Goal: Information Seeking & Learning: Find specific fact

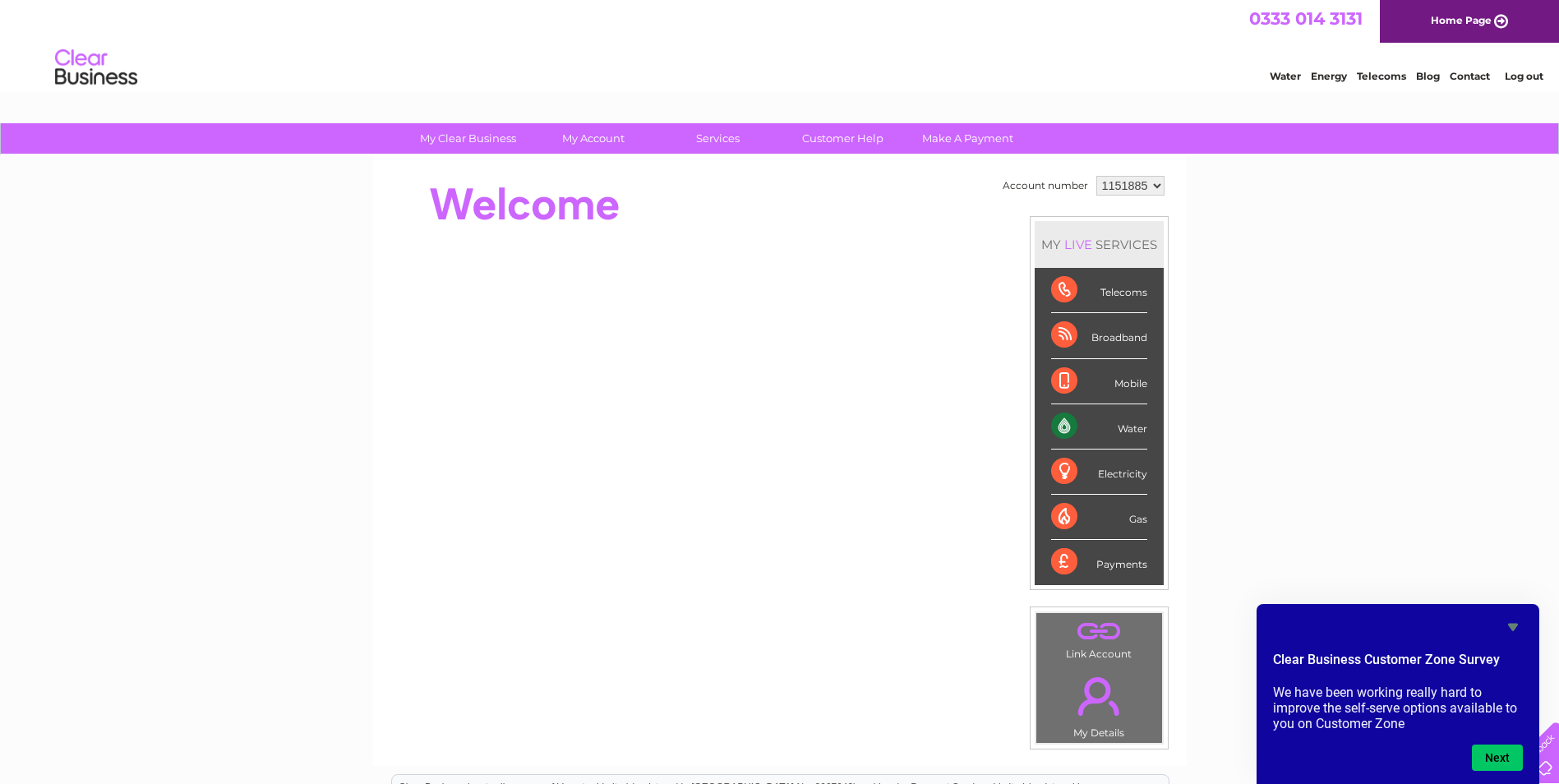
click at [1512, 625] on icon "Hide survey" at bounding box center [1512, 627] width 9 height 8
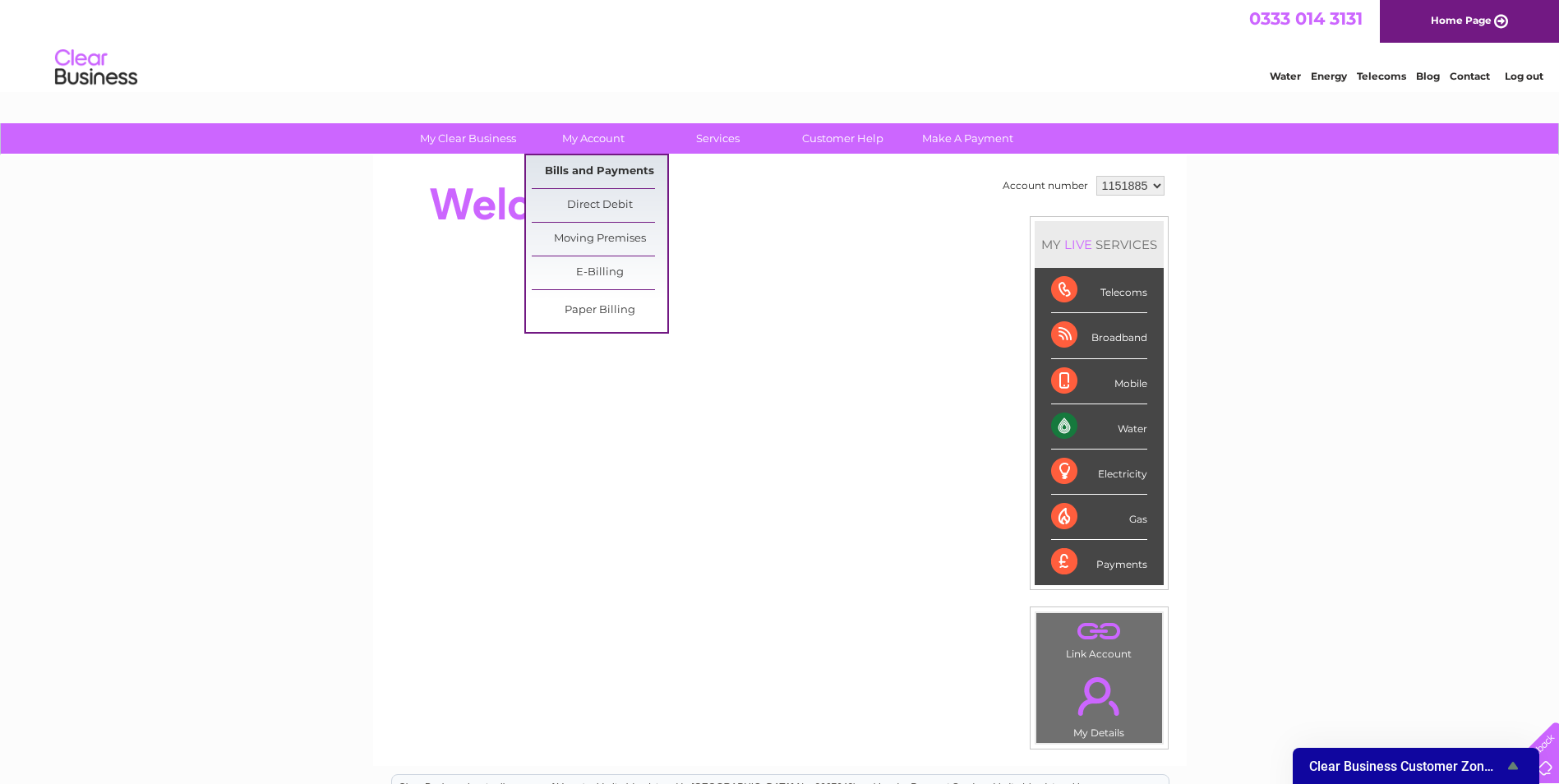
click at [587, 173] on link "Bills and Payments" at bounding box center [599, 171] width 135 height 33
click at [570, 169] on link "Bills and Payments" at bounding box center [599, 171] width 135 height 33
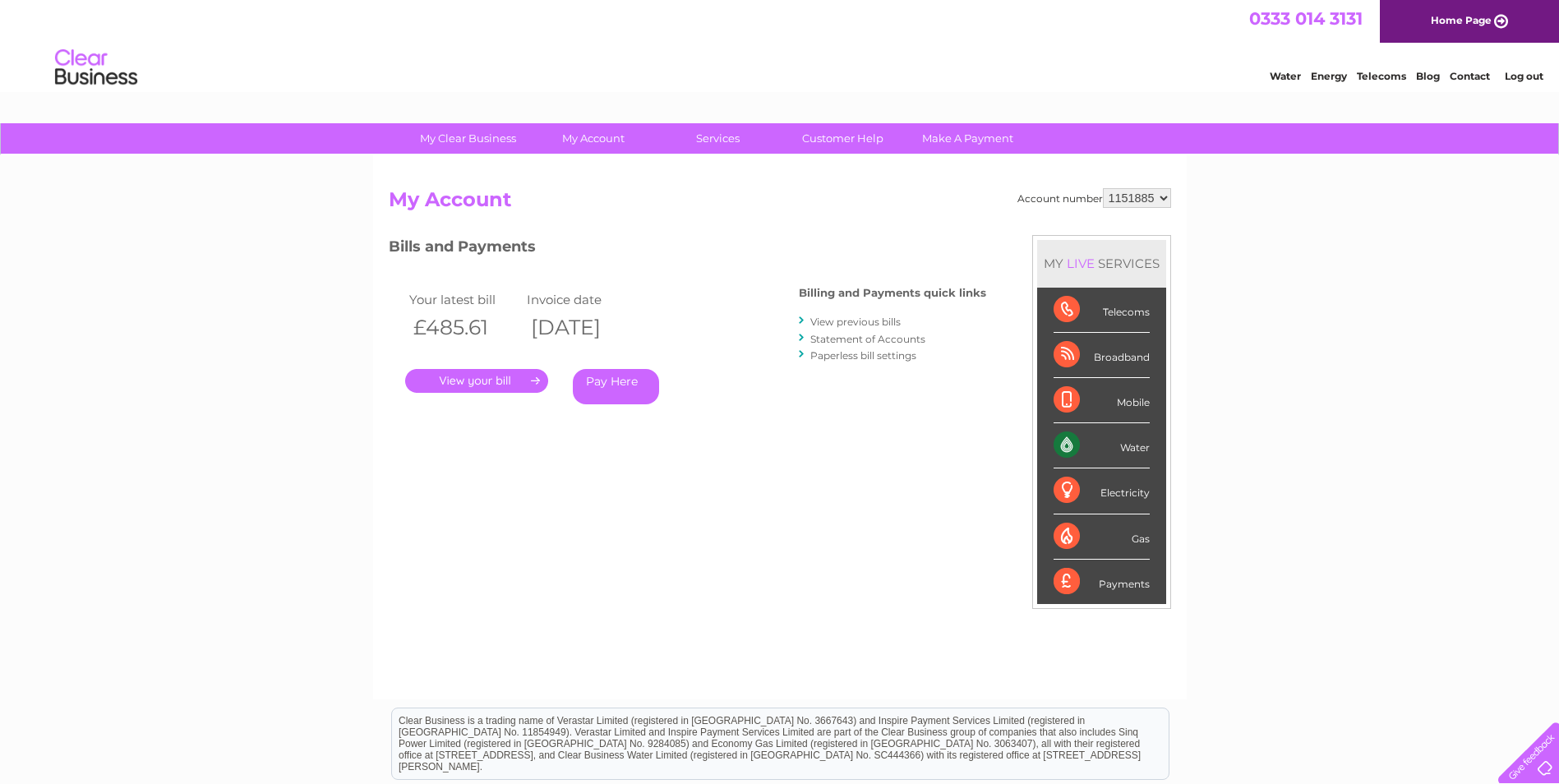
click at [839, 339] on link "Statement of Accounts" at bounding box center [867, 339] width 115 height 12
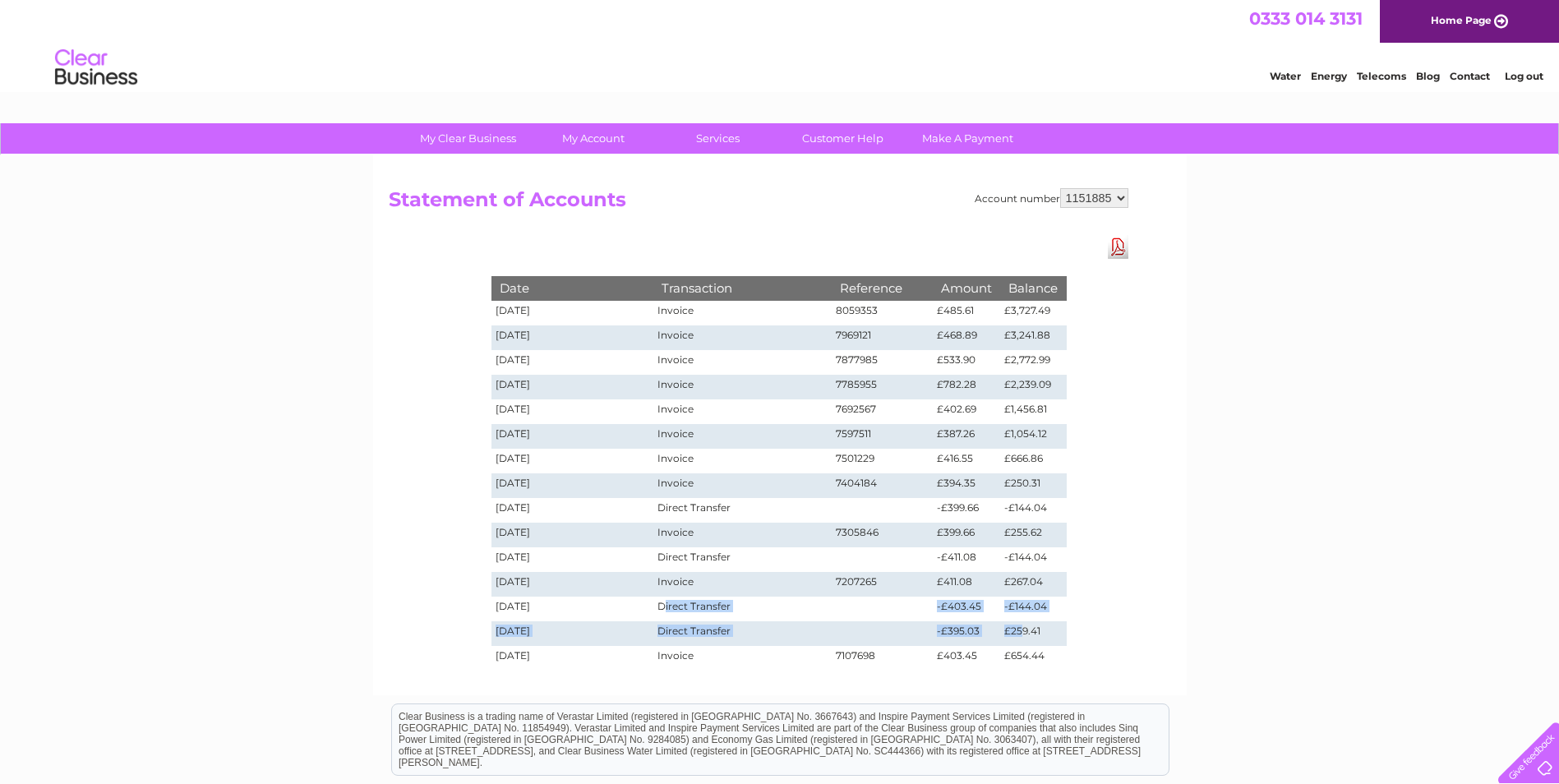
drag, startPoint x: 1022, startPoint y: 634, endPoint x: 664, endPoint y: 601, distance: 359.5
click at [664, 601] on tbody "Date Transaction Reference Amount Balance 02/09/2025 Invoice 8059353 £485.61 £3…" at bounding box center [778, 472] width 575 height 394
drag, startPoint x: 1060, startPoint y: 557, endPoint x: 486, endPoint y: 547, distance: 574.1
click at [486, 547] on div "Date Transaction Reference Amount Balance 02/09/2025 Invoice 8059353 £485.61 £3…" at bounding box center [779, 457] width 658 height 443
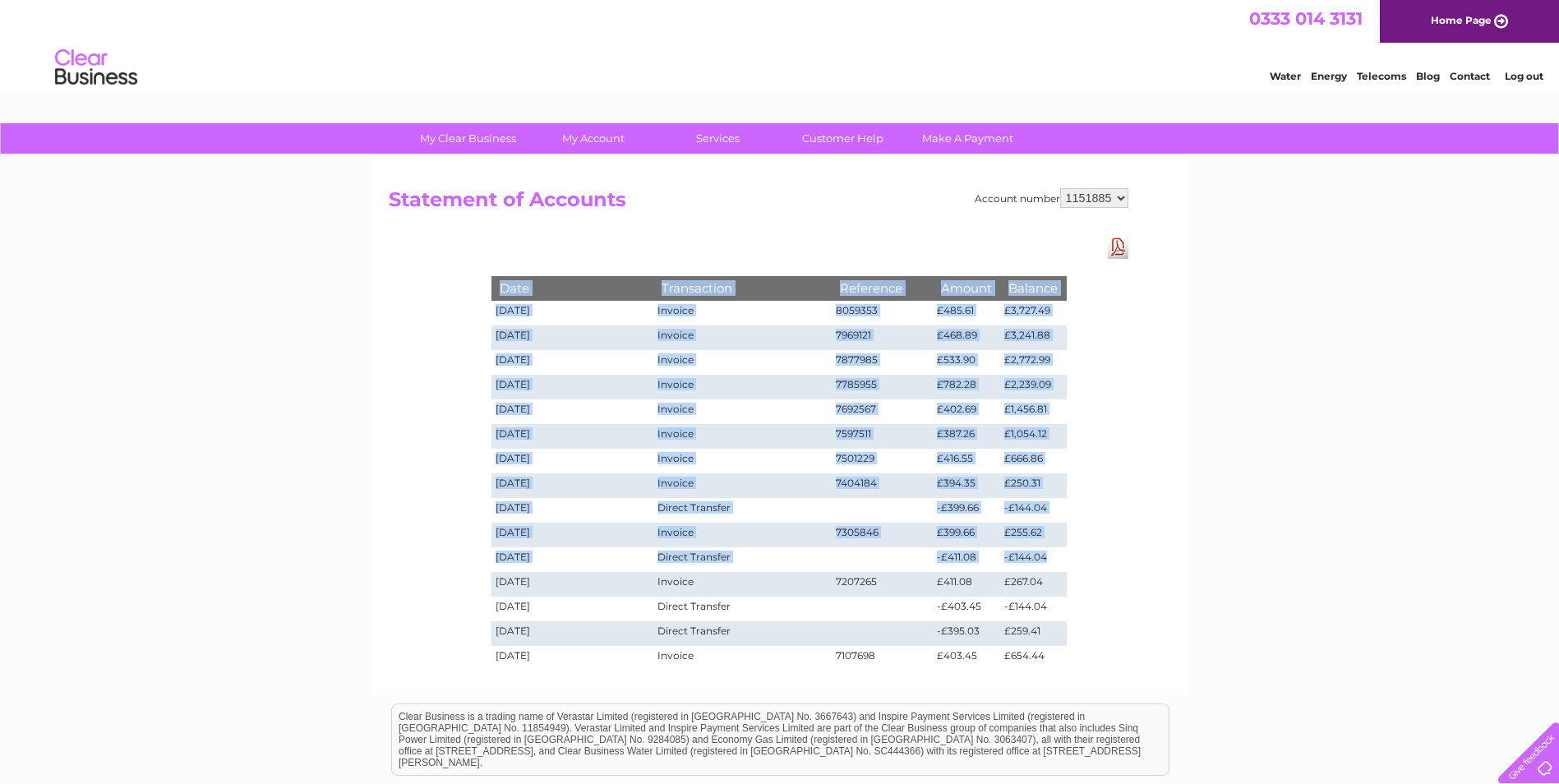
click at [1034, 503] on td "-£144.04" at bounding box center [1032, 510] width 65 height 25
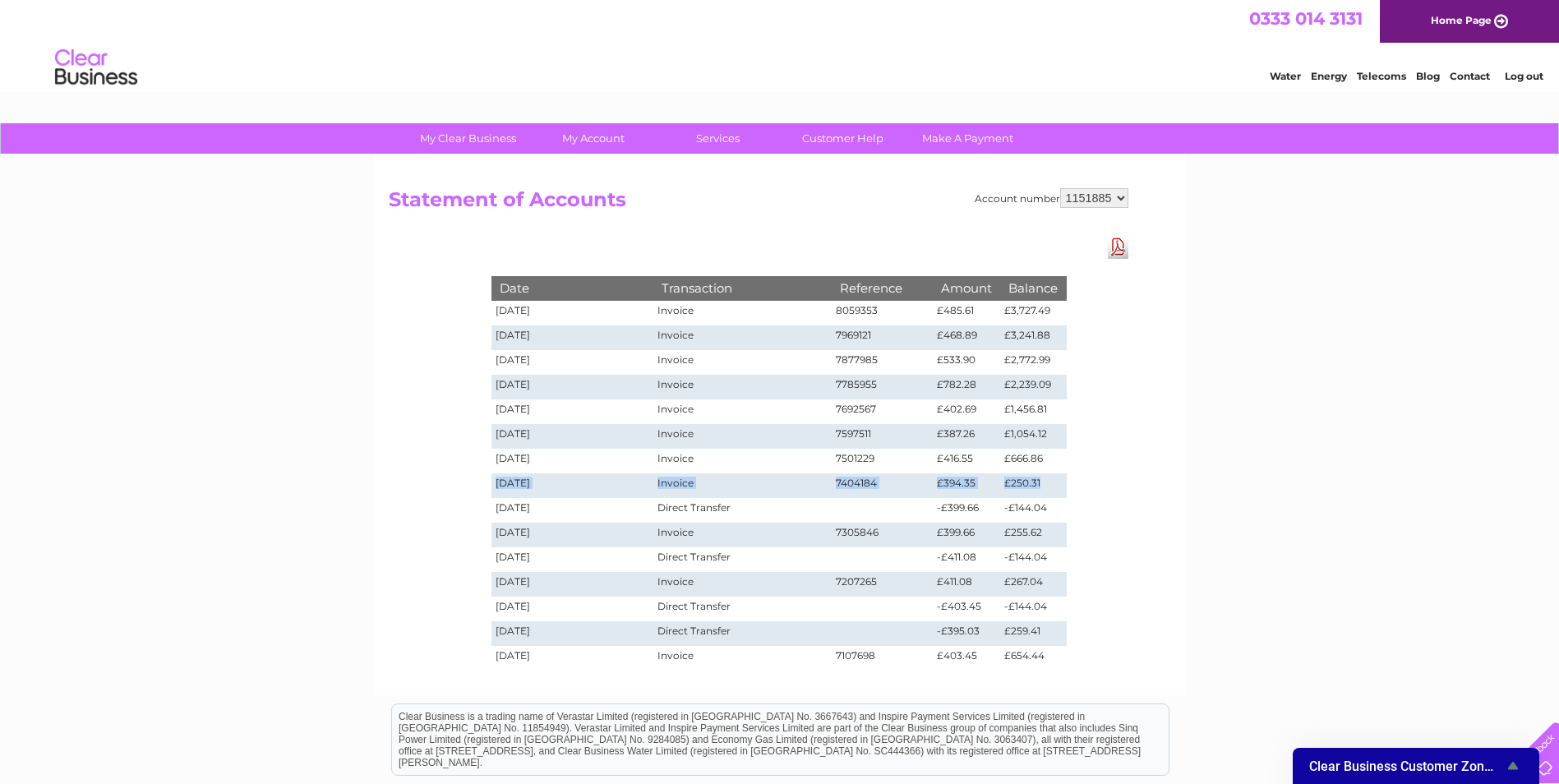
drag, startPoint x: 1045, startPoint y: 486, endPoint x: 1041, endPoint y: 468, distance: 18.4
click at [1041, 468] on tbody "Date Transaction Reference Amount Balance 02/09/2025 Invoice 8059353 £485.61 £3…" at bounding box center [778, 472] width 575 height 394
click at [860, 429] on td "7597511" at bounding box center [882, 436] width 102 height 25
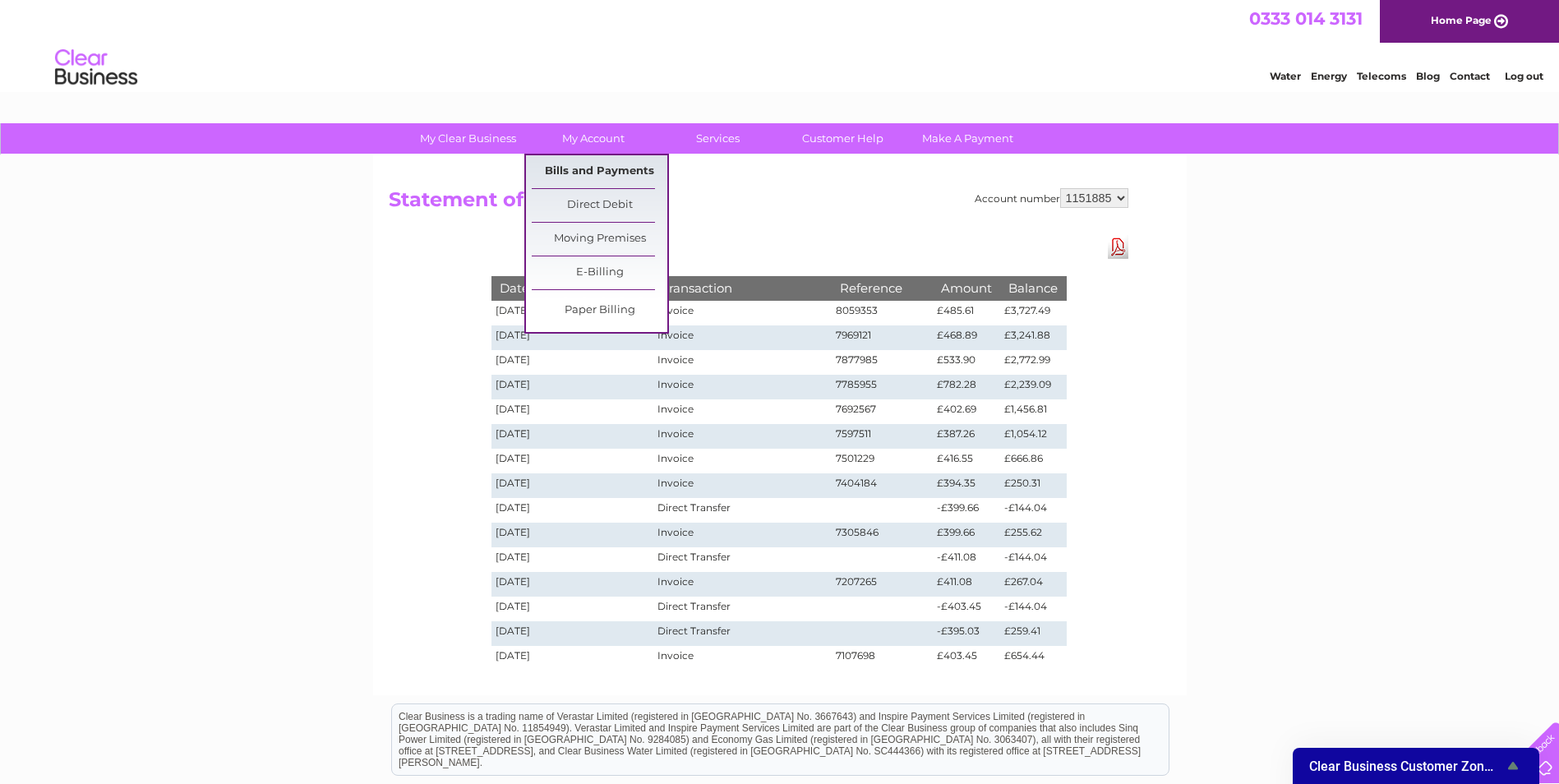
click at [610, 163] on link "Bills and Payments" at bounding box center [599, 171] width 135 height 33
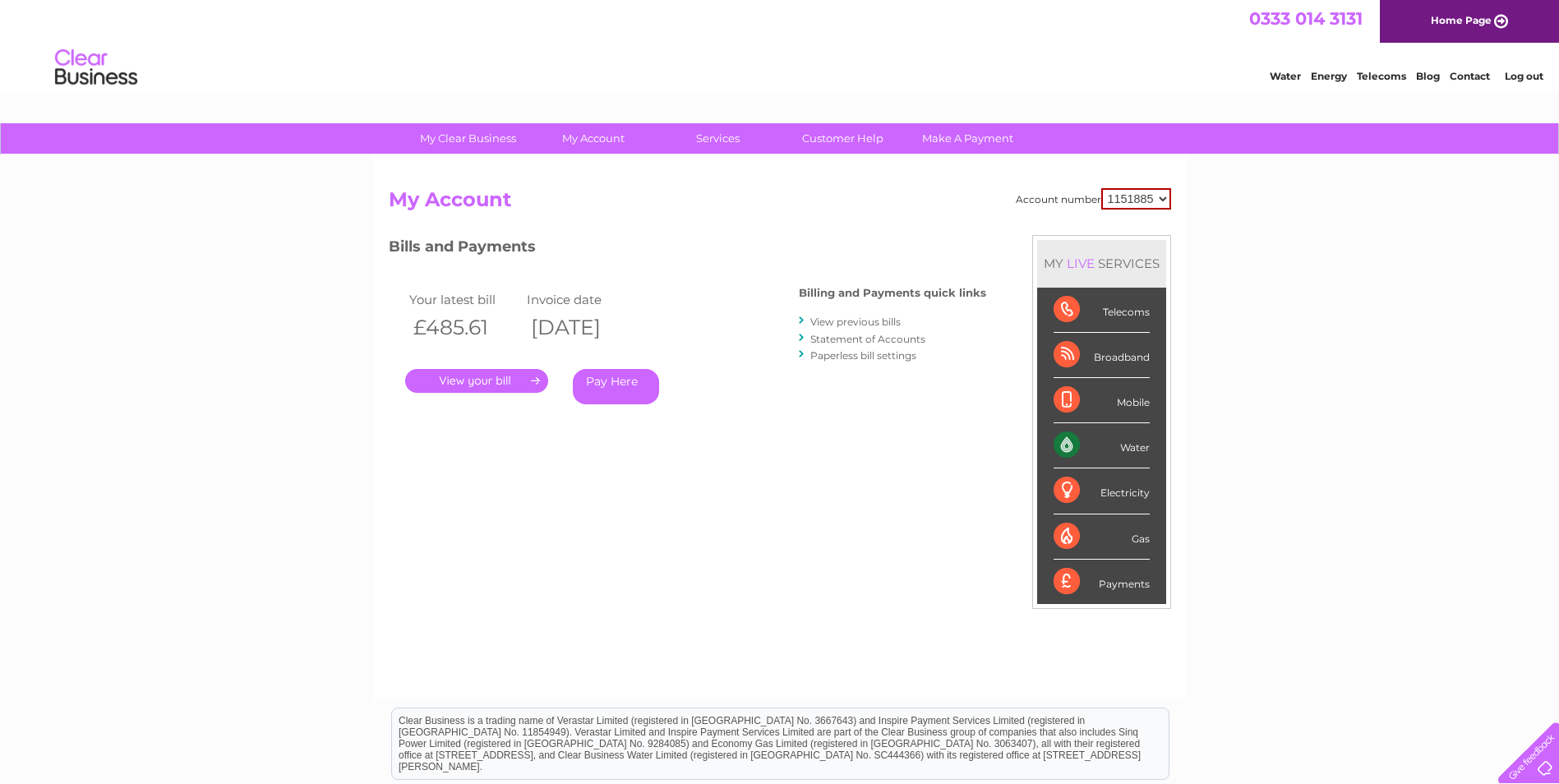
click at [869, 320] on link "View previous bills" at bounding box center [855, 321] width 90 height 12
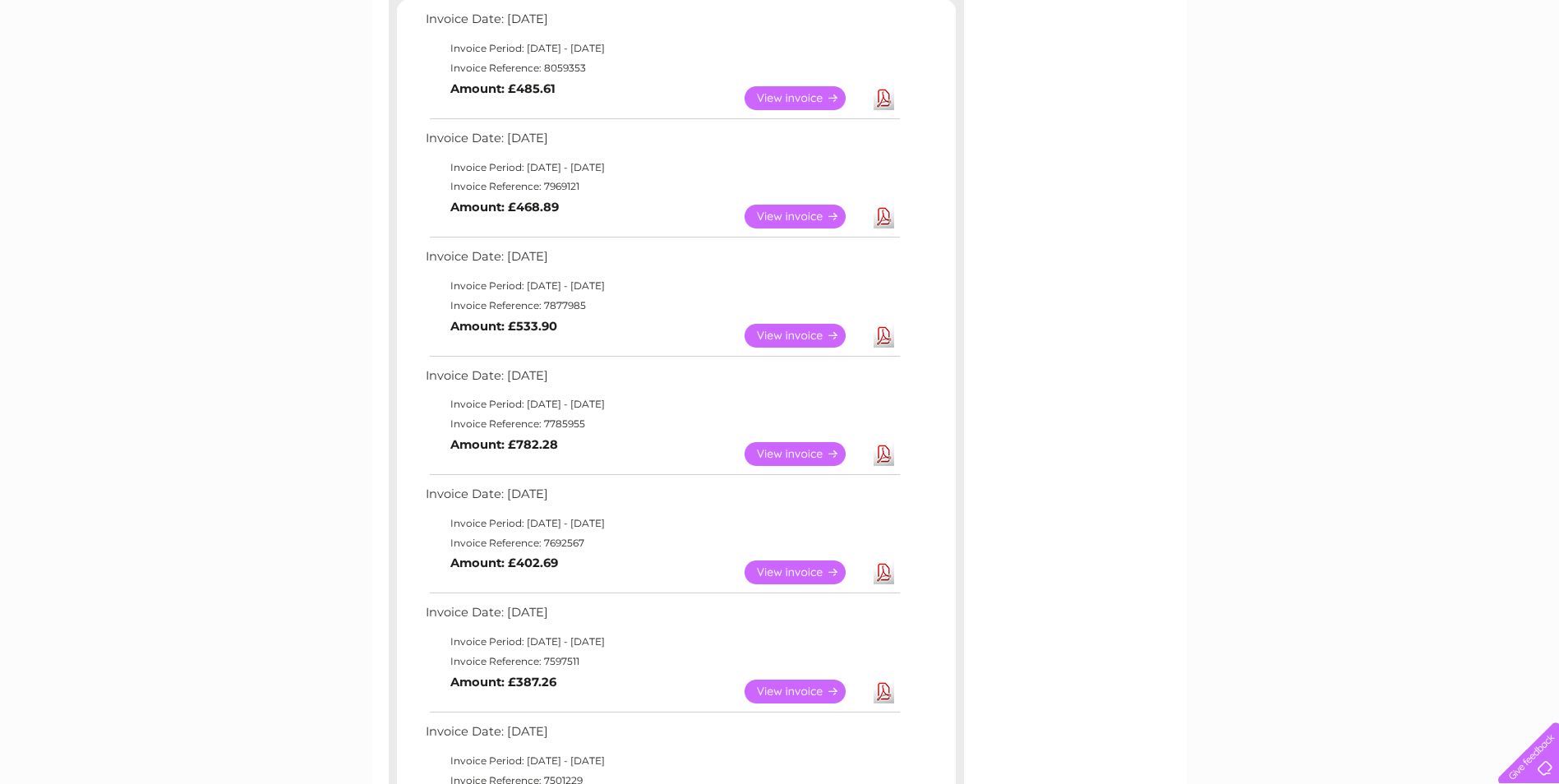
scroll to position [328, 0]
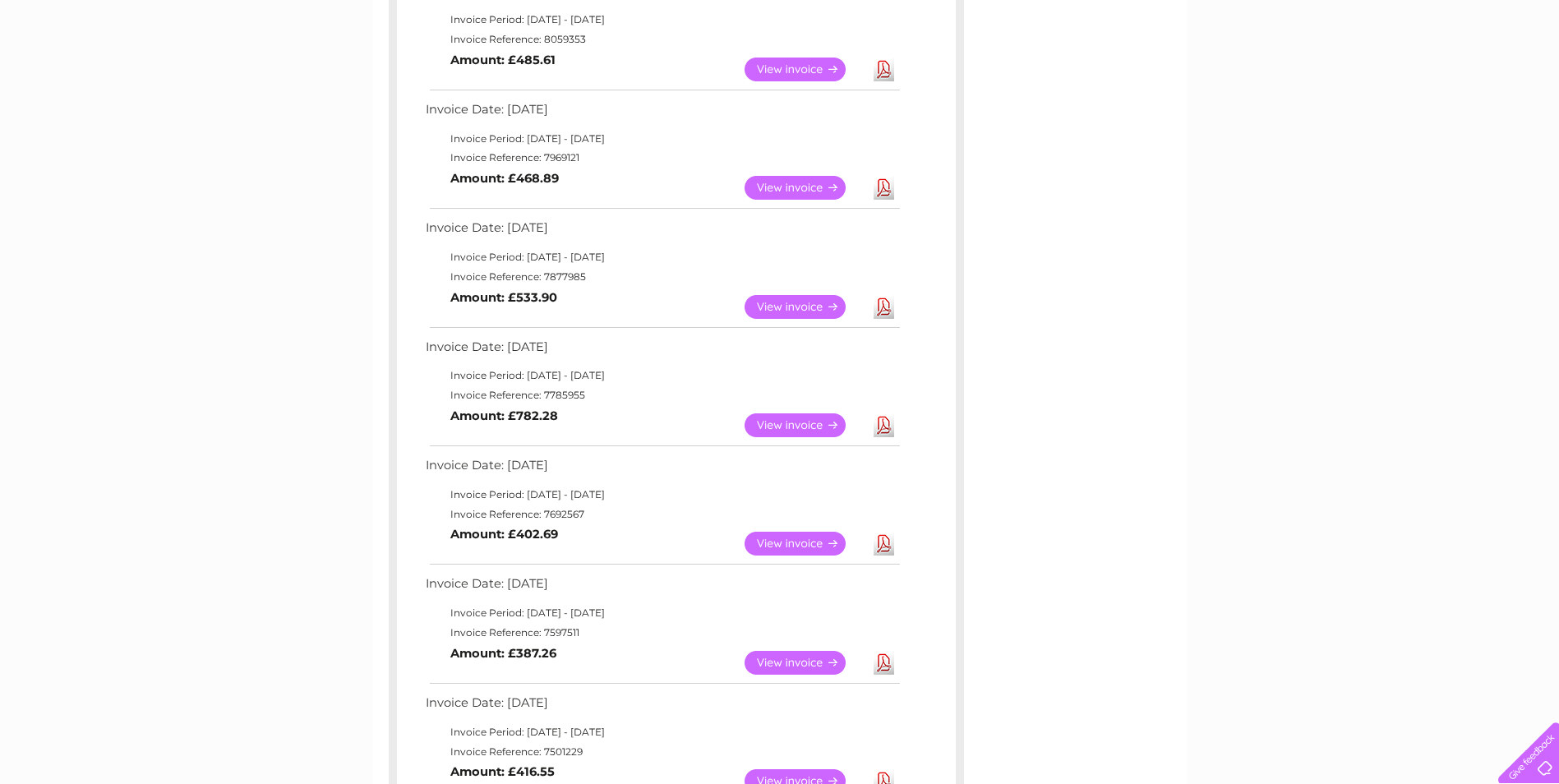
click at [799, 663] on link "View" at bounding box center [805, 663] width 121 height 24
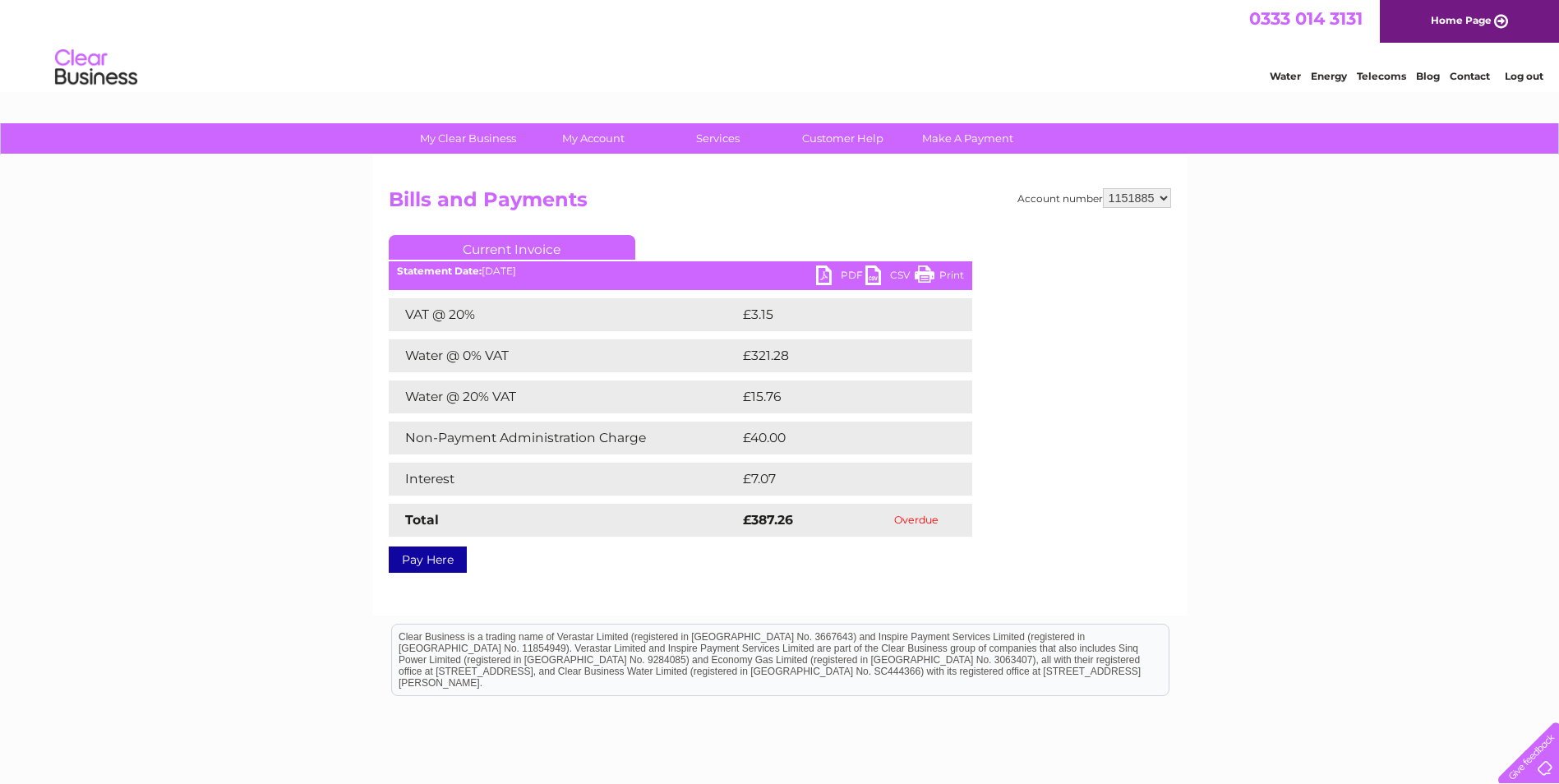
click at [835, 275] on link "PDF" at bounding box center [840, 277] width 49 height 24
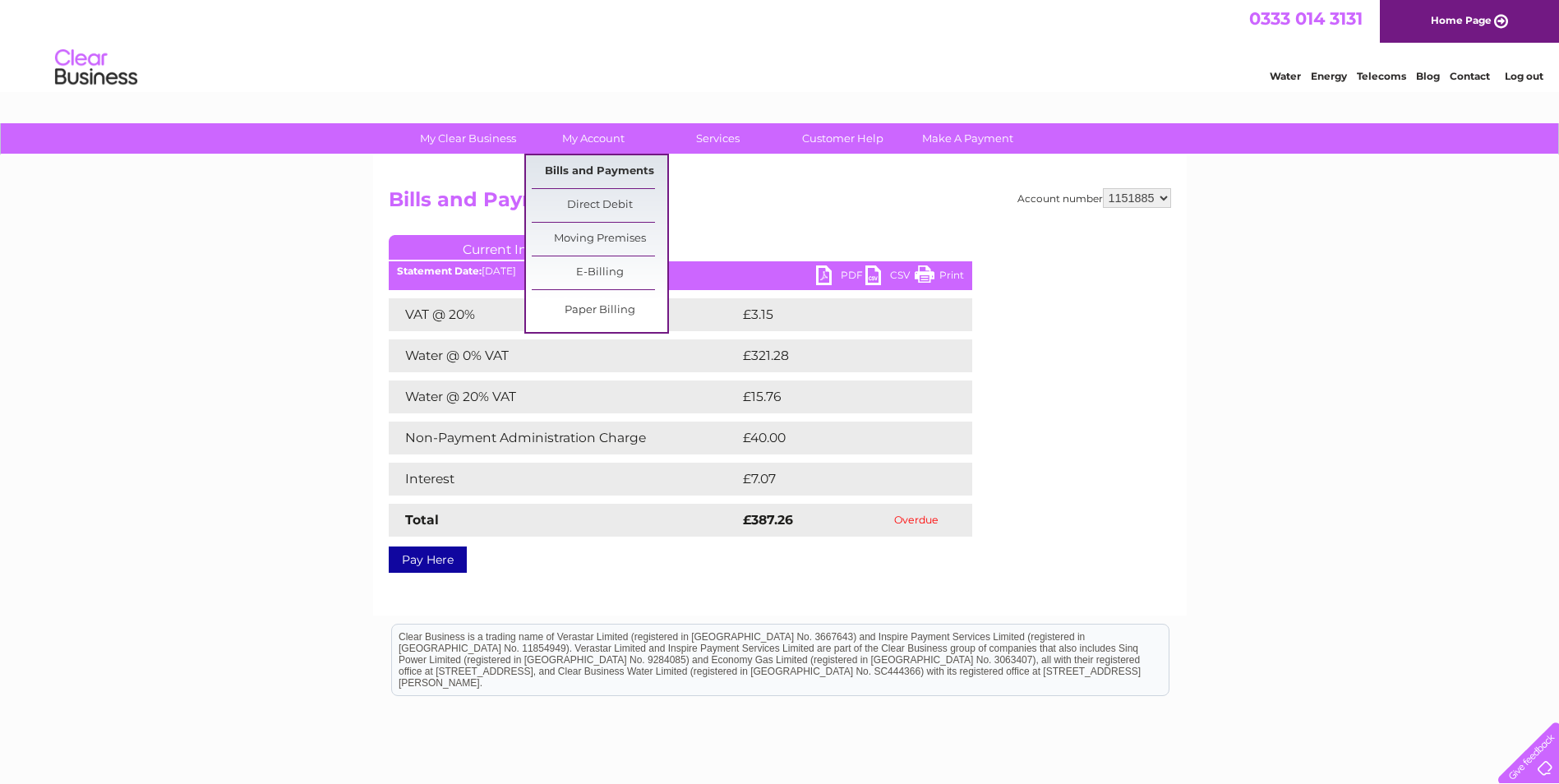
click at [591, 170] on link "Bills and Payments" at bounding box center [599, 171] width 135 height 33
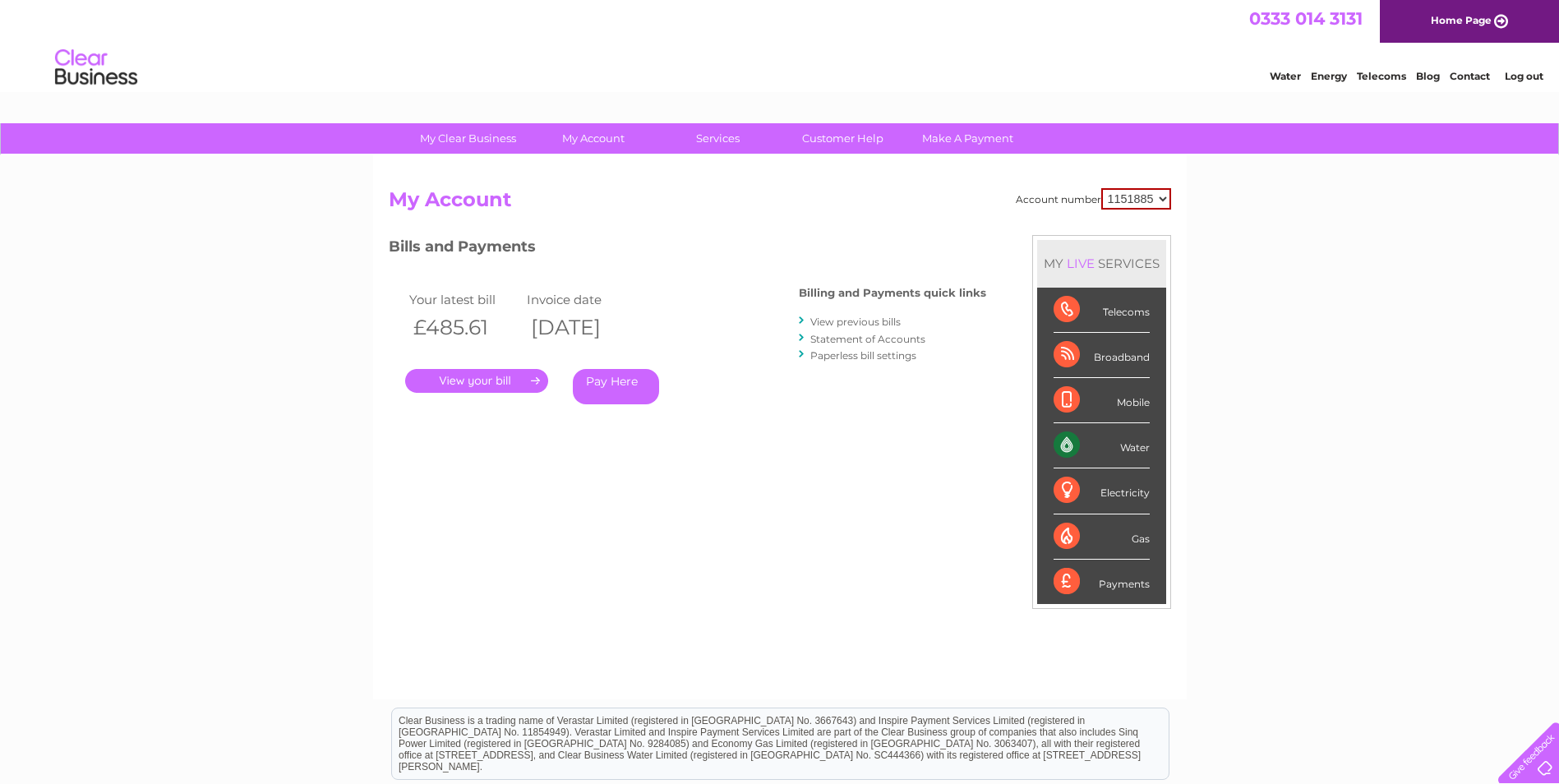
click at [868, 323] on link "View previous bills" at bounding box center [855, 321] width 90 height 12
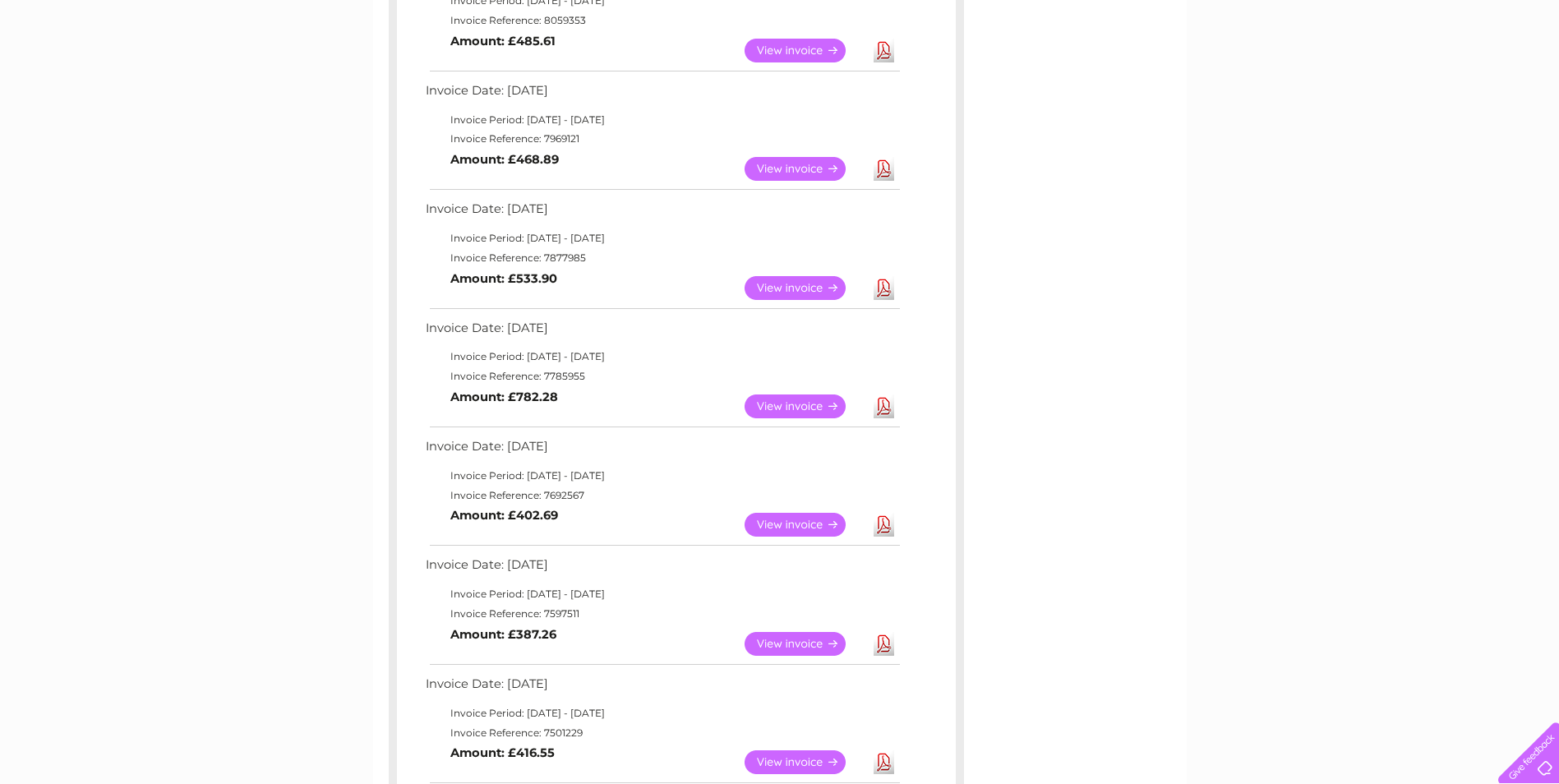
scroll to position [657, 0]
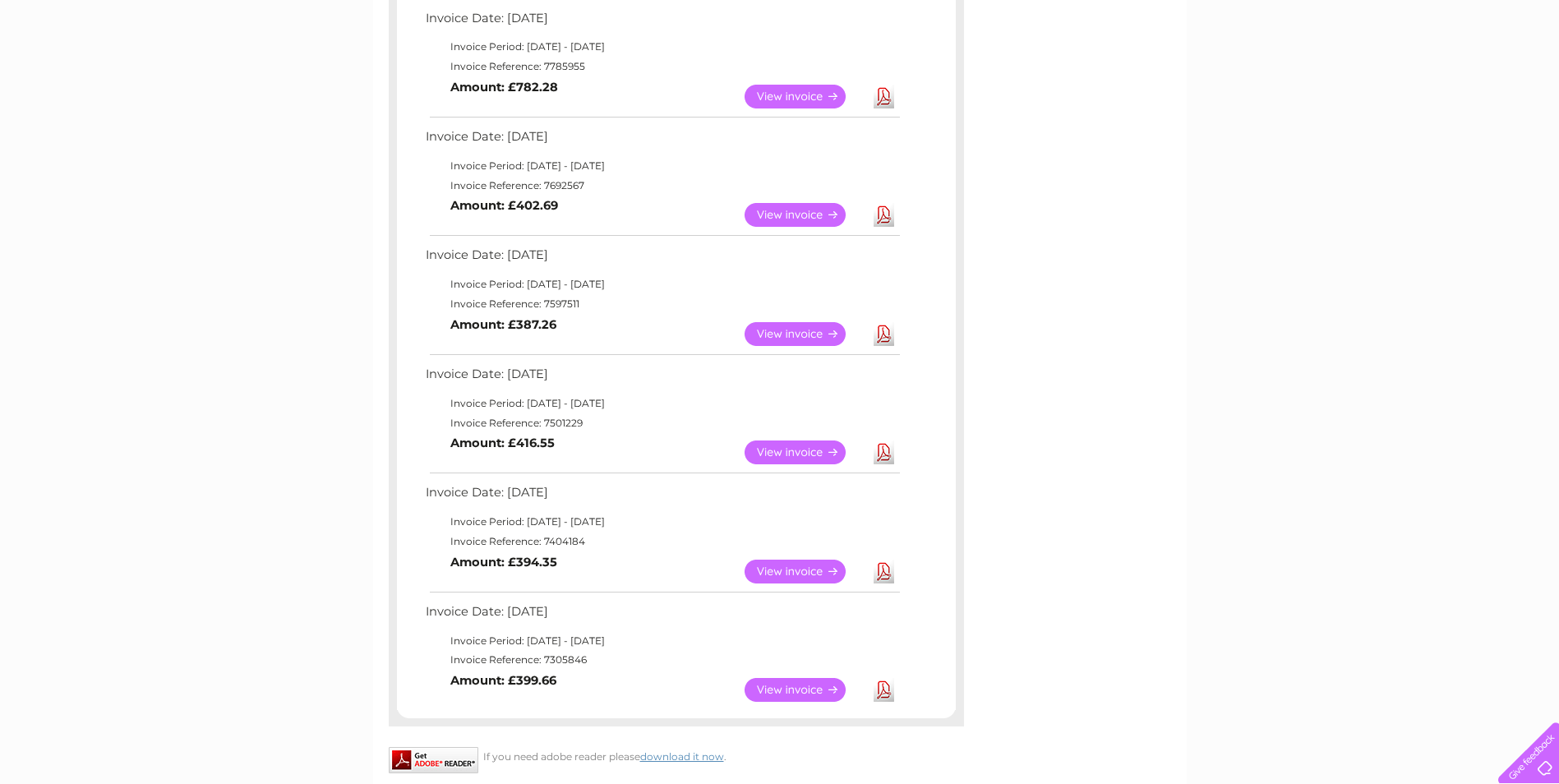
click at [564, 314] on td "View Download Amount: £387.26" at bounding box center [662, 333] width 481 height 40
click at [811, 334] on link "View" at bounding box center [805, 334] width 121 height 24
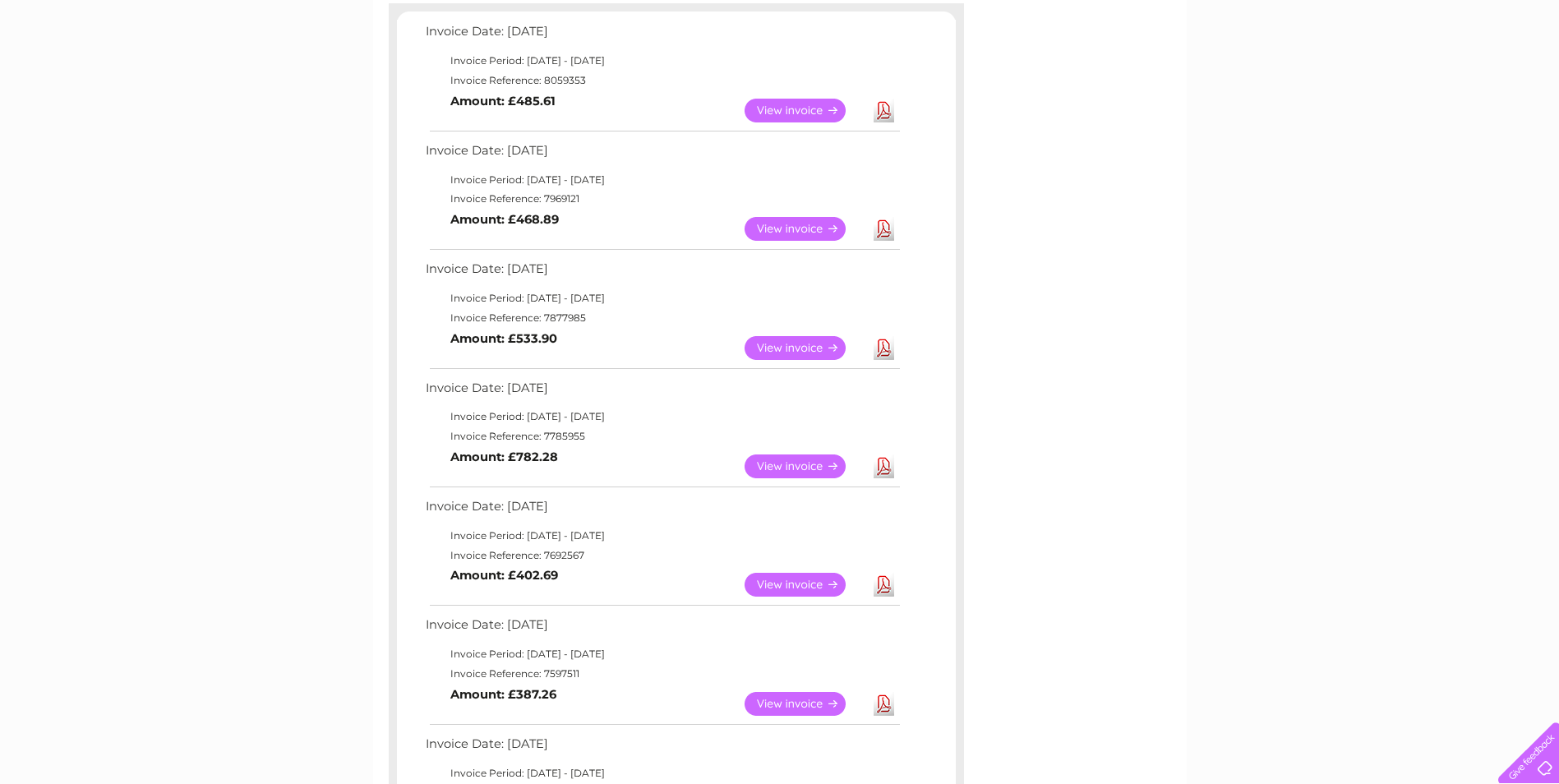
scroll to position [246, 0]
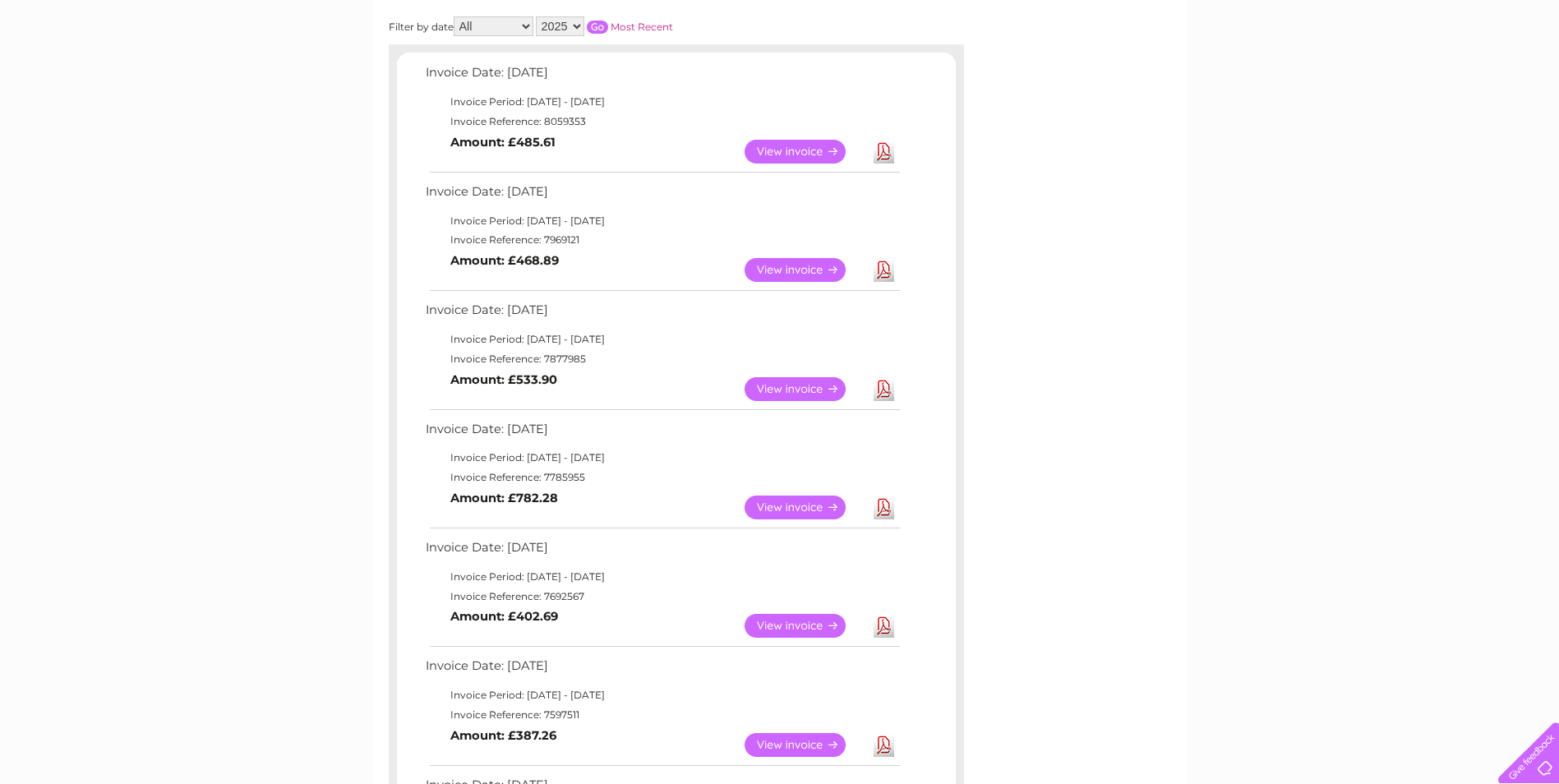
click at [786, 150] on link "View" at bounding box center [805, 152] width 121 height 24
click at [808, 264] on link "View" at bounding box center [805, 269] width 121 height 24
click at [823, 395] on link "View" at bounding box center [805, 389] width 121 height 24
click at [774, 510] on link "View" at bounding box center [805, 507] width 121 height 24
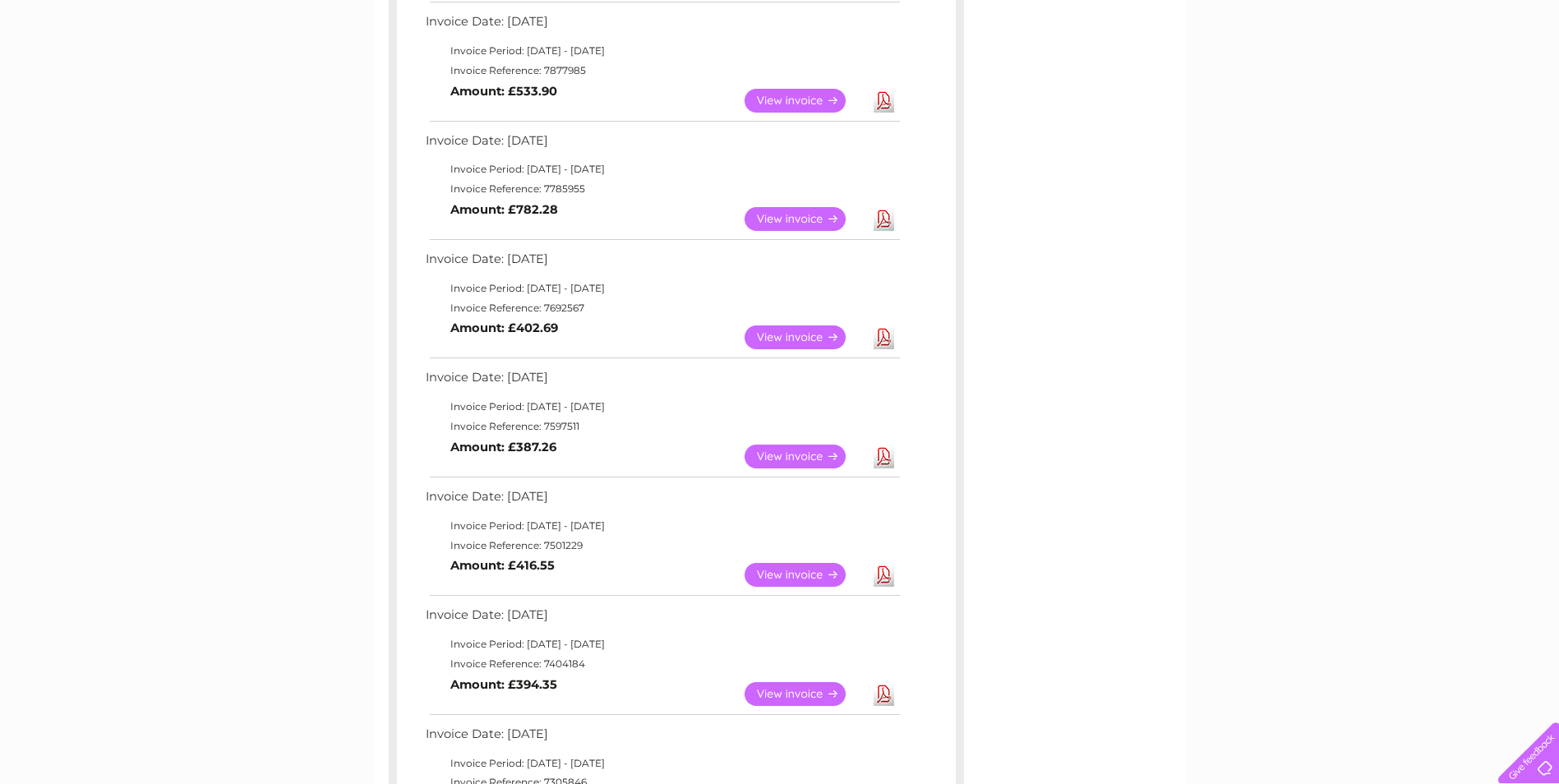
scroll to position [576, 0]
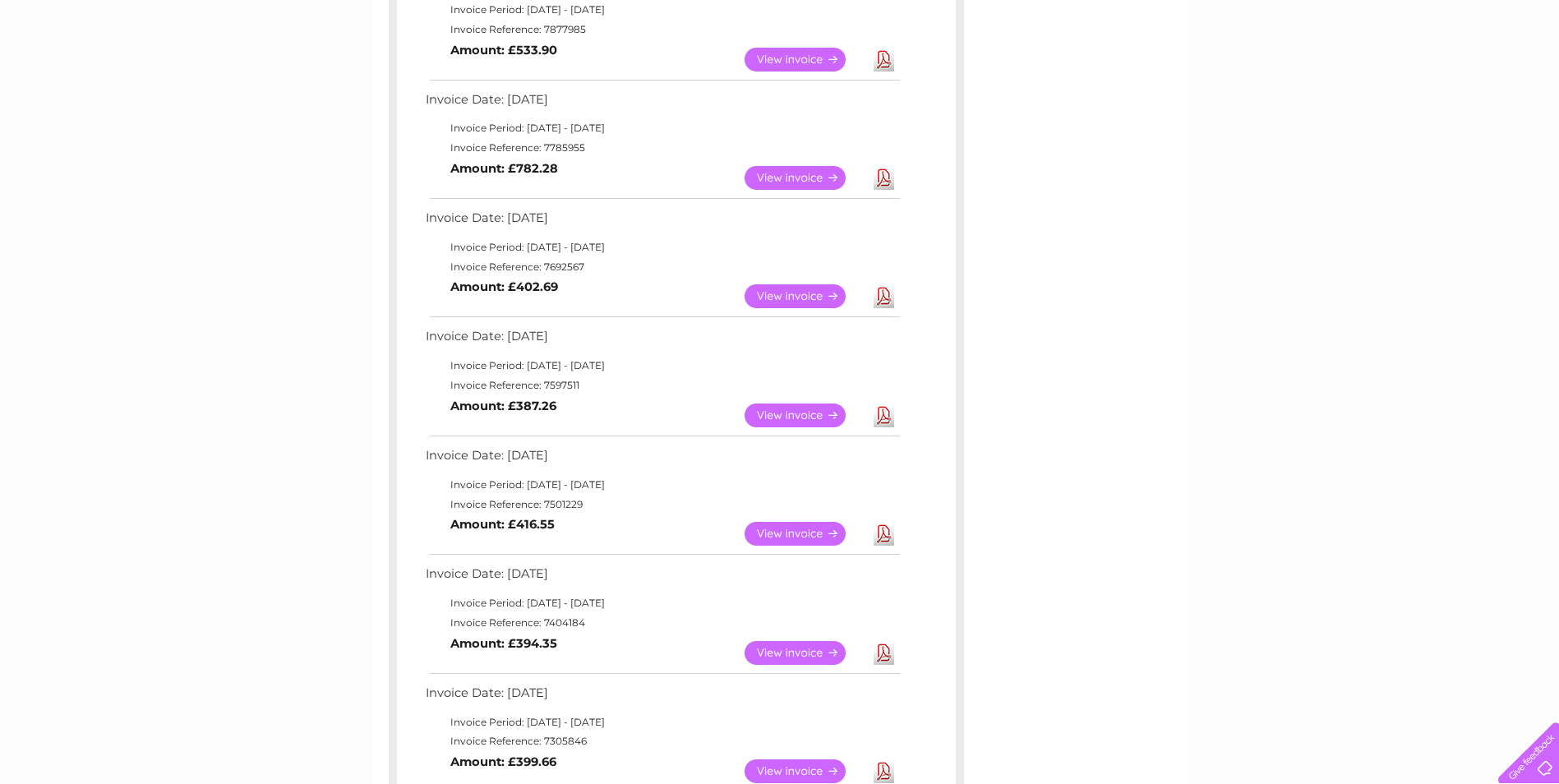
click at [798, 300] on link "View" at bounding box center [805, 296] width 121 height 24
click at [795, 301] on link "View" at bounding box center [805, 296] width 121 height 24
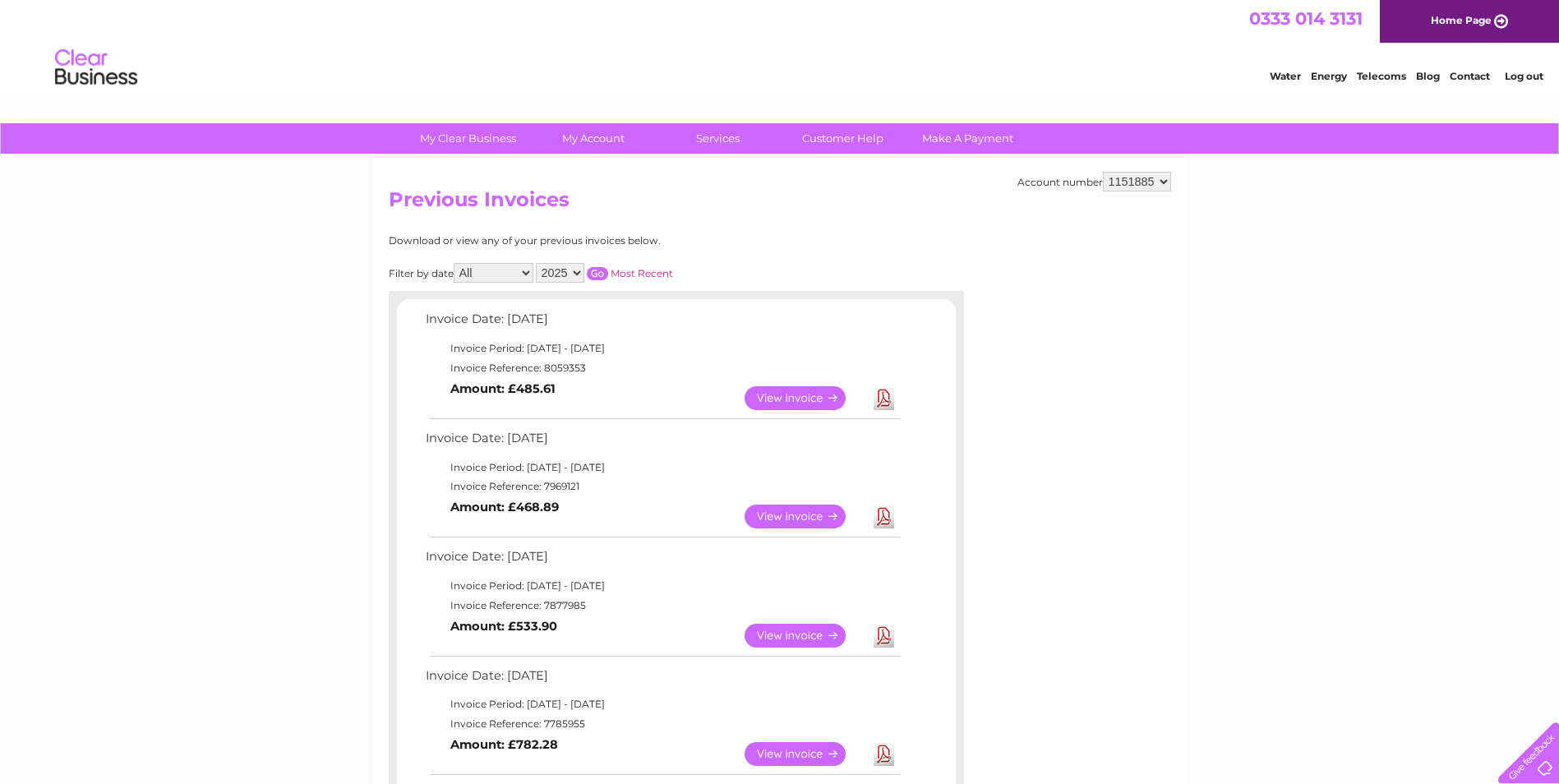
click at [552, 269] on select "2025 2024 2023 2022" at bounding box center [560, 272] width 48 height 20
select select "2024"
click at [538, 263] on select "2025 2024 2023 2022" at bounding box center [560, 272] width 48 height 20
click at [606, 271] on input "button" at bounding box center [597, 273] width 22 height 13
click at [568, 367] on td "Invoice Reference: 7207265" at bounding box center [662, 368] width 481 height 20
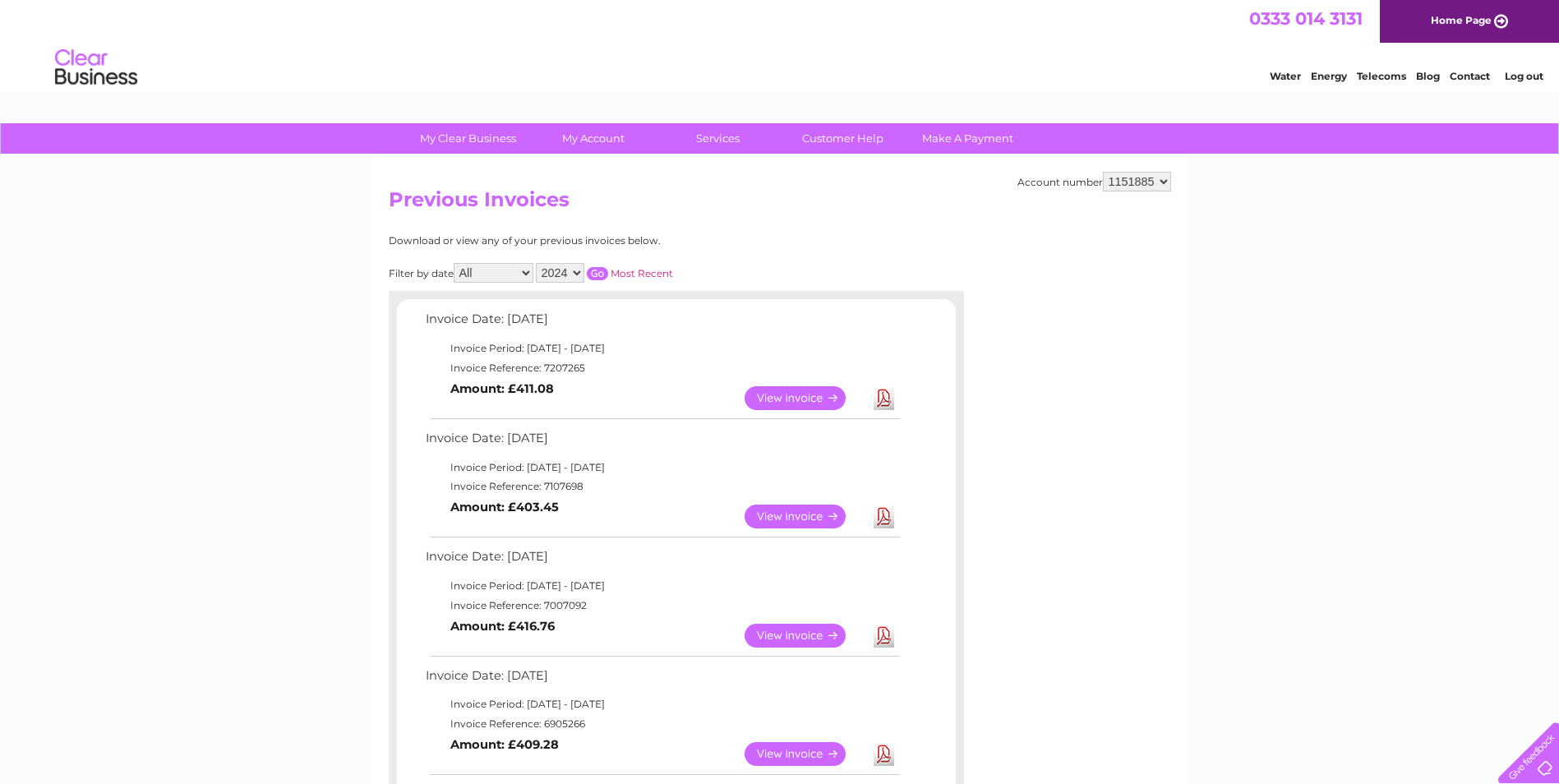
click at [568, 367] on td "Invoice Reference: 7207265" at bounding box center [662, 368] width 481 height 20
copy td "7207265"
click at [568, 484] on td "Invoice Reference: 7107698" at bounding box center [662, 486] width 481 height 20
copy td "7107698"
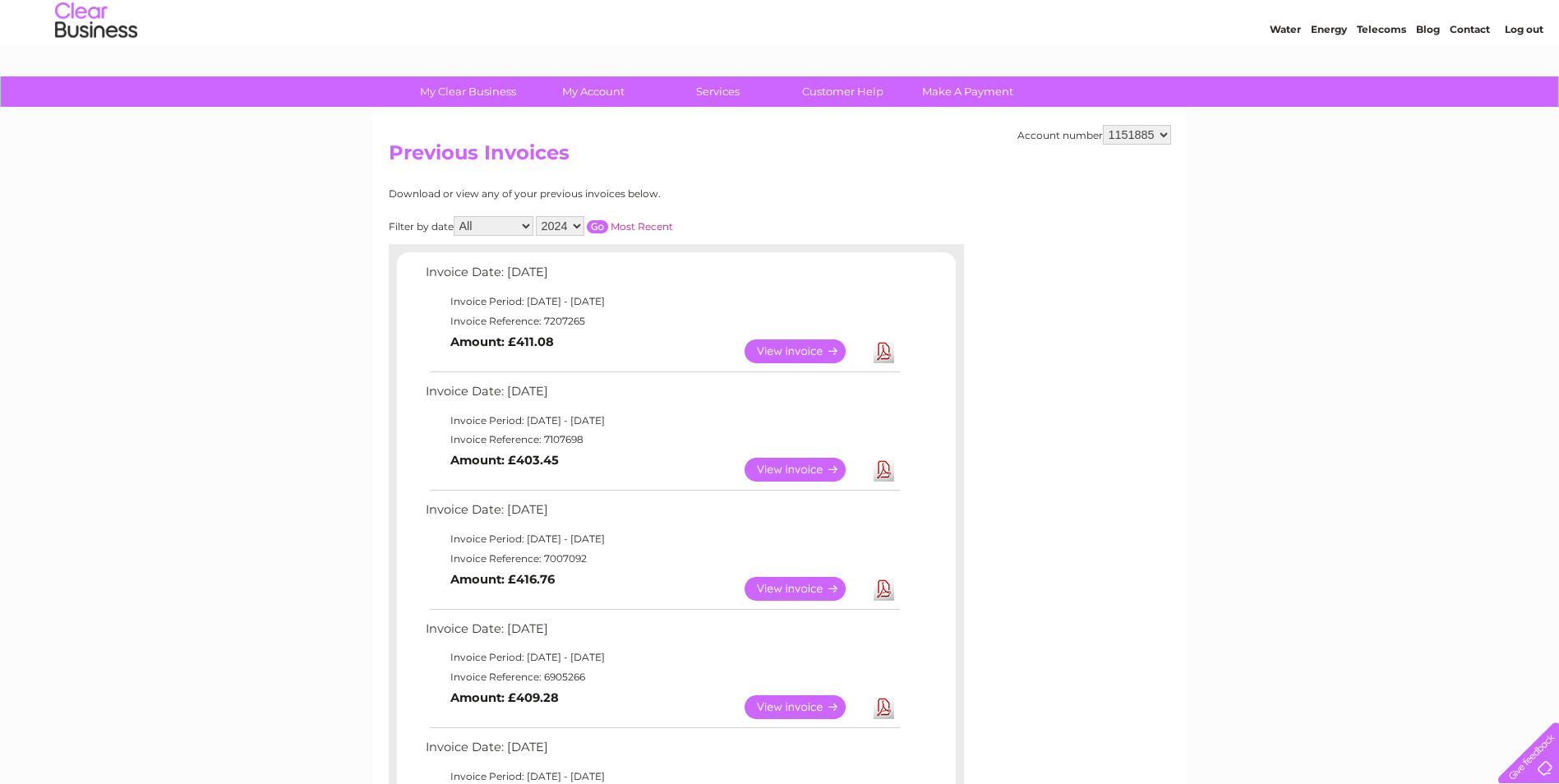
scroll to position [165, 0]
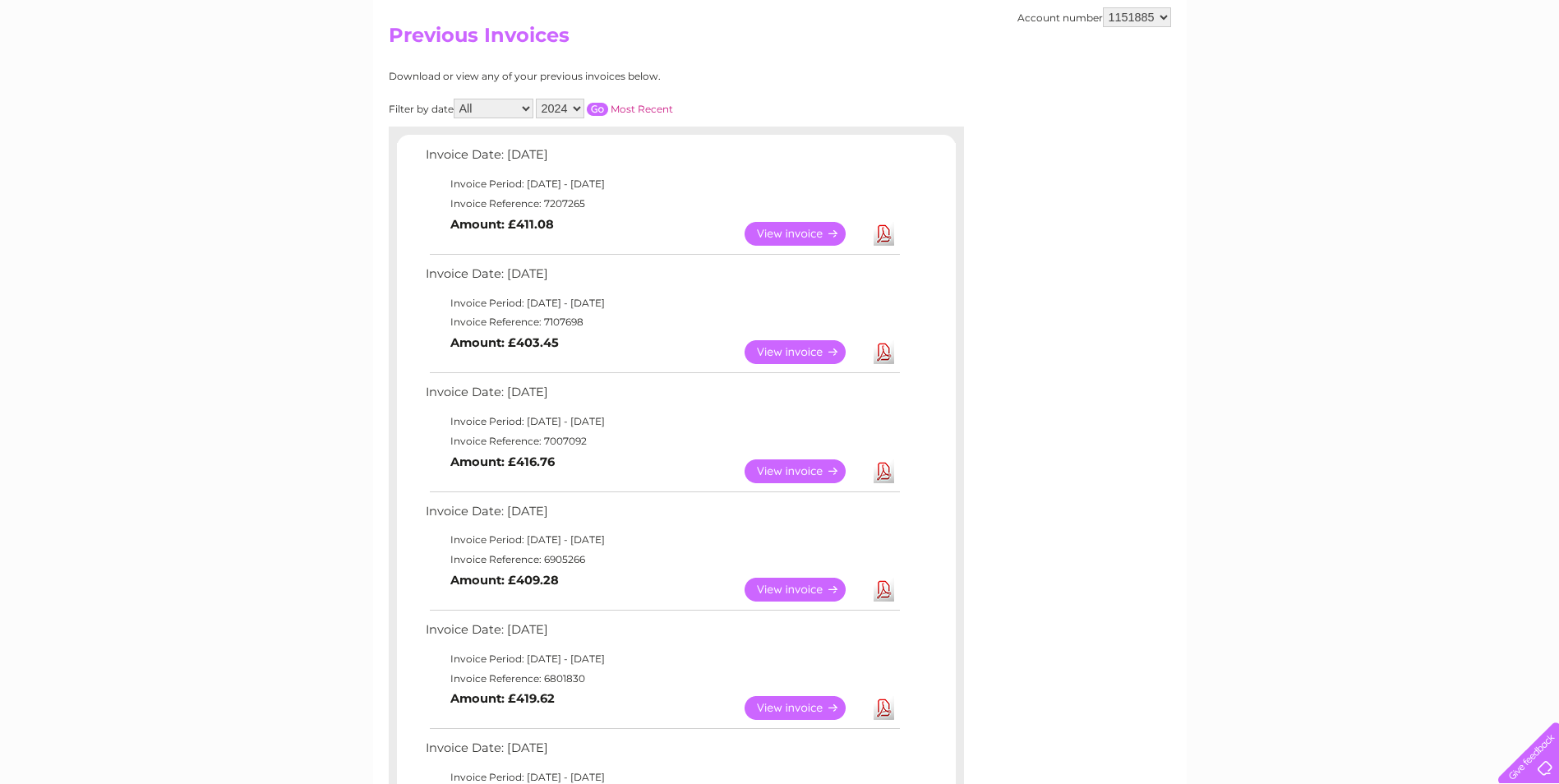
click at [549, 434] on td "Invoice Reference: 7007092" at bounding box center [662, 441] width 481 height 20
copy td "7007092"
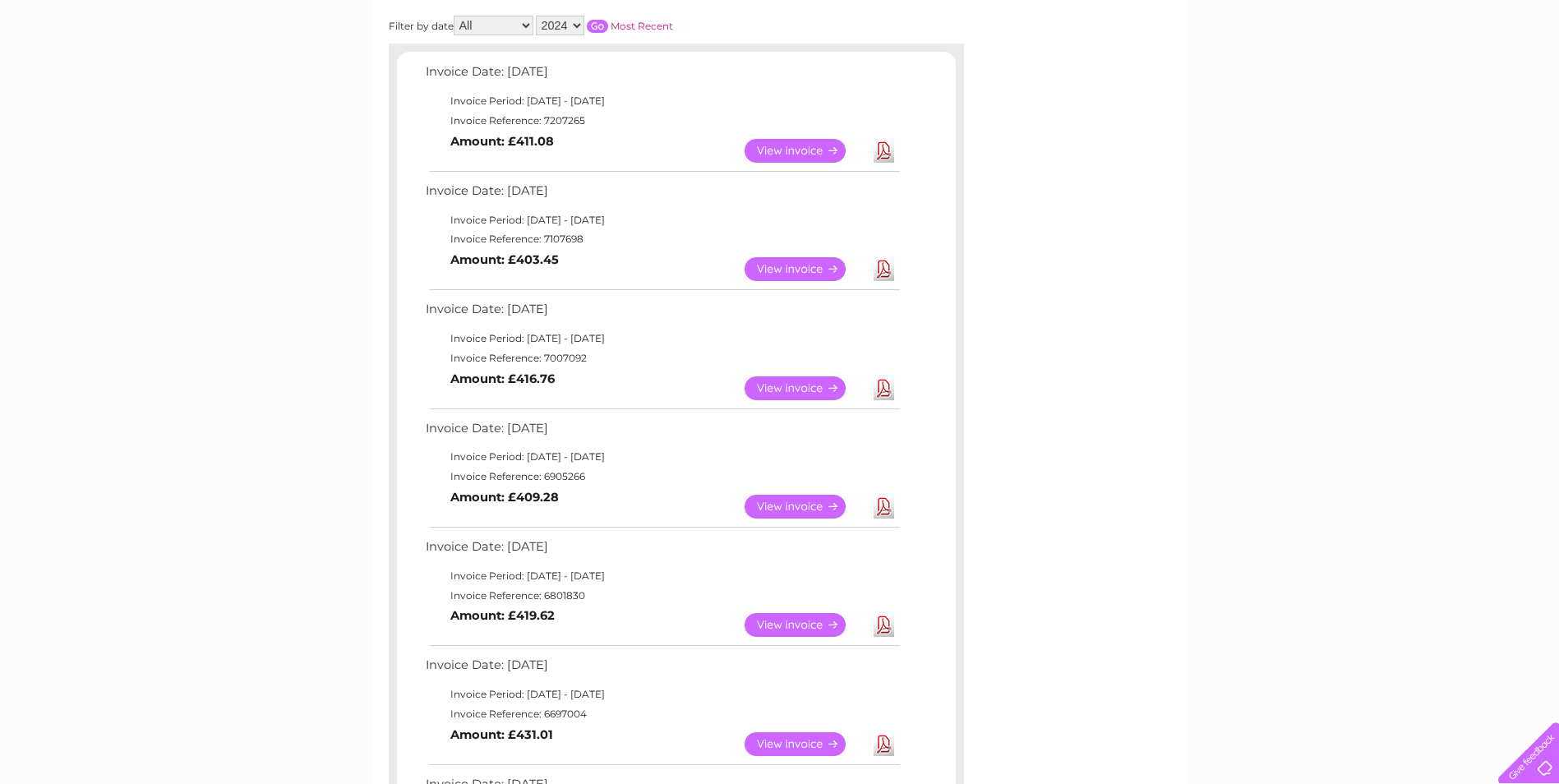
scroll to position [493, 0]
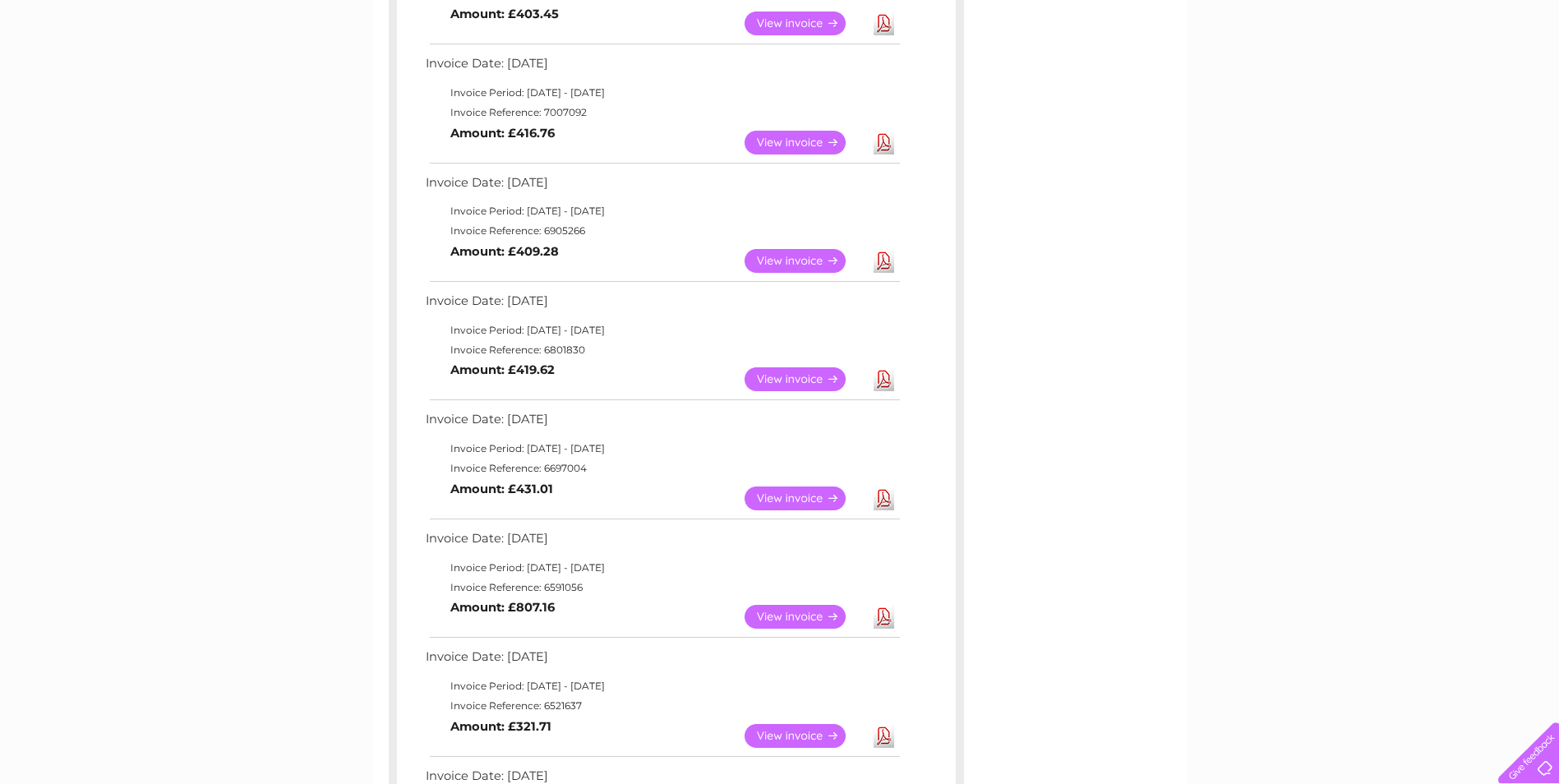
click at [546, 229] on td "Invoice Reference: 6905266" at bounding box center [662, 230] width 481 height 20
copy td "6905266"
click at [564, 346] on td "Invoice Reference: 6801830" at bounding box center [662, 350] width 481 height 20
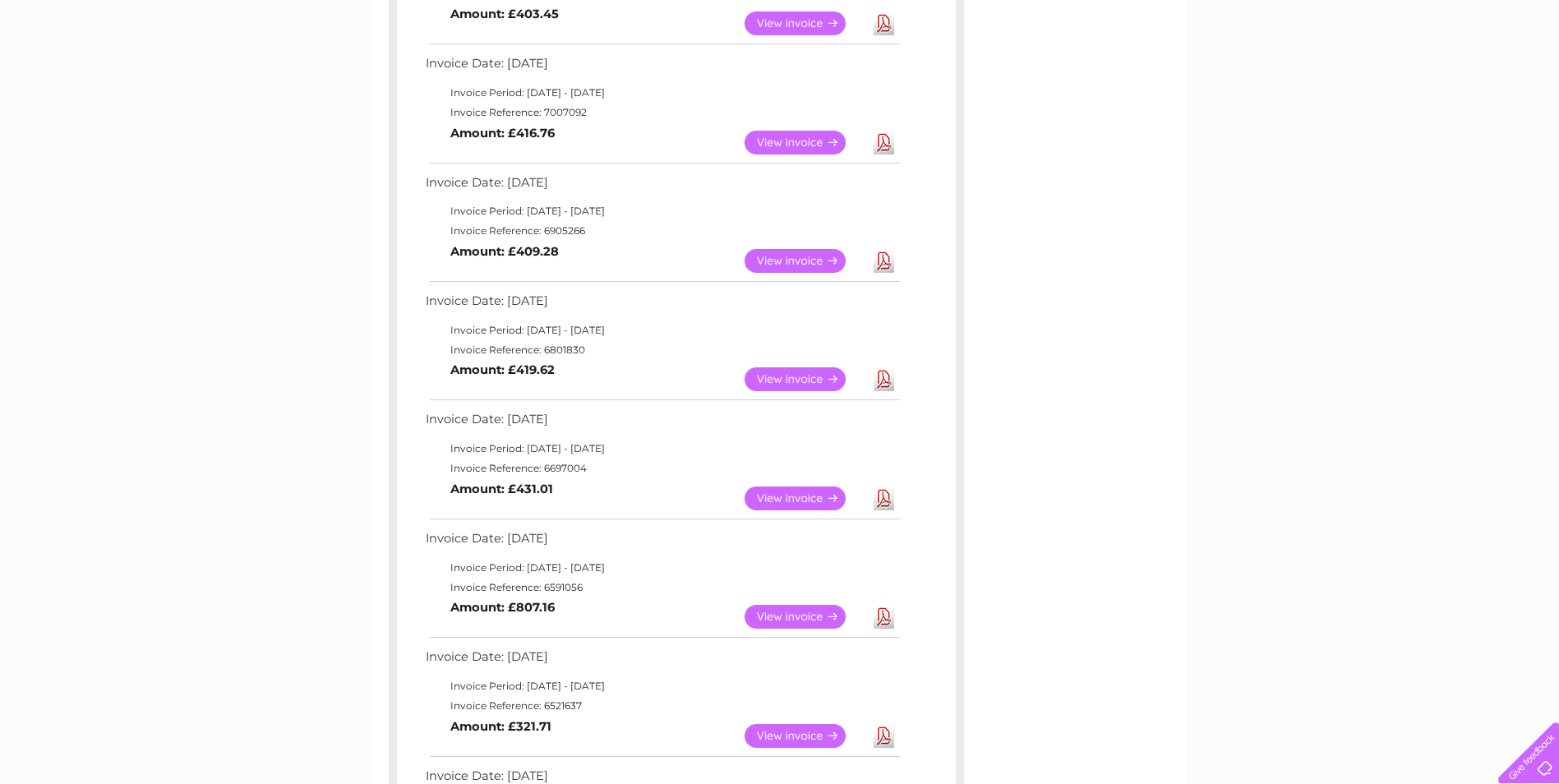
copy td "6801830"
click at [562, 468] on td "Invoice Reference: 6697004" at bounding box center [662, 468] width 481 height 20
copy td "6697004"
click at [825, 495] on link "View" at bounding box center [805, 498] width 121 height 24
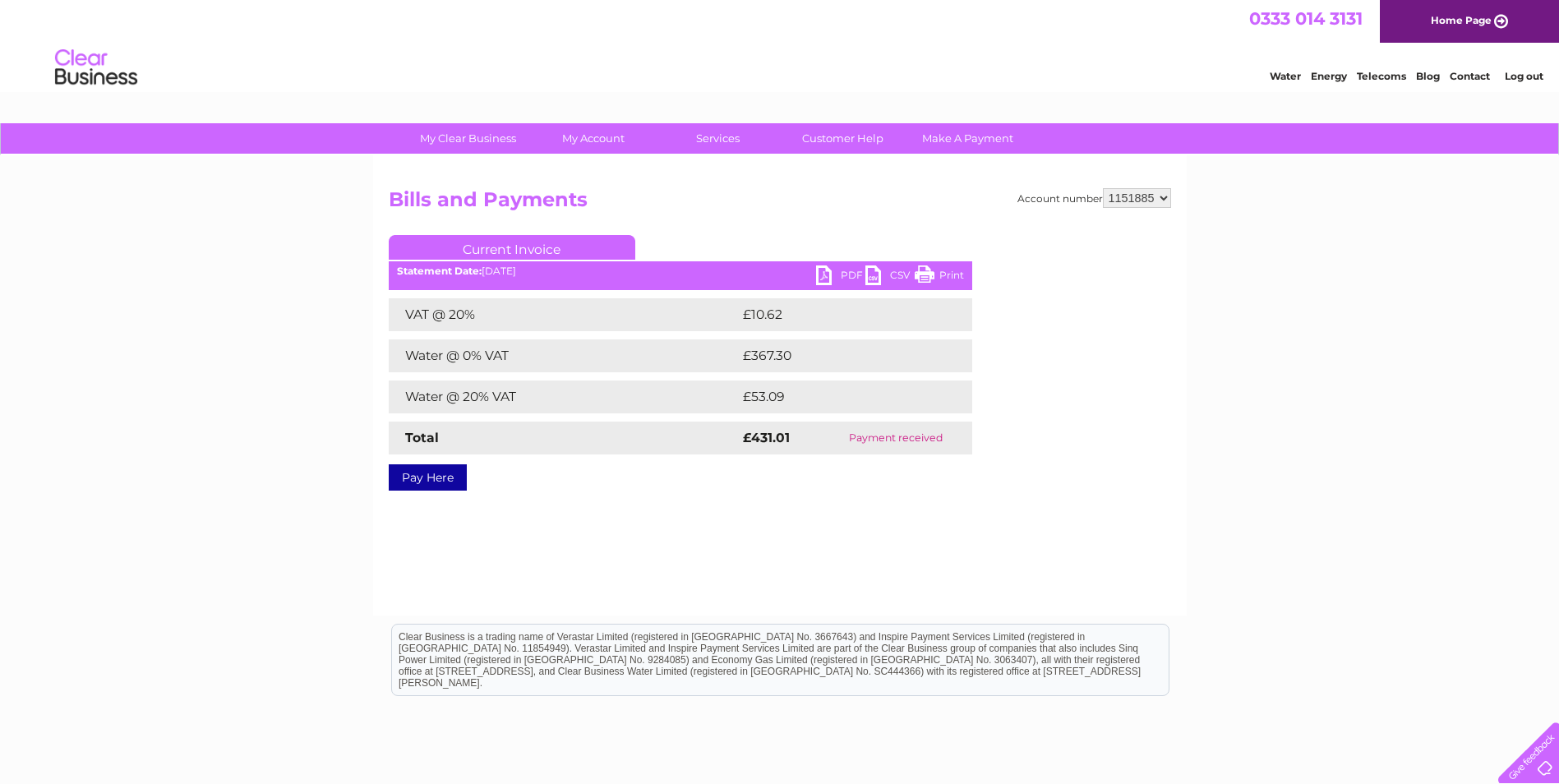
click at [844, 275] on link "PDF" at bounding box center [840, 277] width 49 height 24
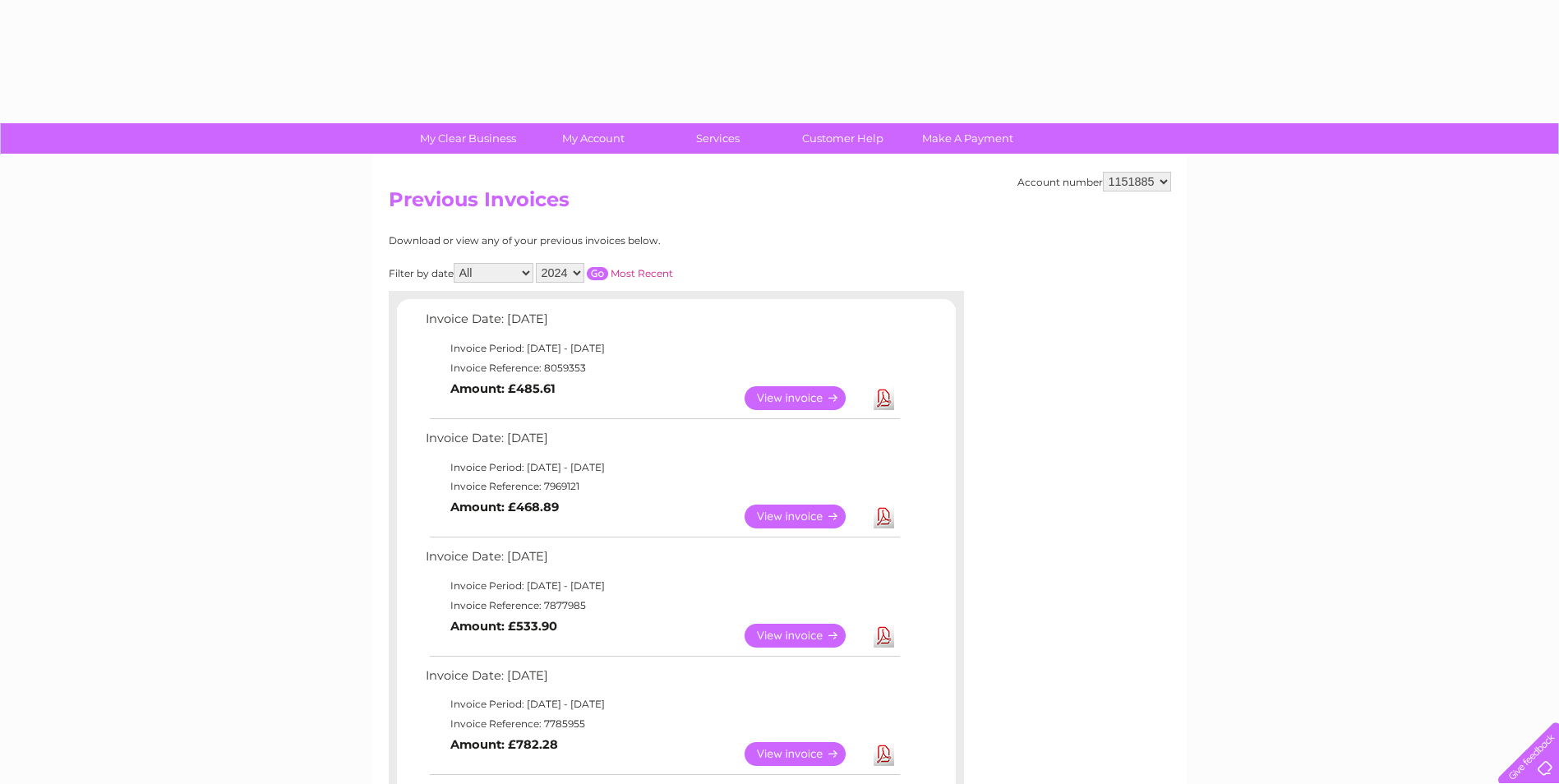
select select "2024"
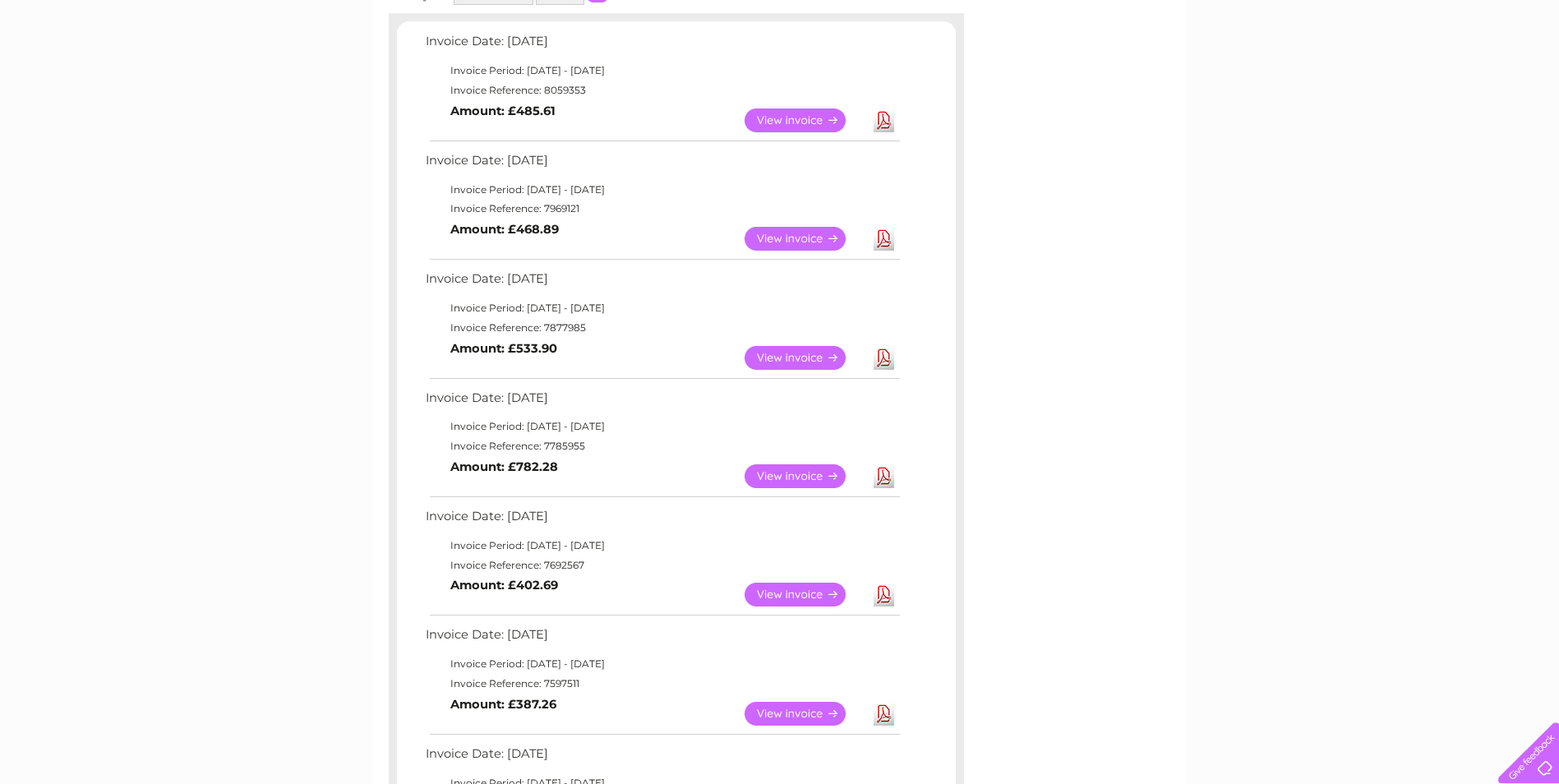
scroll to position [246, 0]
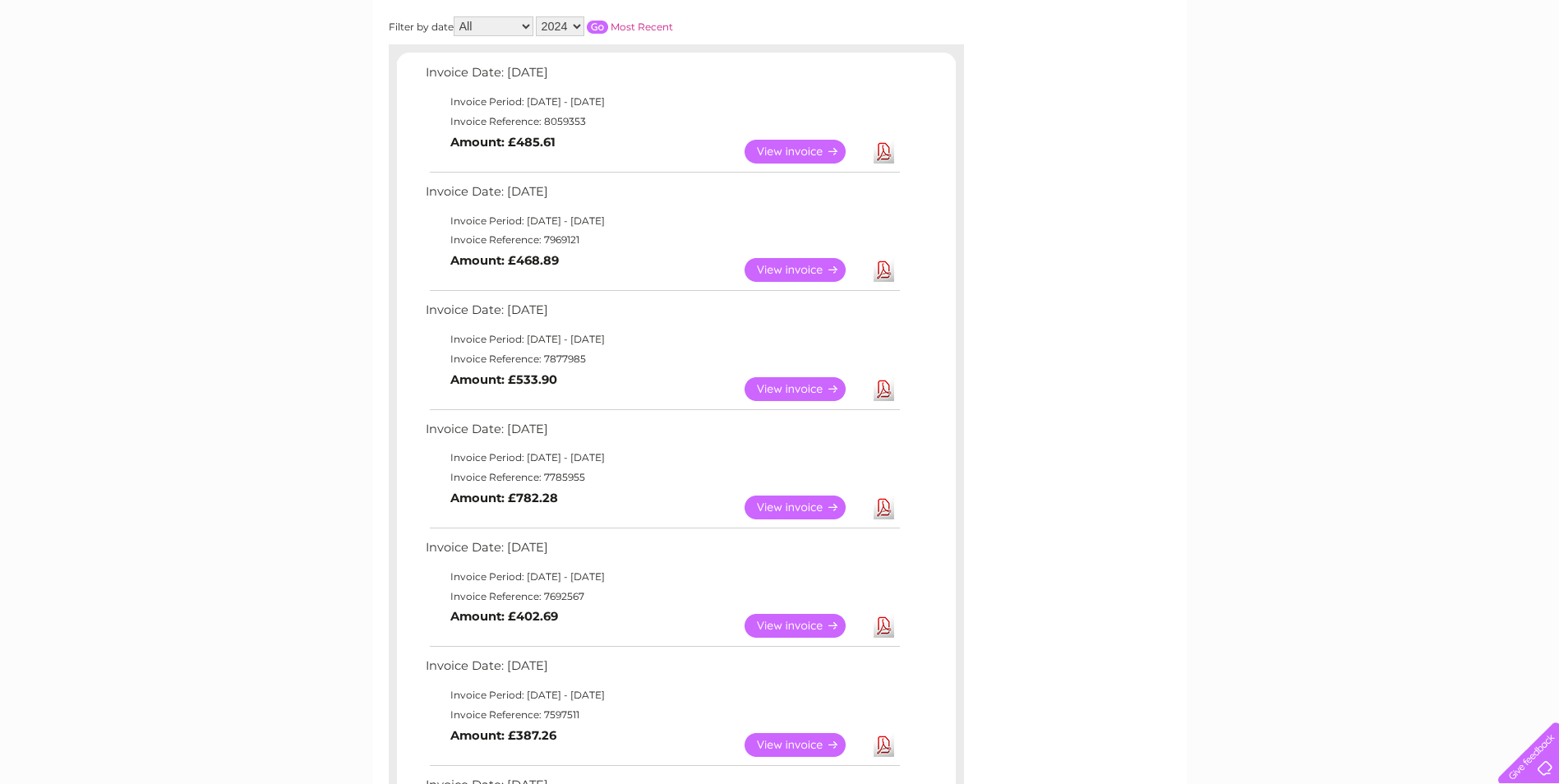
click at [602, 29] on input "button" at bounding box center [597, 27] width 22 height 13
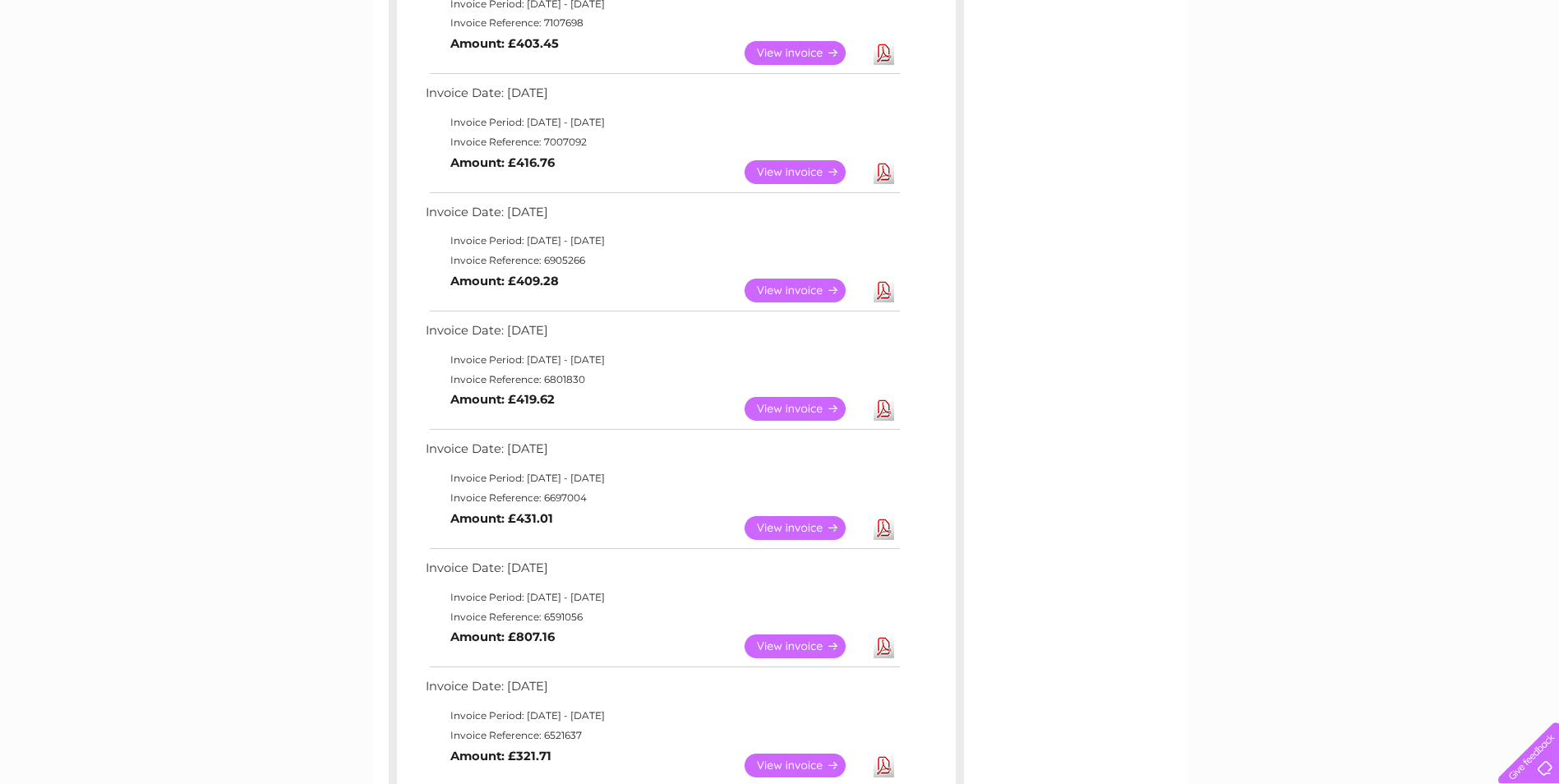
scroll to position [493, 0]
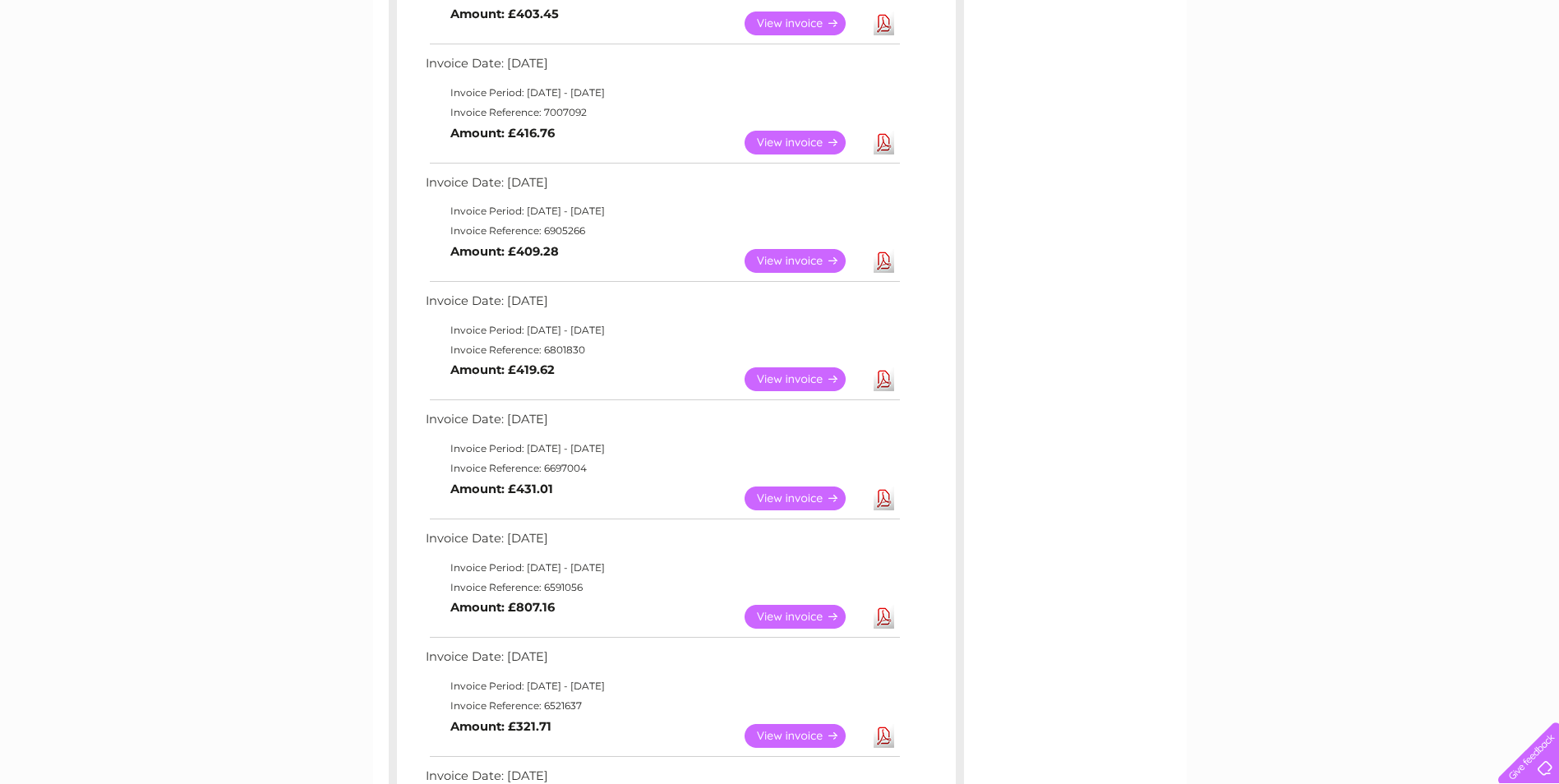
click at [556, 590] on td "Invoice Reference: 6591056" at bounding box center [662, 587] width 481 height 20
copy td "6591056"
click at [782, 609] on link "View" at bounding box center [805, 617] width 121 height 24
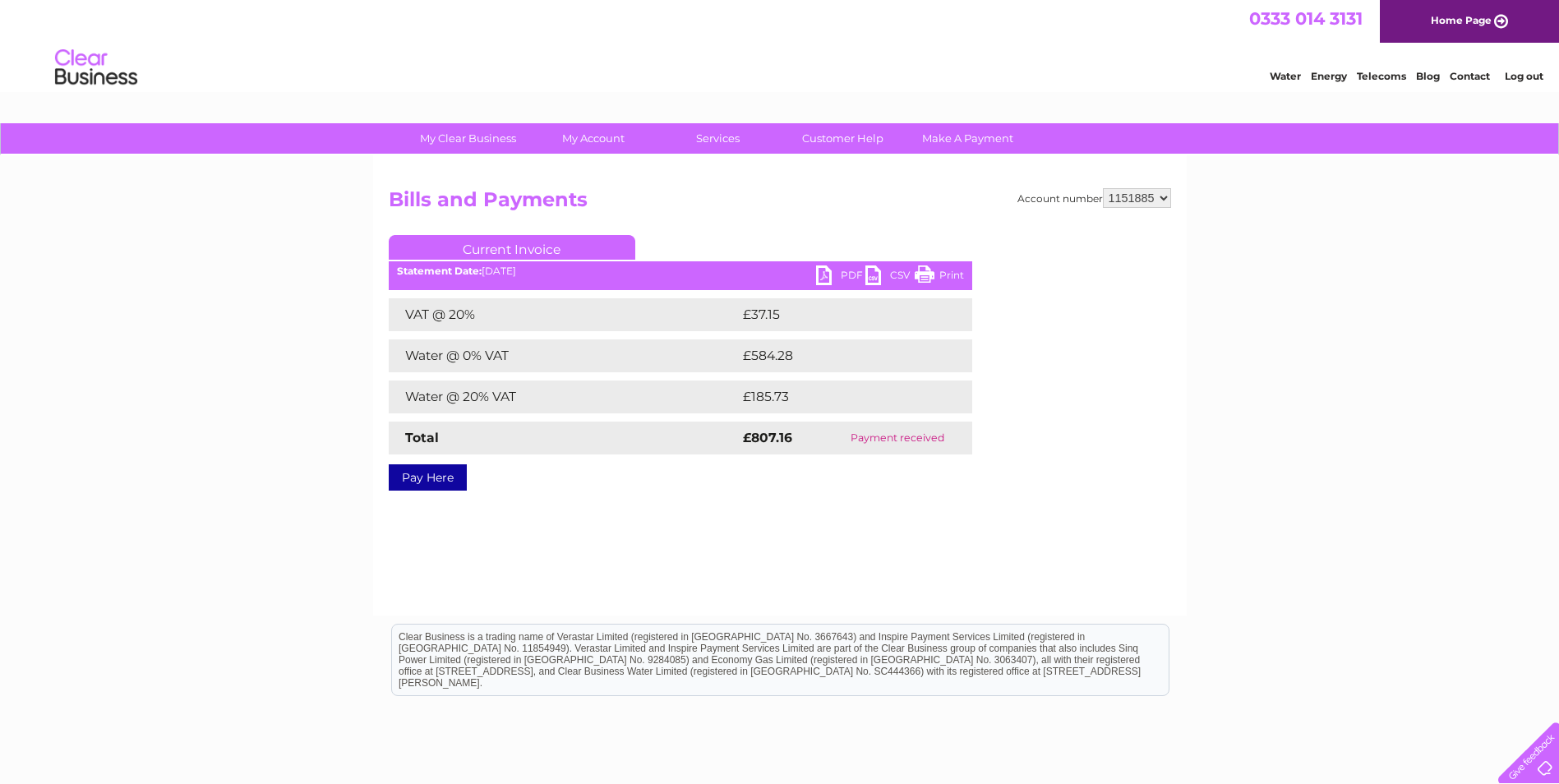
click at [839, 270] on link "PDF" at bounding box center [840, 277] width 49 height 24
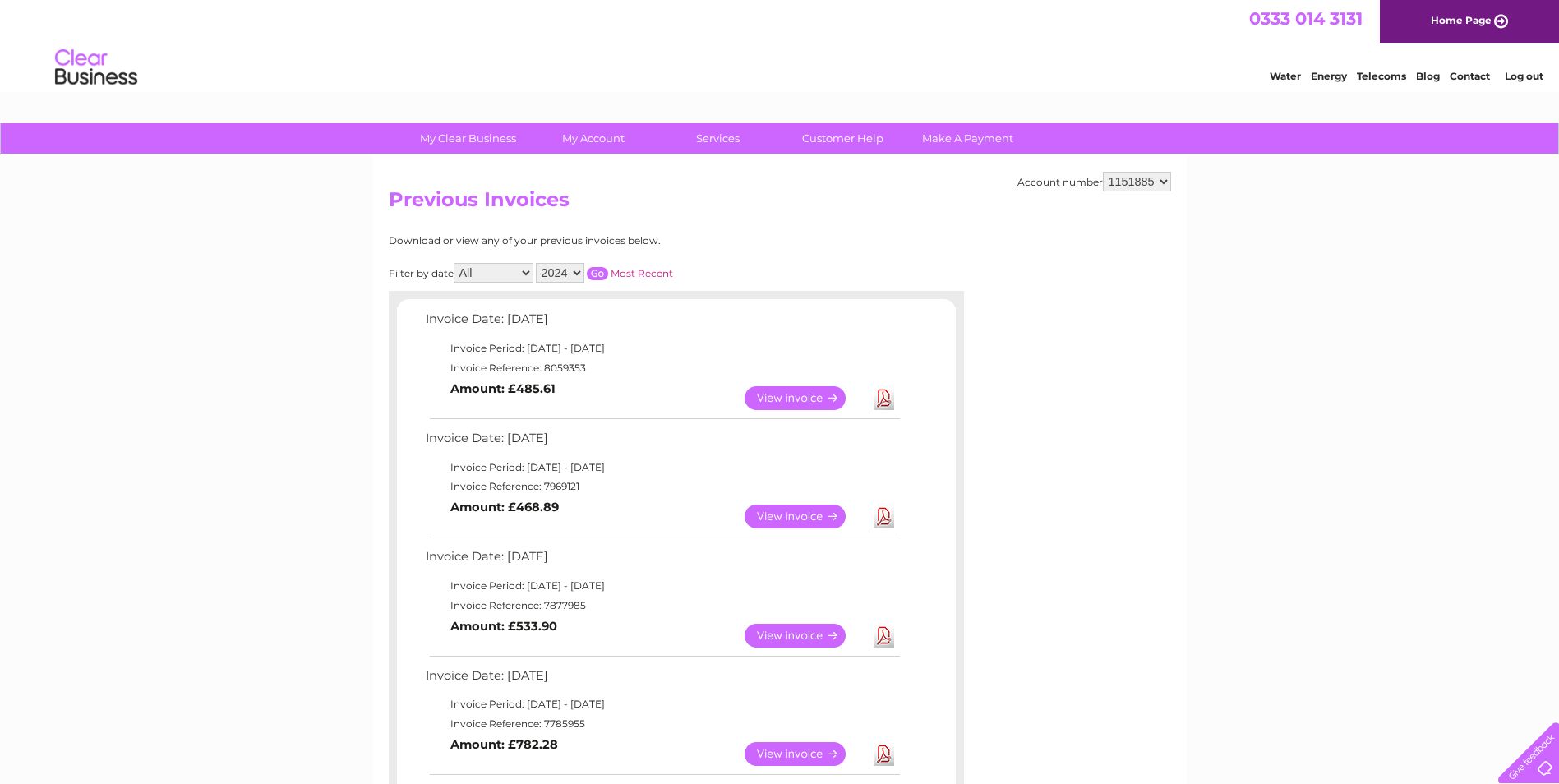
click at [602, 271] on input "button" at bounding box center [597, 273] width 22 height 13
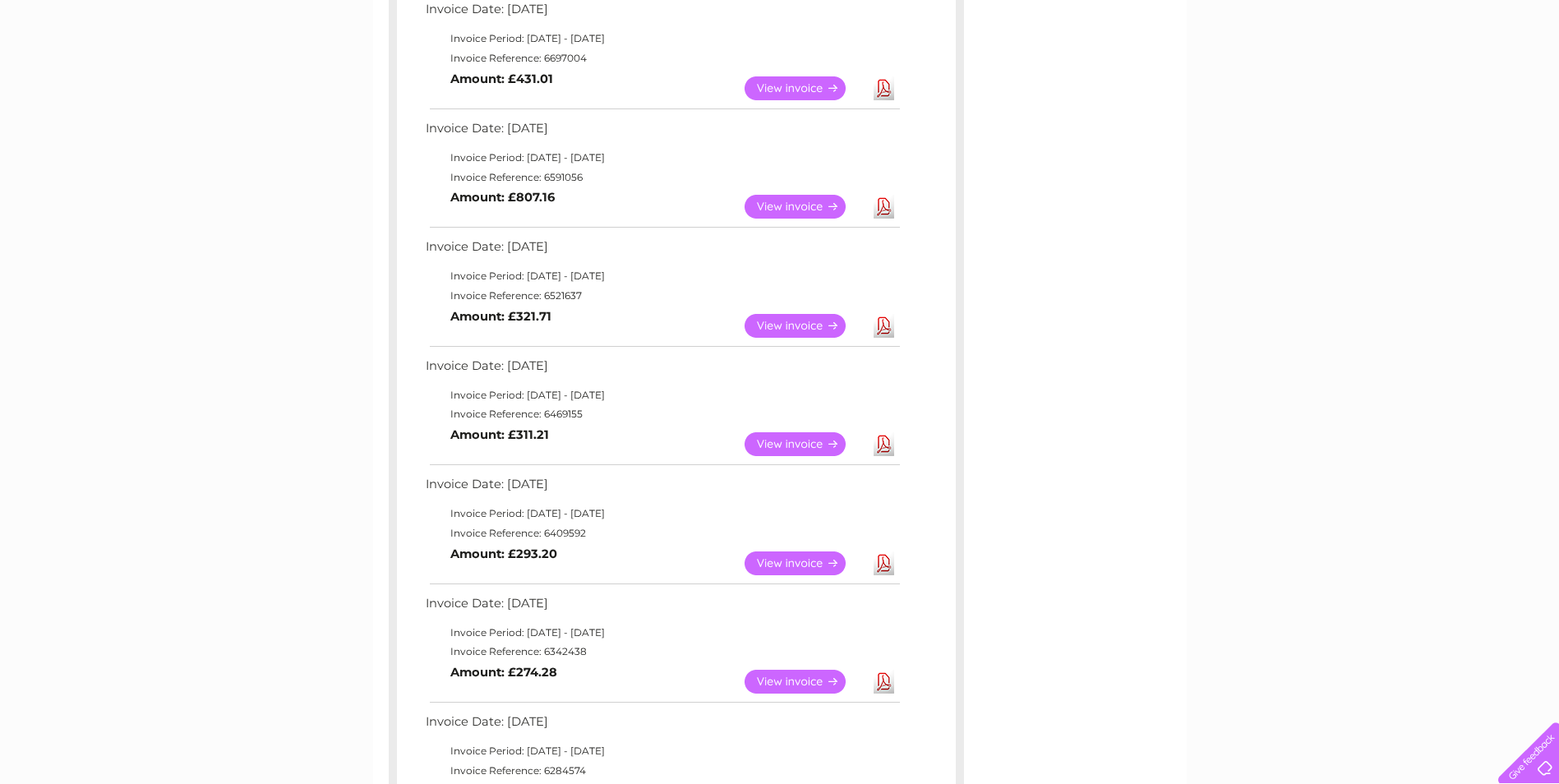
scroll to position [904, 0]
click at [564, 296] on td "Invoice Reference: 6521637" at bounding box center [662, 295] width 481 height 20
copy td "6521637"
click at [561, 413] on td "Invoice Reference: 6469155" at bounding box center [662, 413] width 481 height 20
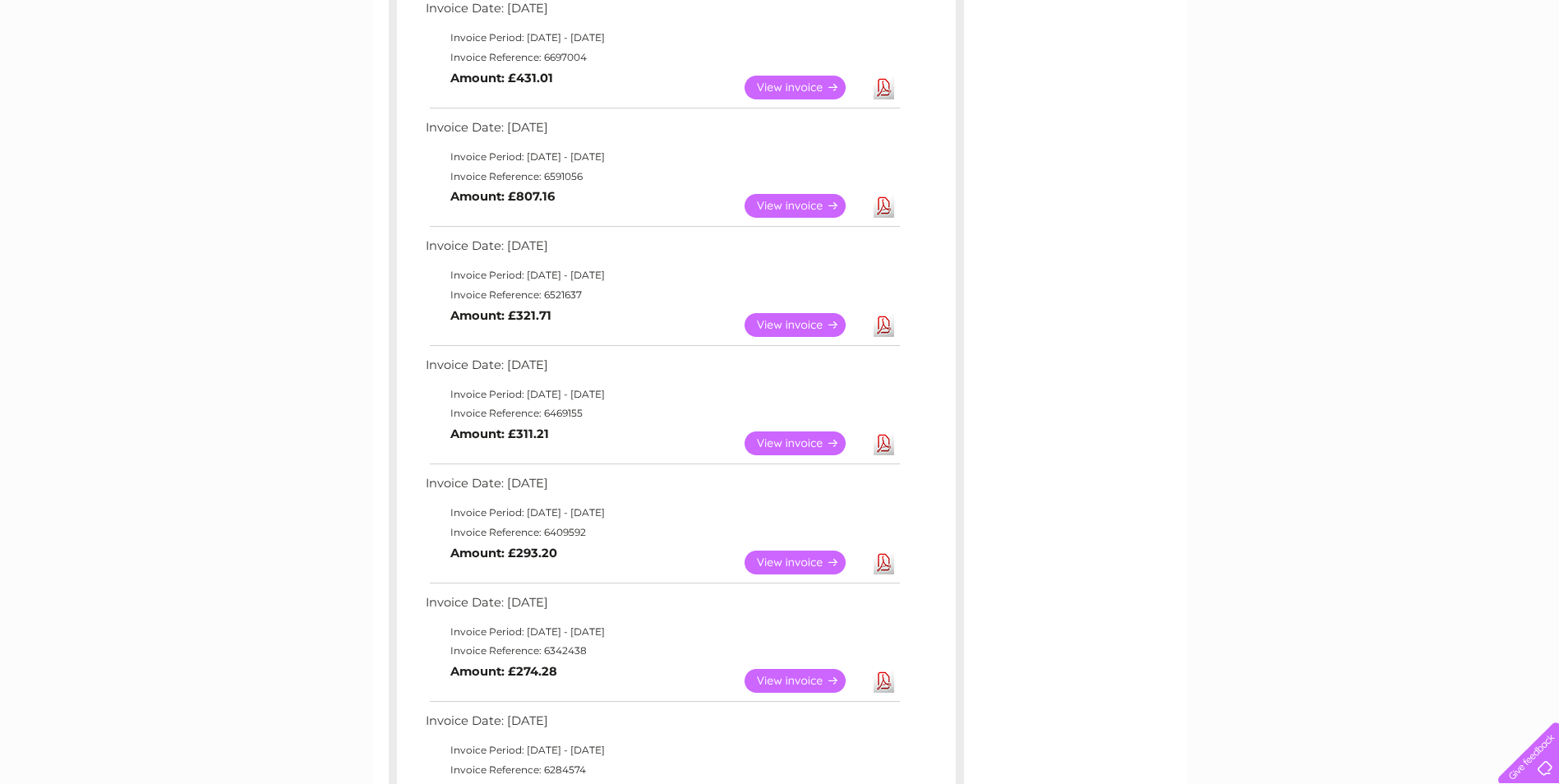
click at [561, 413] on td "Invoice Reference: 6469155" at bounding box center [662, 413] width 481 height 20
copy td "6469155"
click at [566, 532] on td "Invoice Reference: 6409592" at bounding box center [662, 532] width 481 height 20
copy td "6409592"
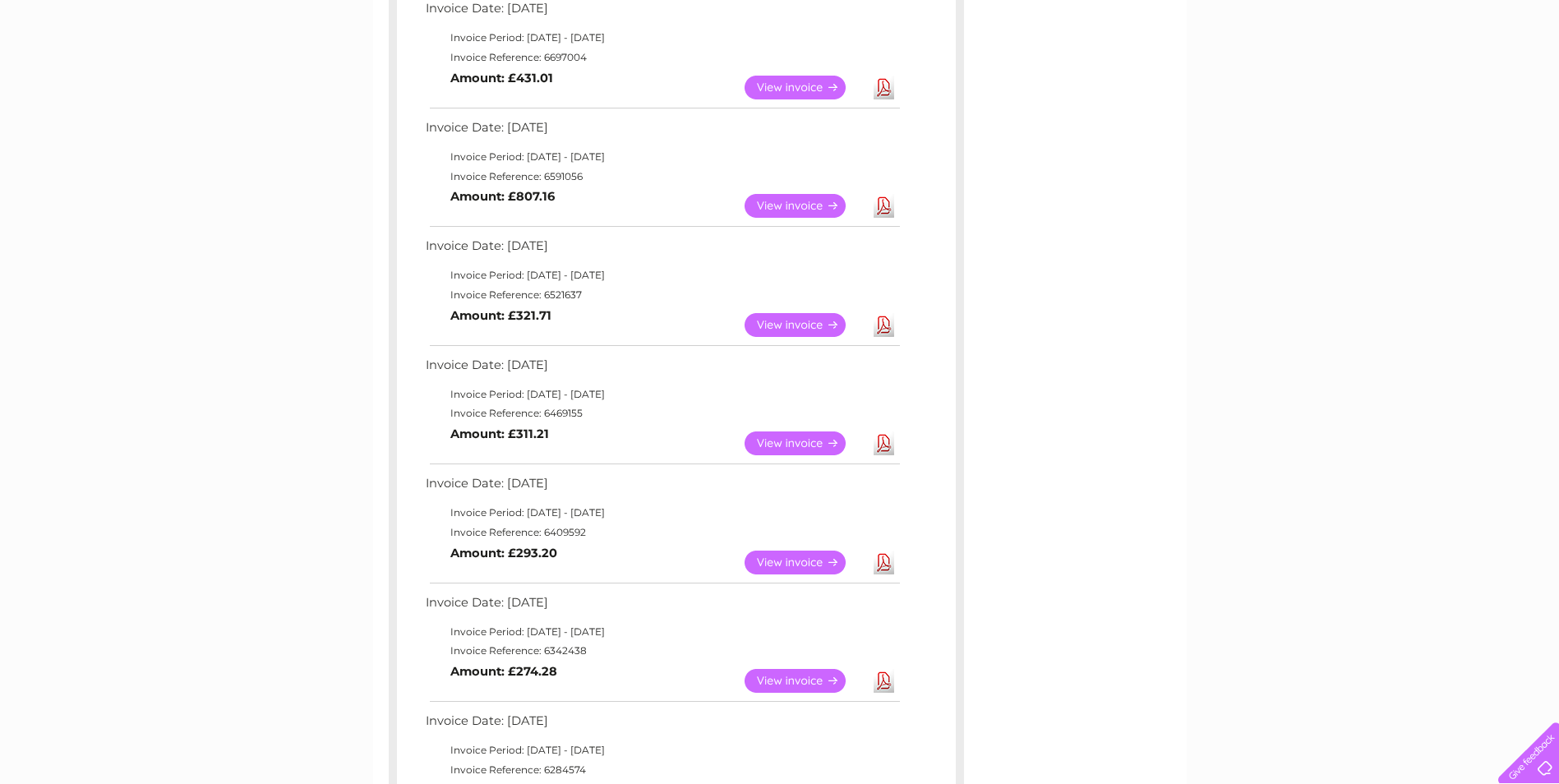
click at [558, 649] on td "Invoice Reference: 6342438" at bounding box center [662, 650] width 481 height 20
copy td "6342438"
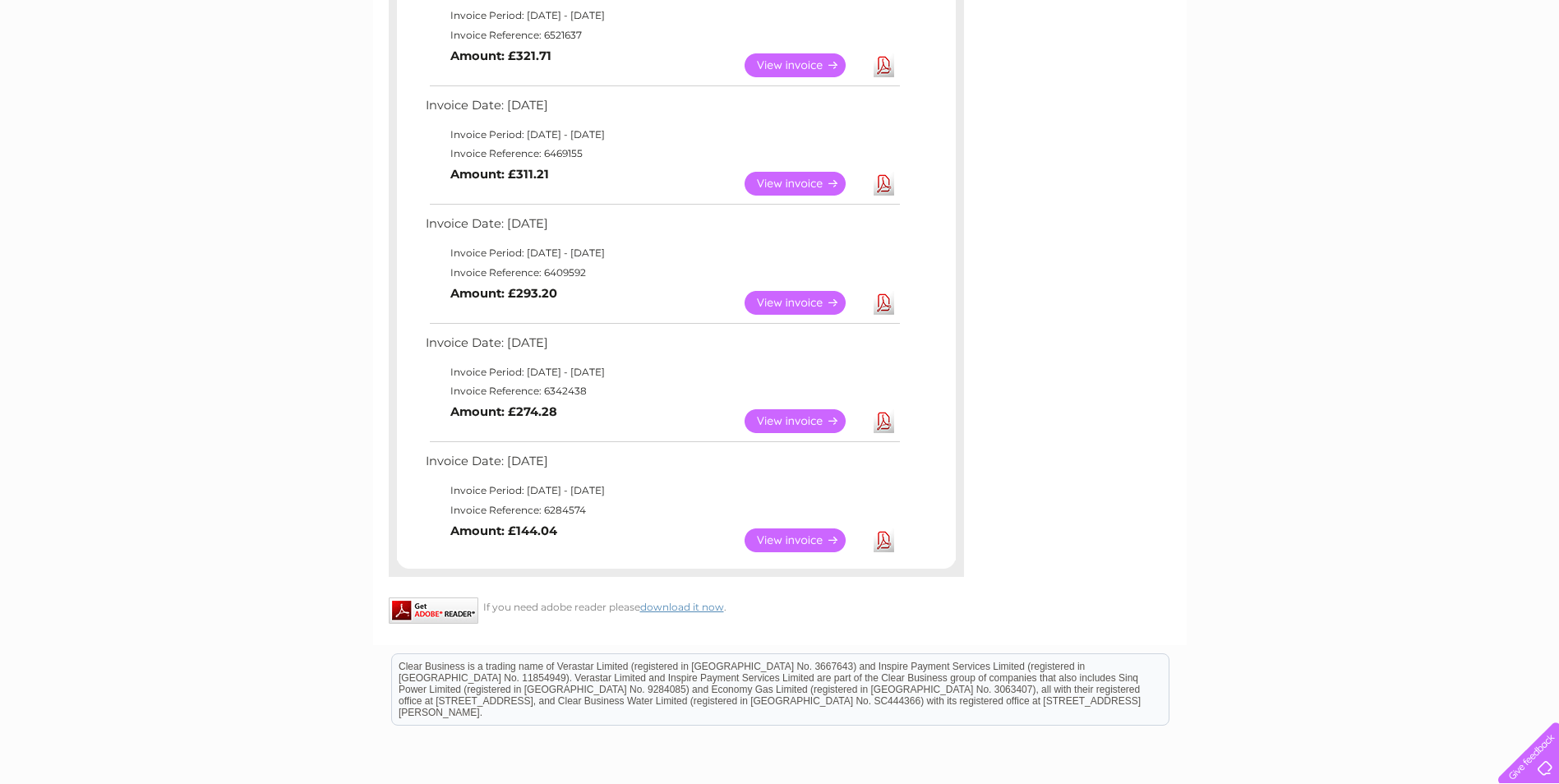
scroll to position [1232, 0]
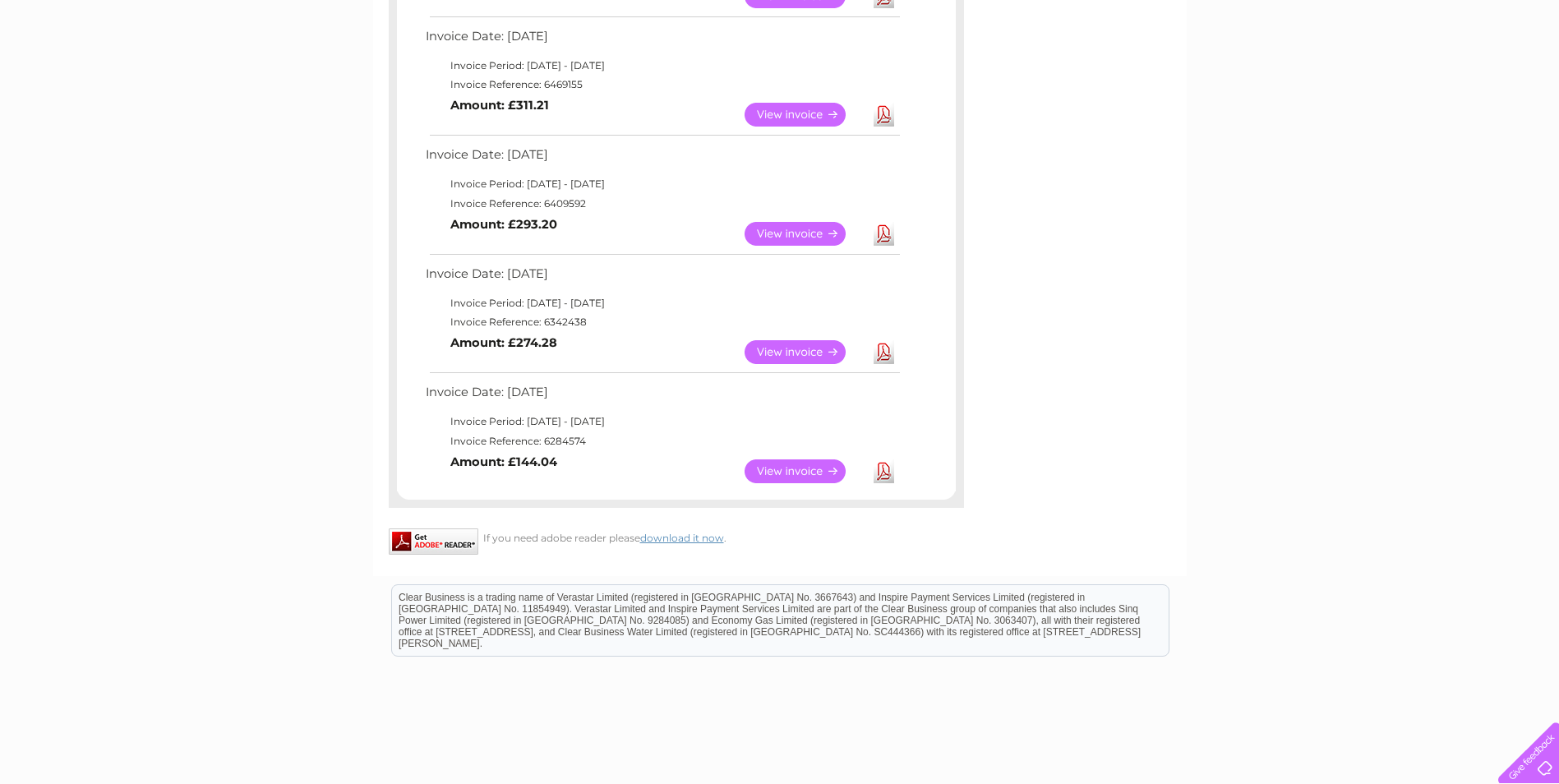
click at [567, 438] on td "Invoice Reference: 6284574" at bounding box center [662, 441] width 481 height 20
copy td "6284574"
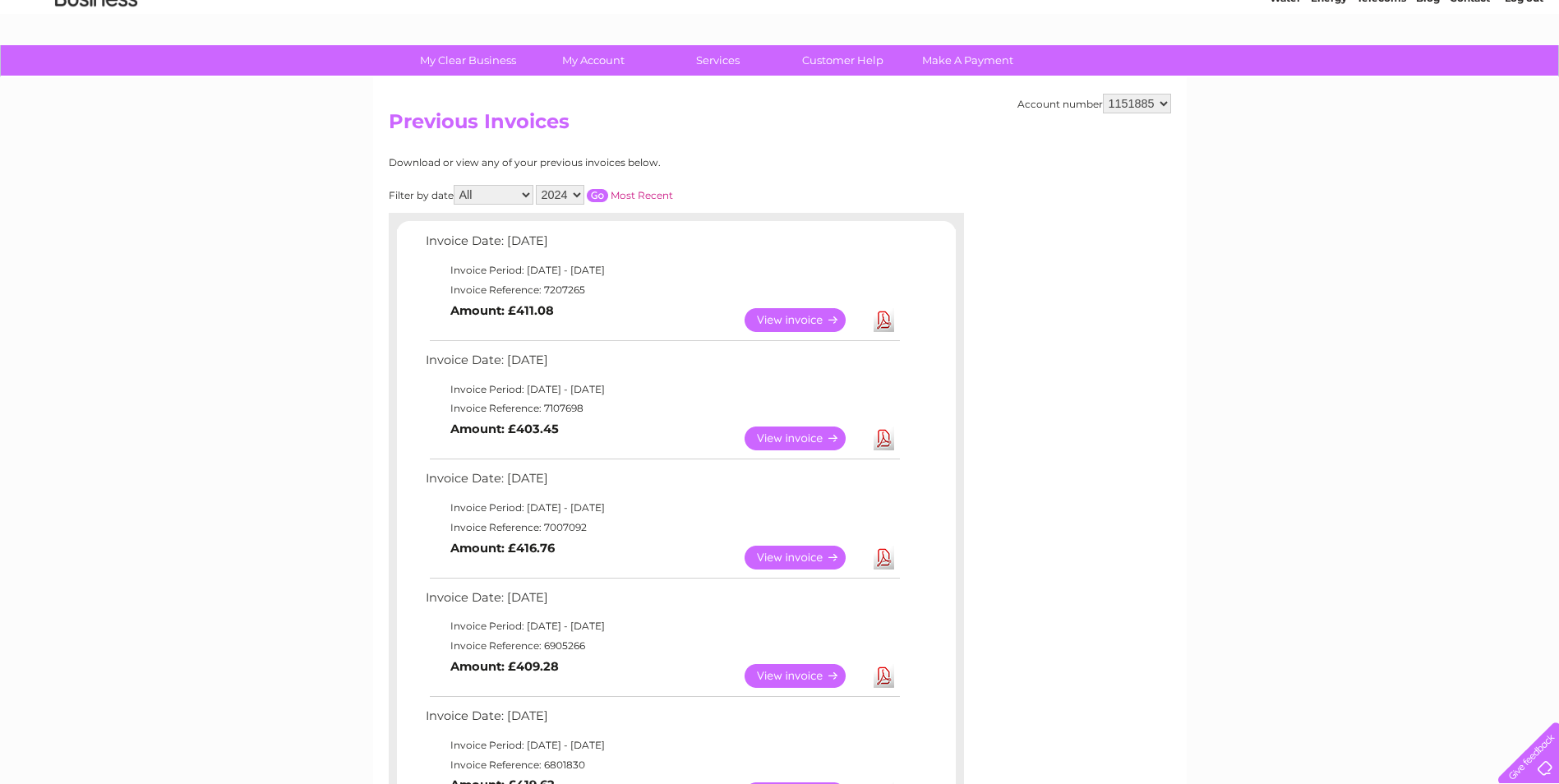
scroll to position [0, 0]
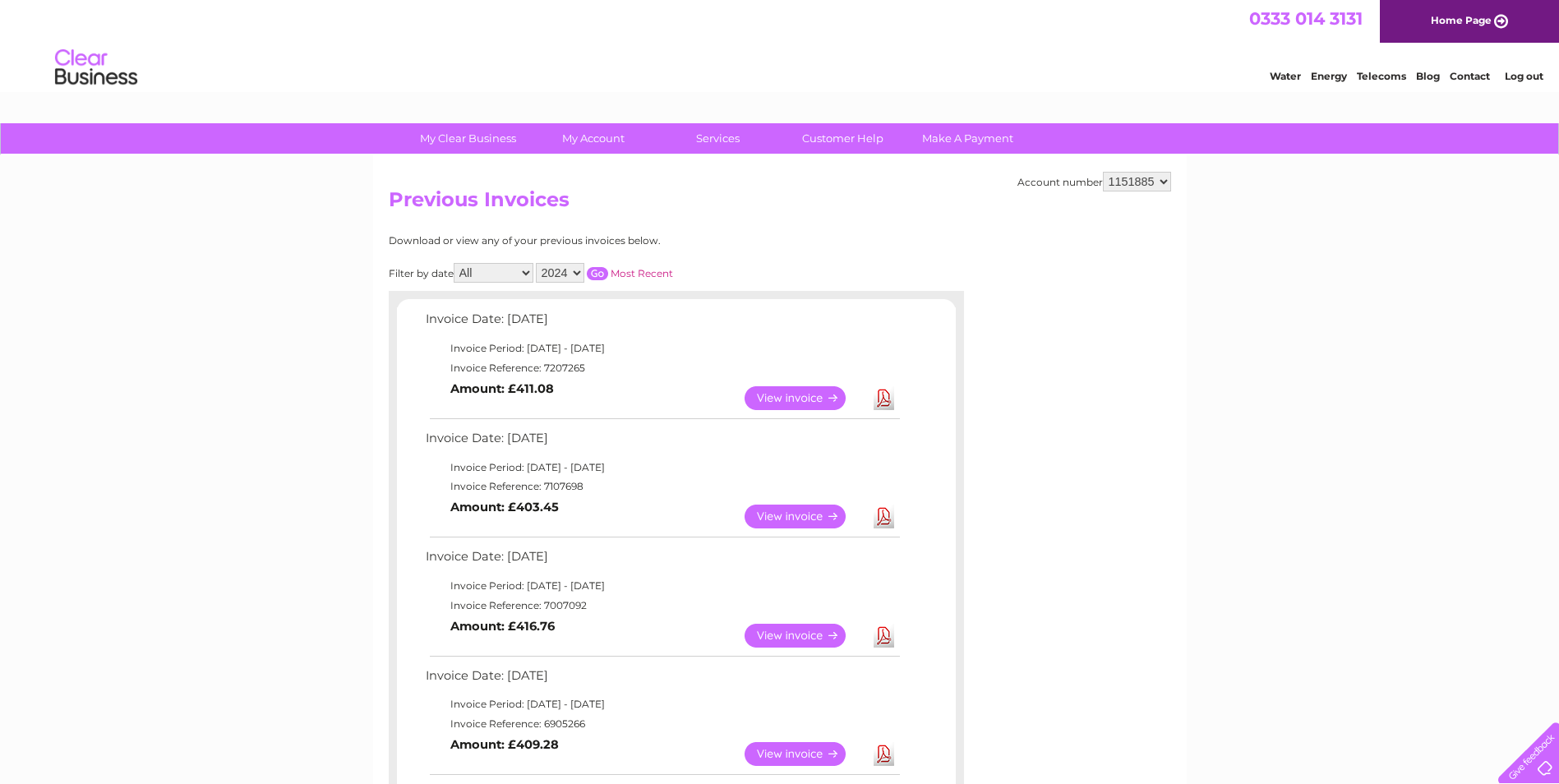
click at [575, 274] on select "2025 2024 2023 2022" at bounding box center [560, 272] width 48 height 20
click at [538, 263] on select "2025 2024 2023 2022" at bounding box center [560, 272] width 48 height 20
click at [595, 274] on input "button" at bounding box center [597, 273] width 22 height 13
click at [554, 372] on td "Invoice Reference: 6226513" at bounding box center [662, 368] width 481 height 20
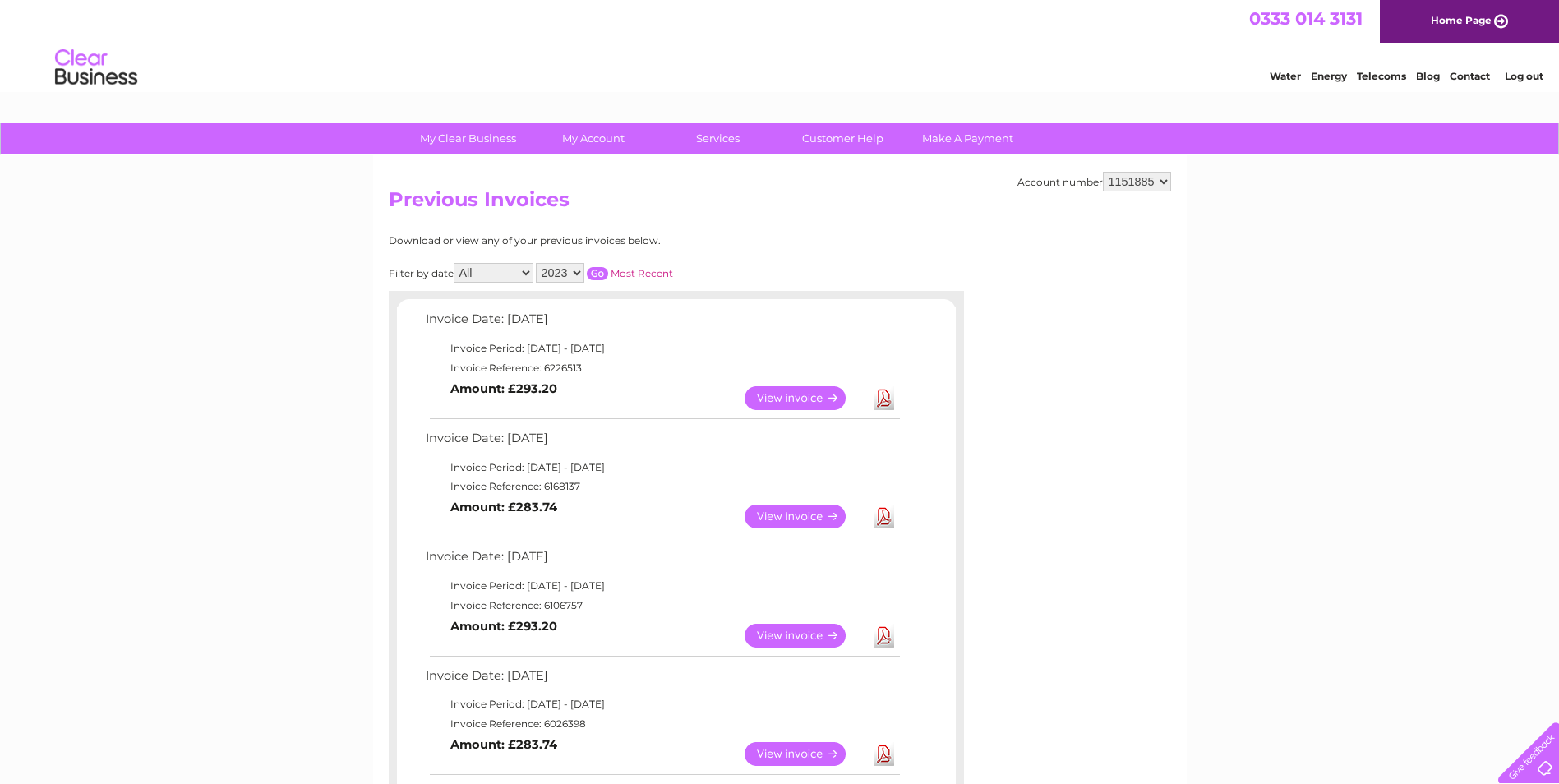
copy td "6226513"
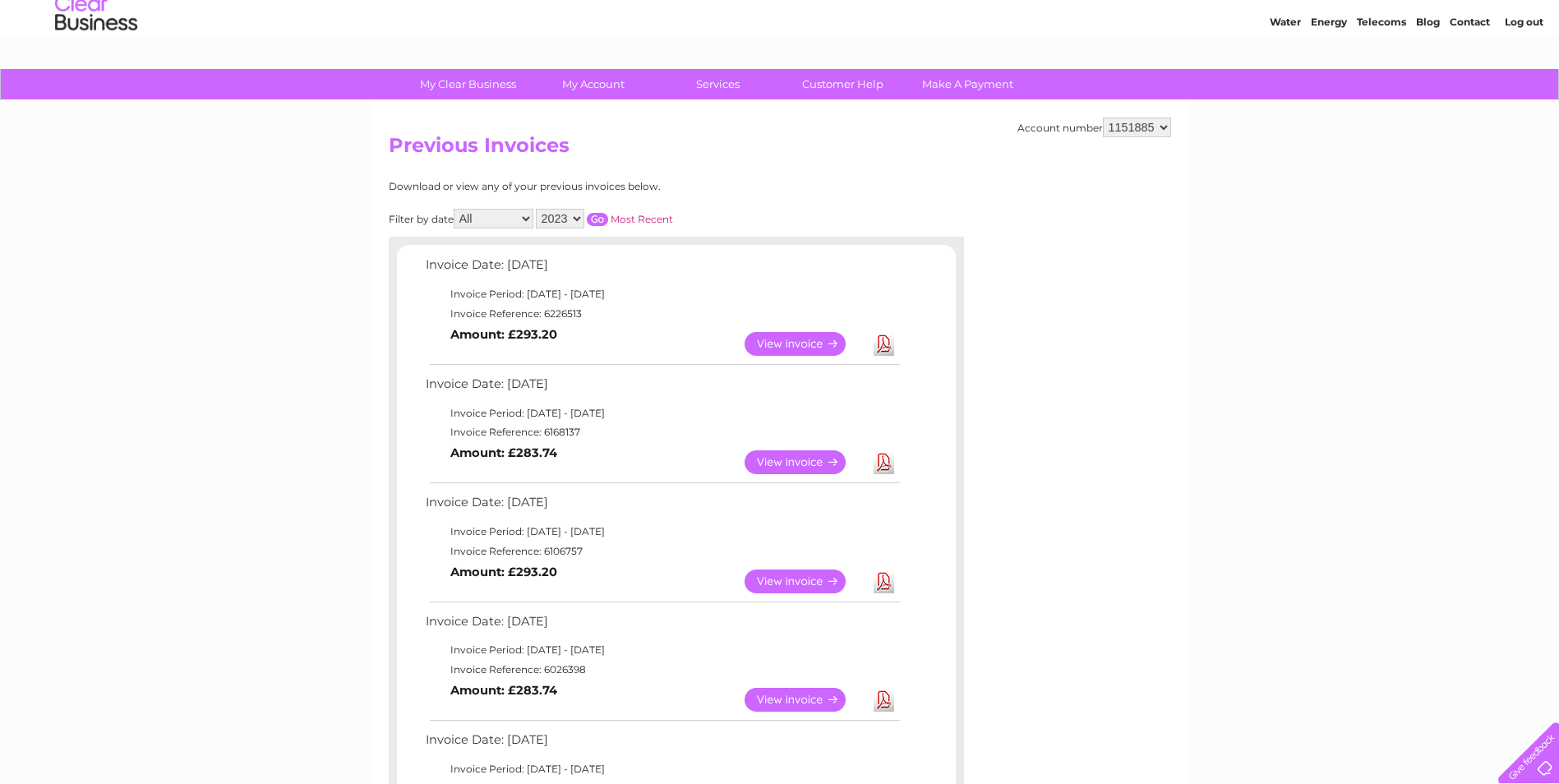
scroll to position [246, 0]
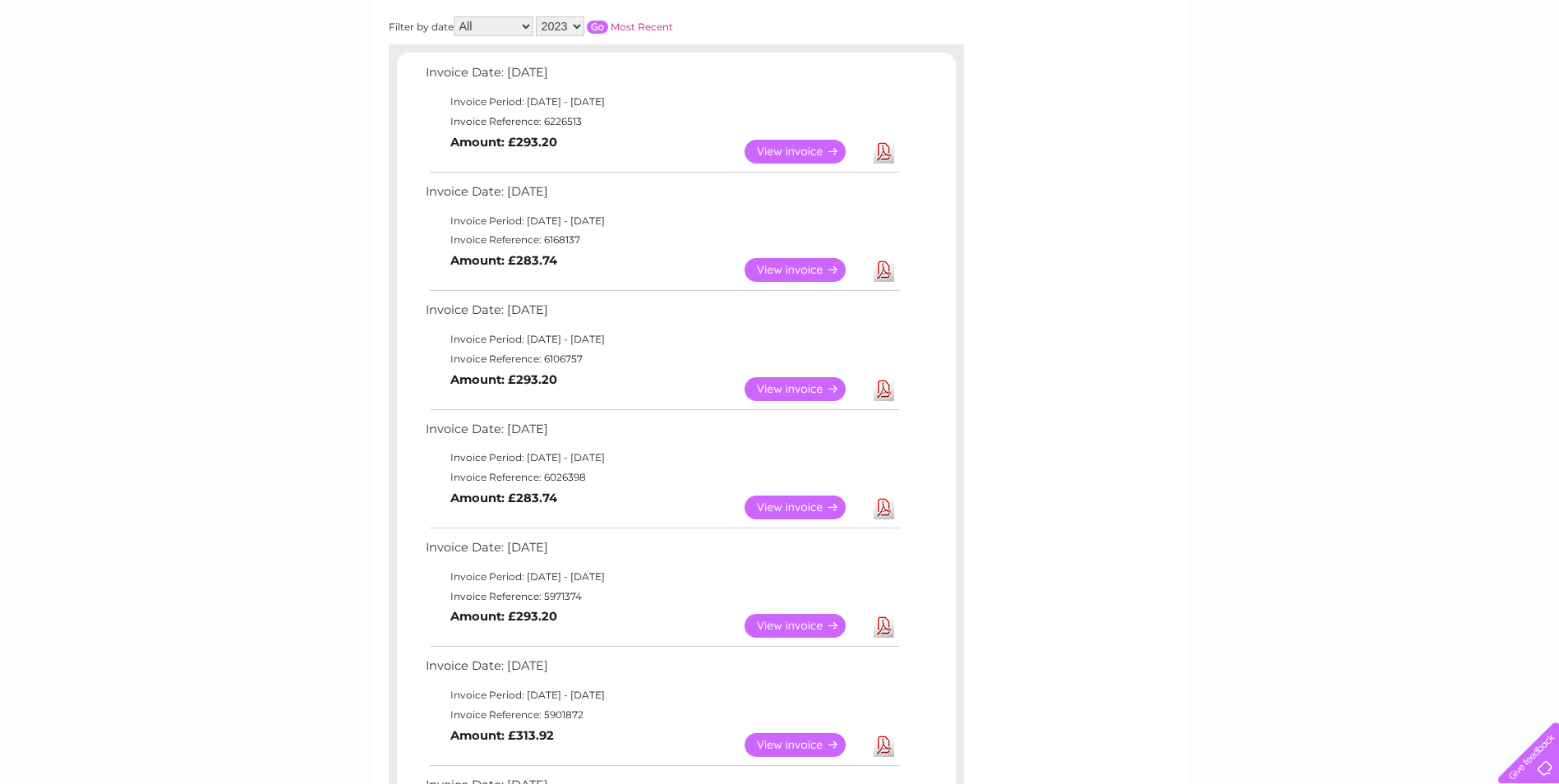
click at [555, 242] on td "Invoice Reference: 6168137" at bounding box center [662, 240] width 481 height 20
copy td "6168137"
click at [574, 362] on td "Invoice Reference: 6106757" at bounding box center [662, 358] width 481 height 20
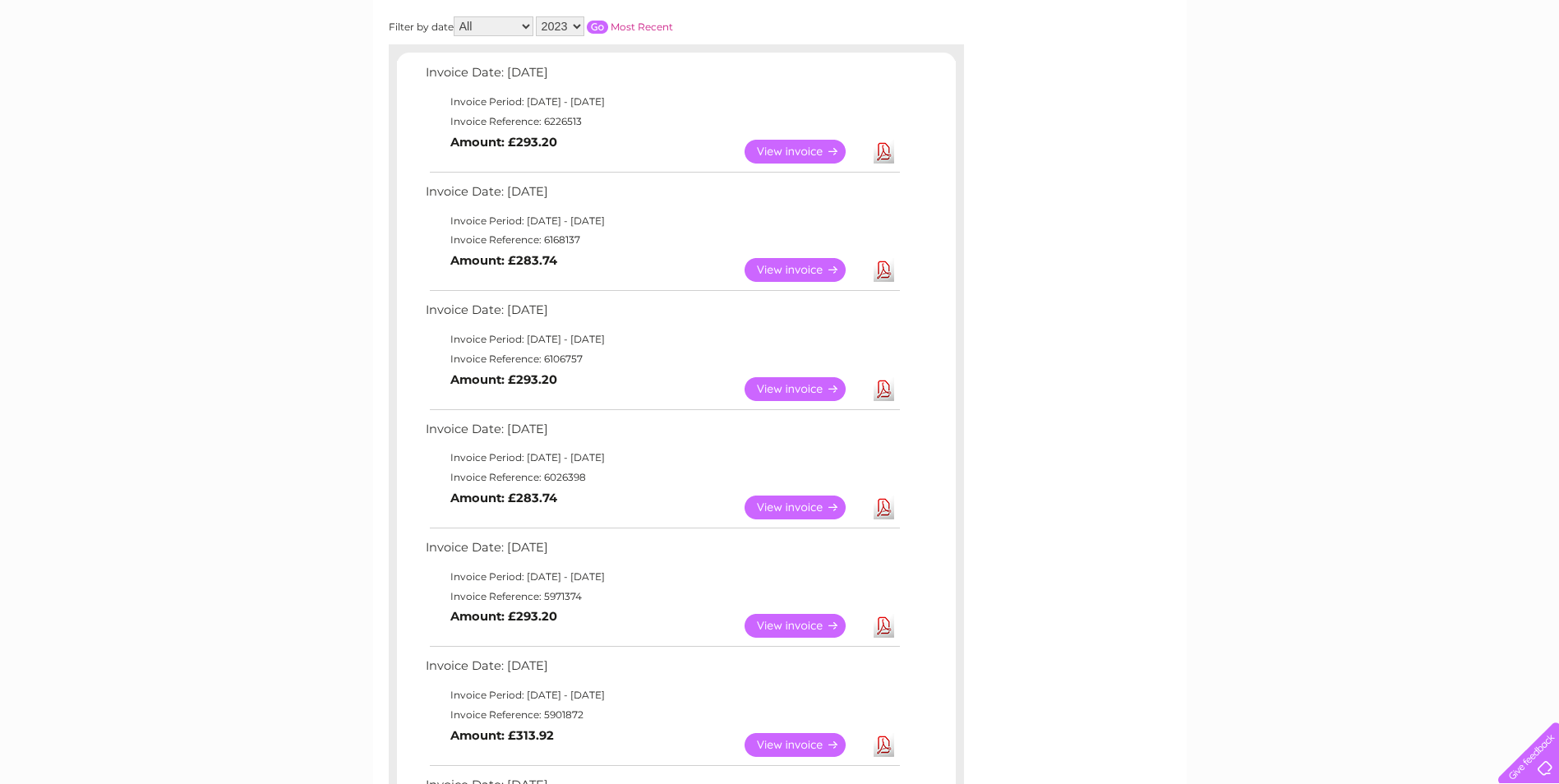
copy td "6106757"
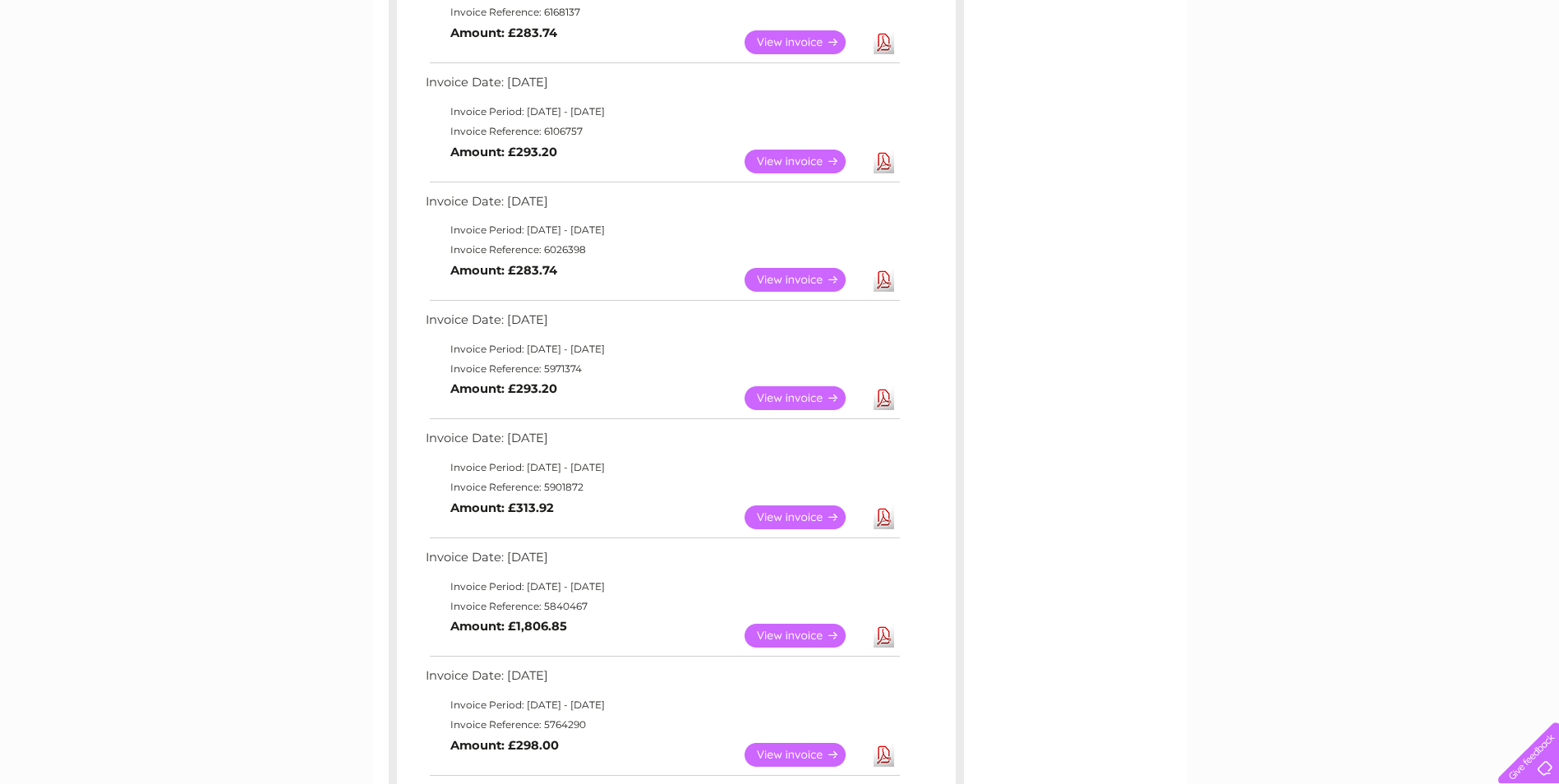
scroll to position [493, 0]
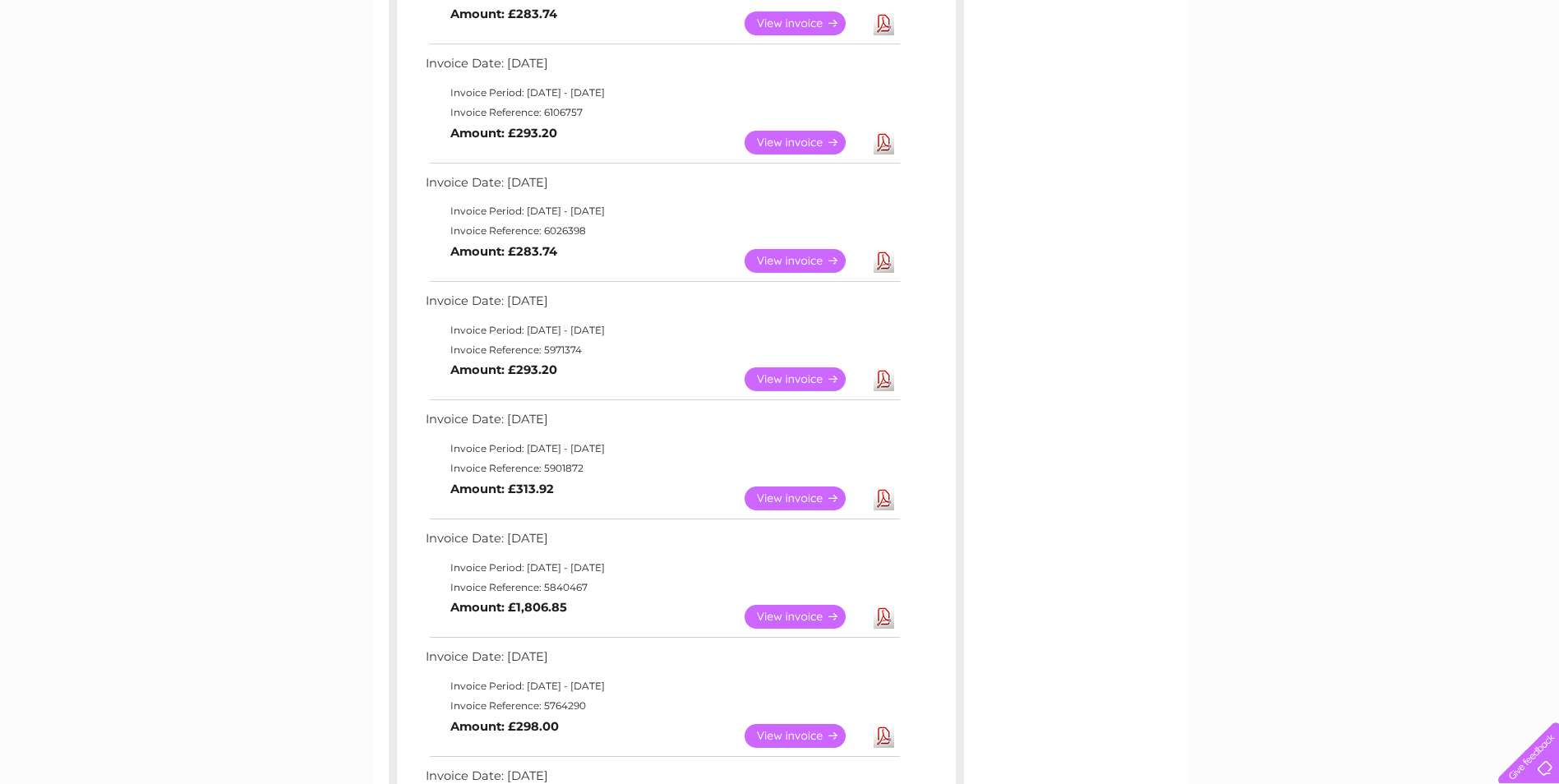
click at [574, 228] on td "Invoice Reference: 6026398" at bounding box center [662, 230] width 481 height 20
copy td "6026398"
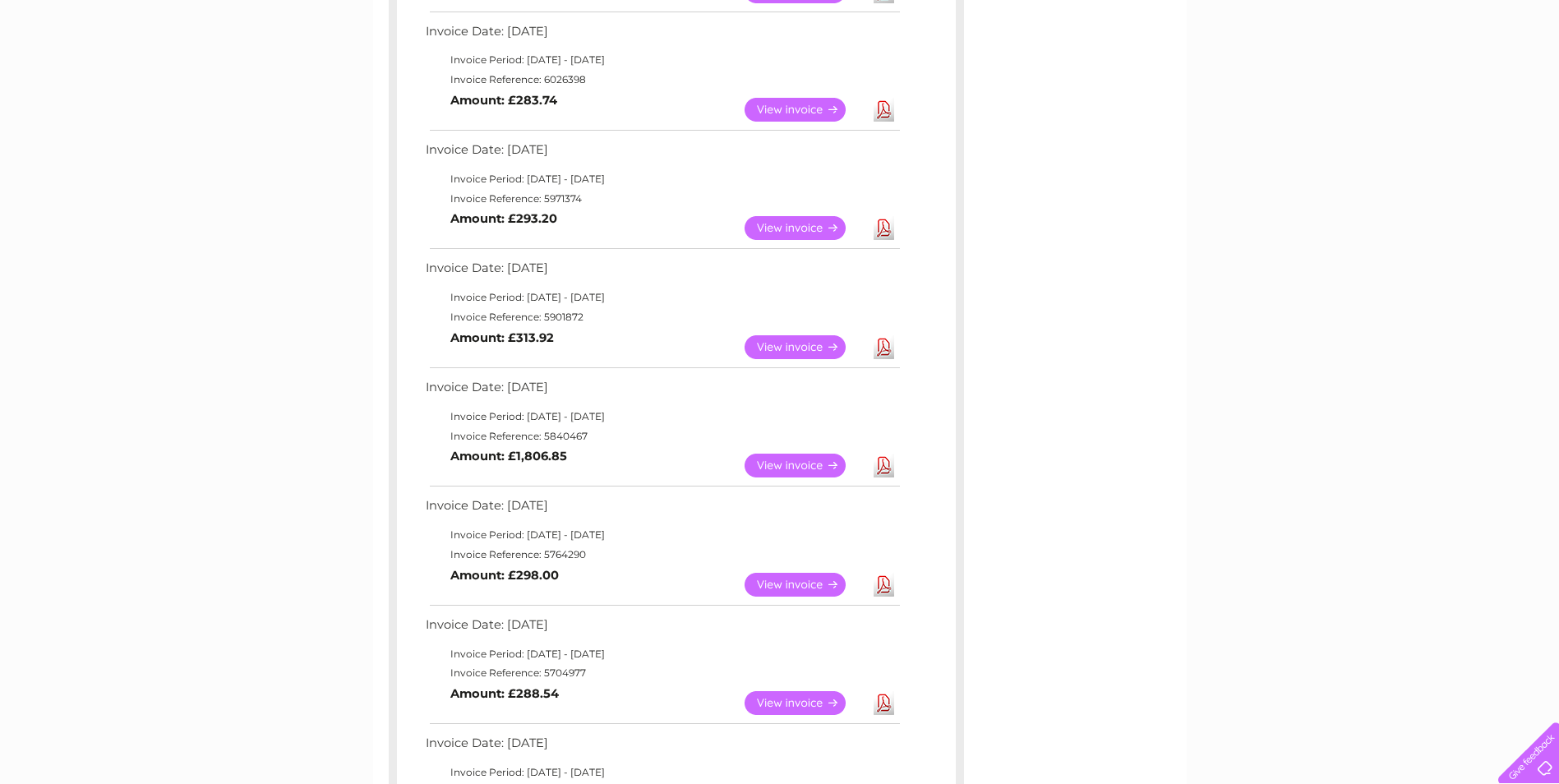
scroll to position [657, 0]
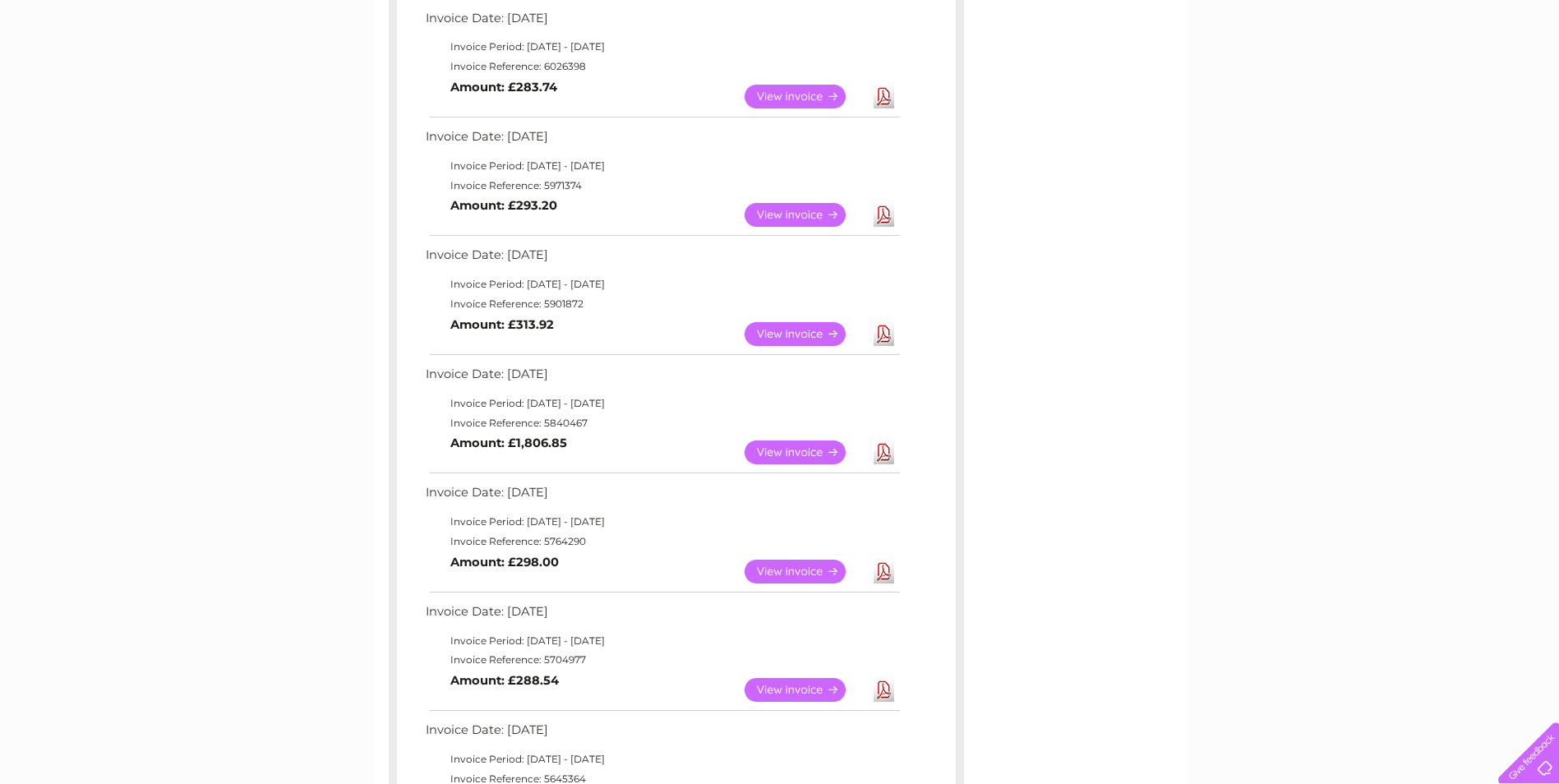
click at [565, 177] on td "Invoice Reference: 5971374" at bounding box center [662, 185] width 481 height 20
copy td "5971374"
click at [549, 305] on td "Invoice Reference: 5901872" at bounding box center [662, 303] width 481 height 20
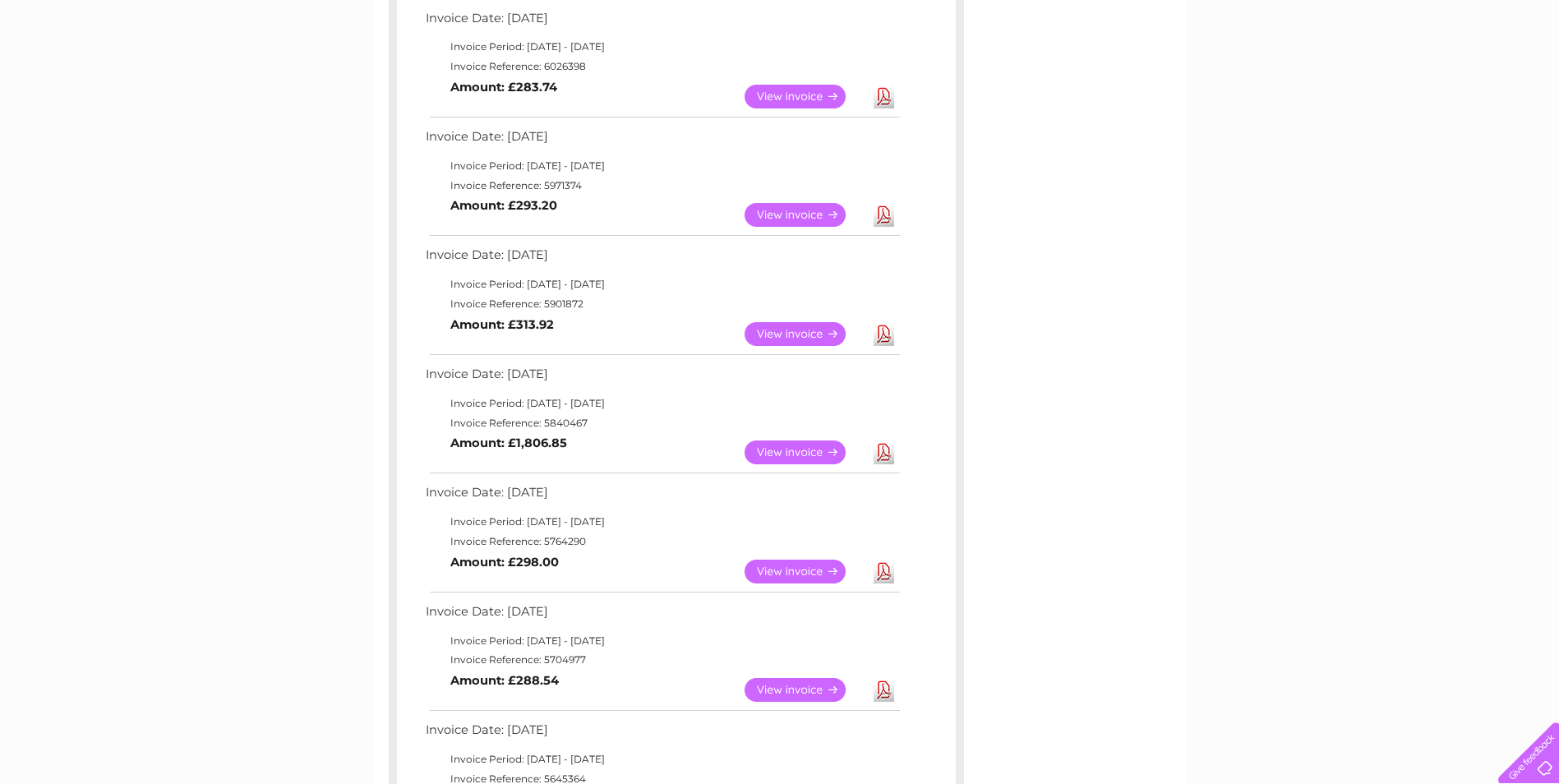
click at [559, 429] on td "Invoice Reference: 5840467" at bounding box center [662, 423] width 481 height 20
click at [559, 421] on td "Invoice Reference: 5840467" at bounding box center [662, 423] width 481 height 20
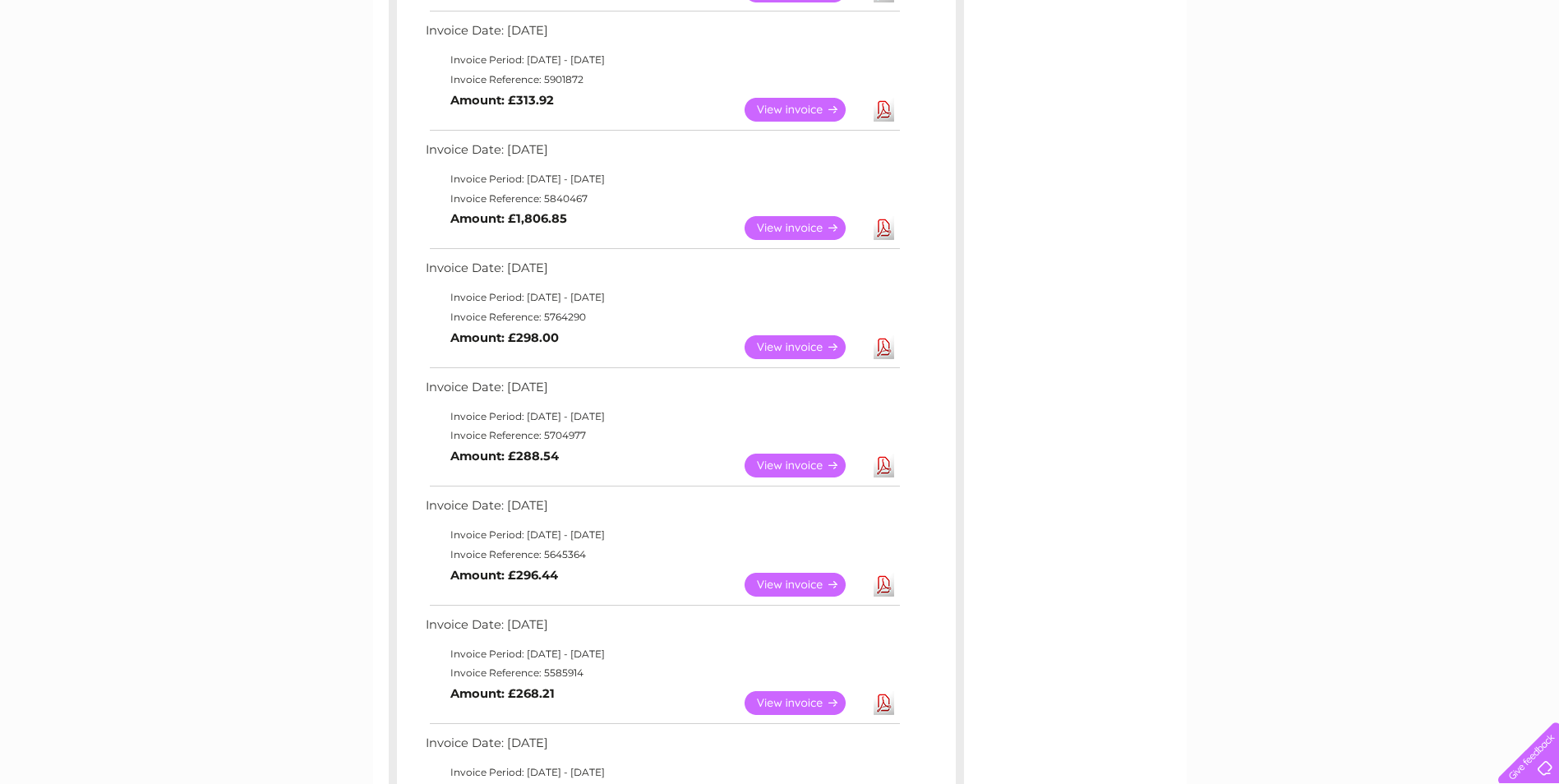
scroll to position [904, 0]
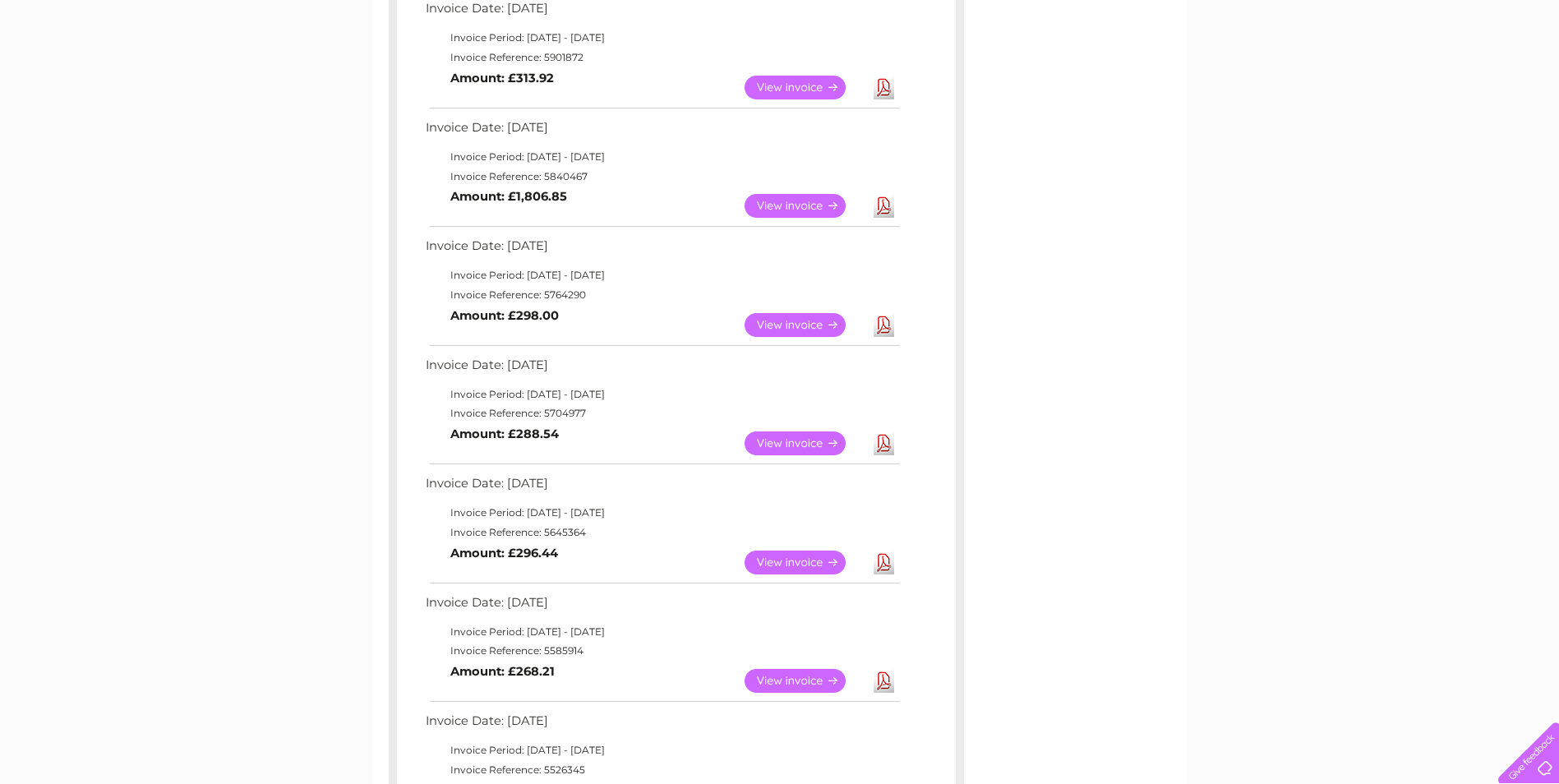
click at [557, 291] on td "Invoice Reference: 5764290" at bounding box center [662, 295] width 481 height 20
click at [559, 405] on td "Invoice Reference: 5704977" at bounding box center [662, 413] width 481 height 20
click at [560, 404] on td "Invoice Reference: 5704977" at bounding box center [662, 413] width 481 height 20
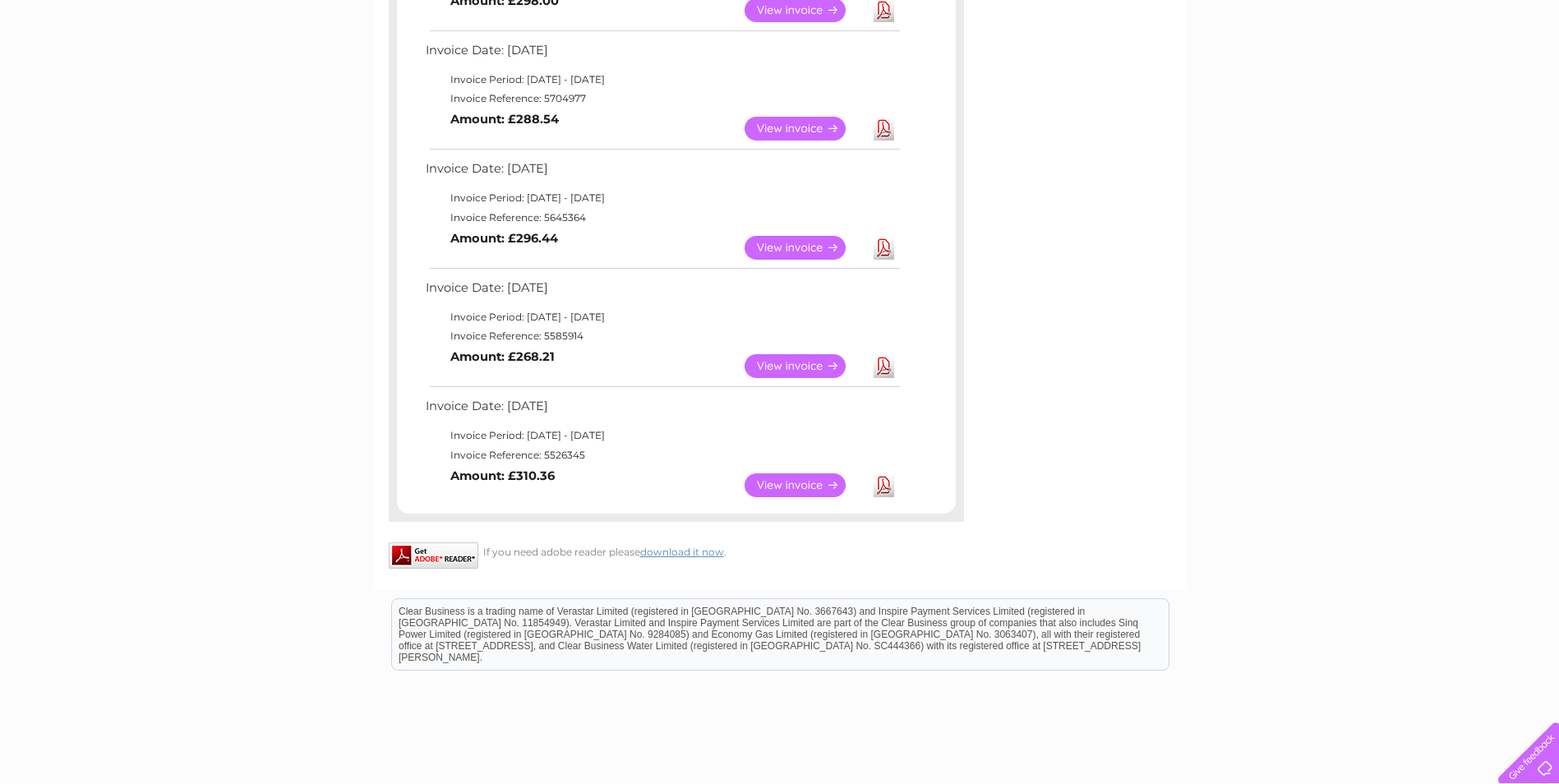
scroll to position [1232, 0]
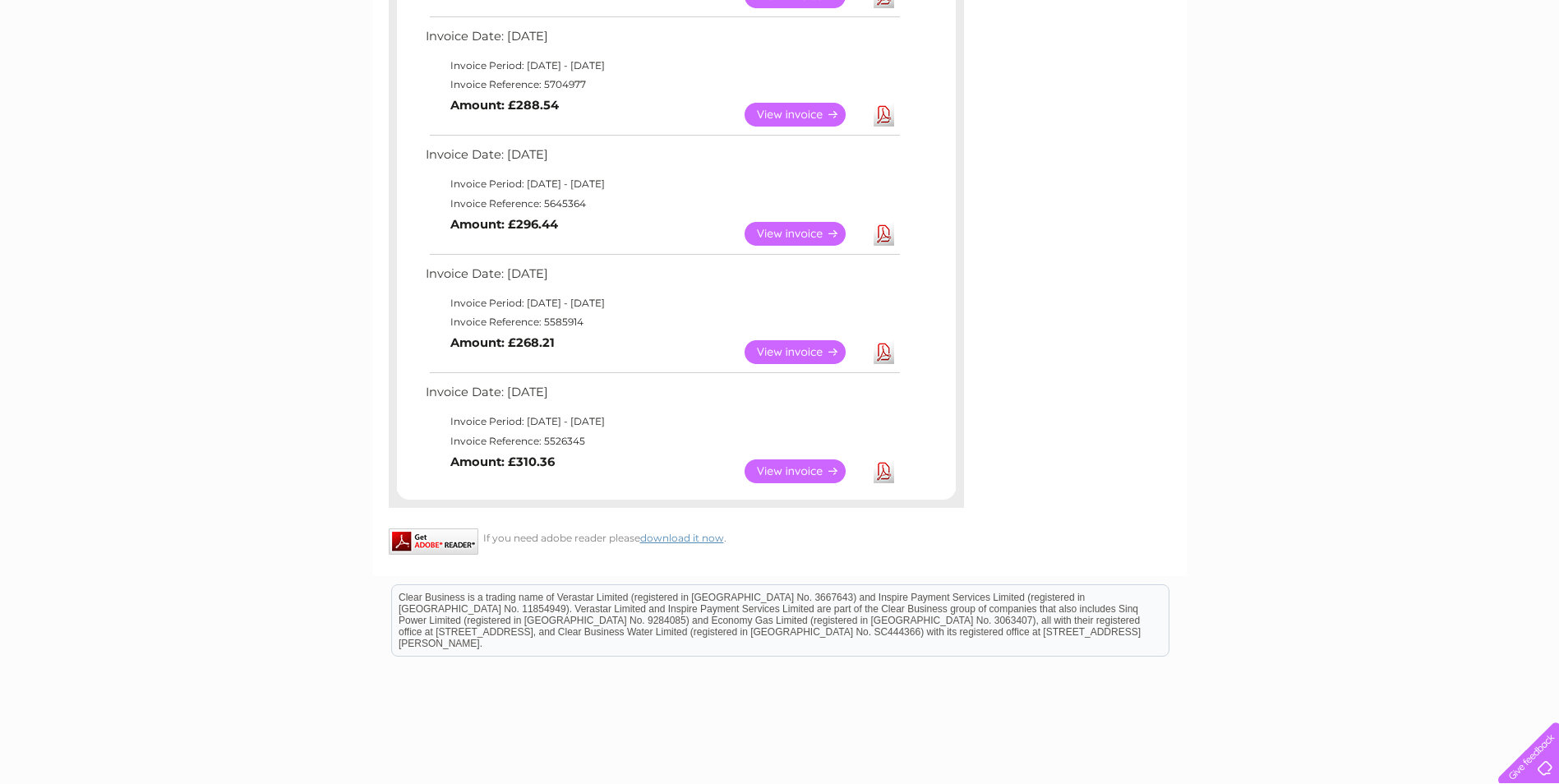
click at [571, 202] on td "Invoice Reference: 5645364" at bounding box center [662, 203] width 481 height 20
click at [559, 323] on td "Invoice Reference: 5585914" at bounding box center [662, 321] width 481 height 20
click at [557, 434] on td "Invoice Reference: 5526345" at bounding box center [662, 441] width 481 height 20
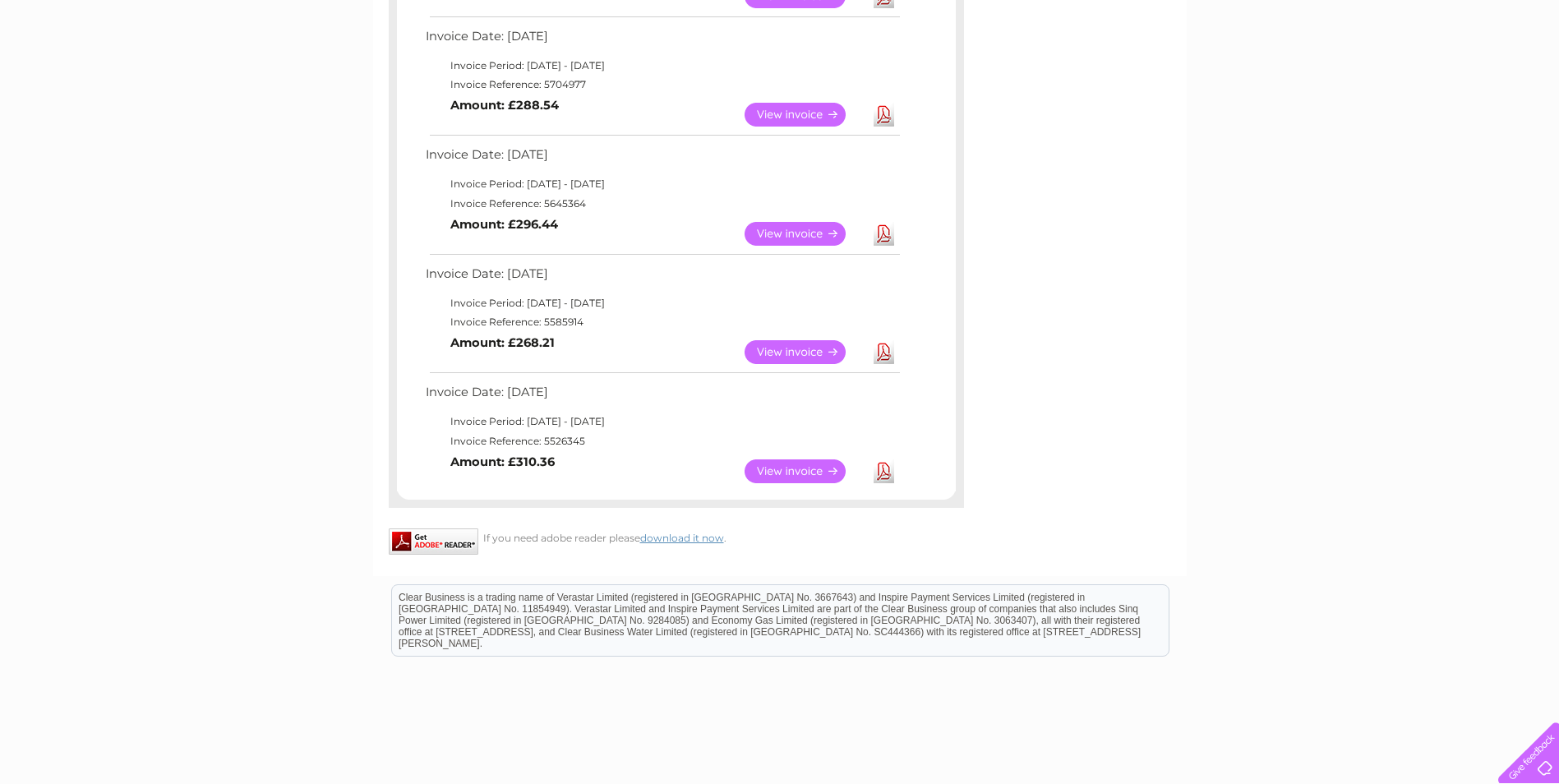
click at [557, 434] on td "Invoice Reference: 5526345" at bounding box center [662, 441] width 481 height 20
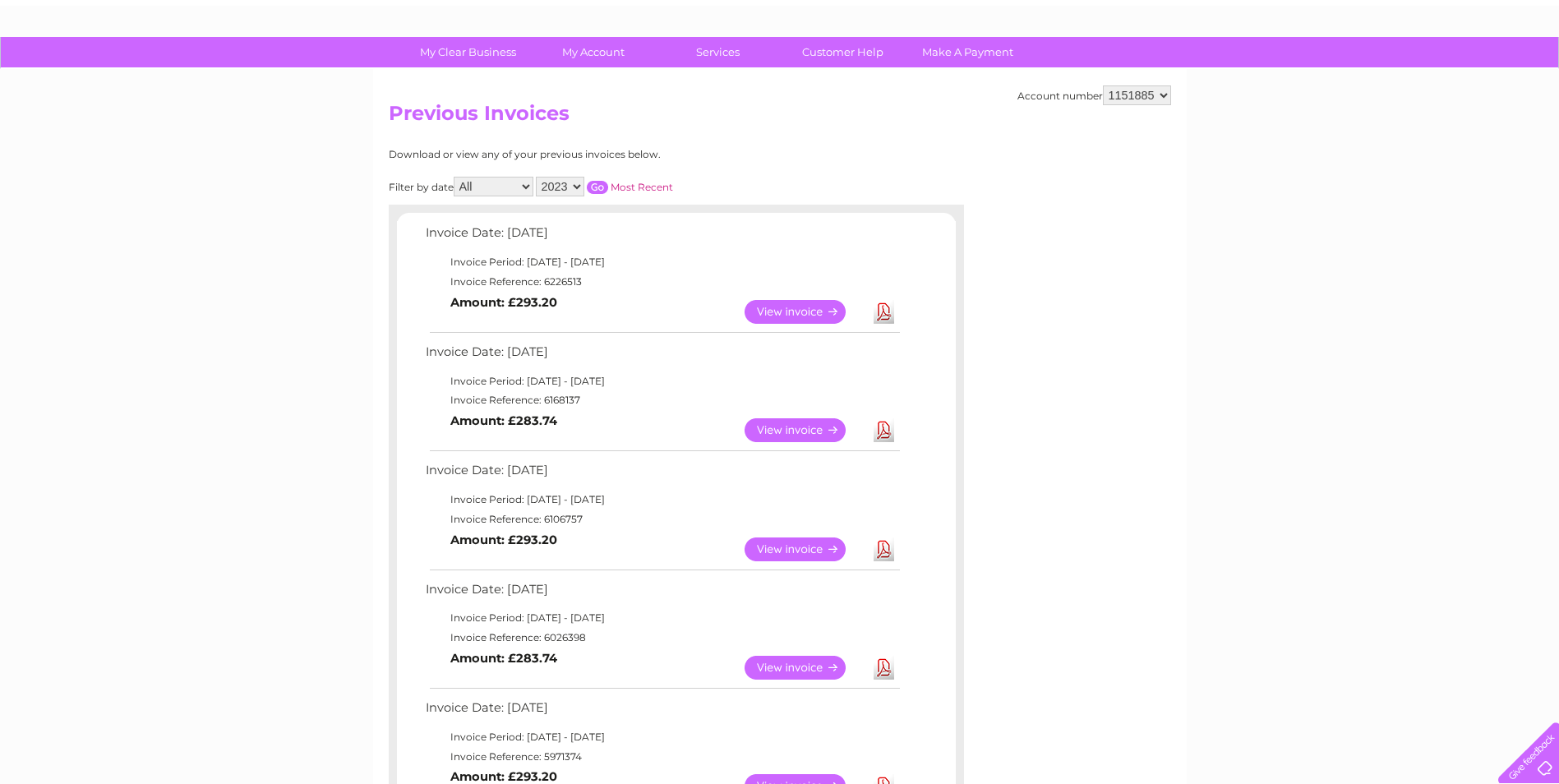
scroll to position [0, 0]
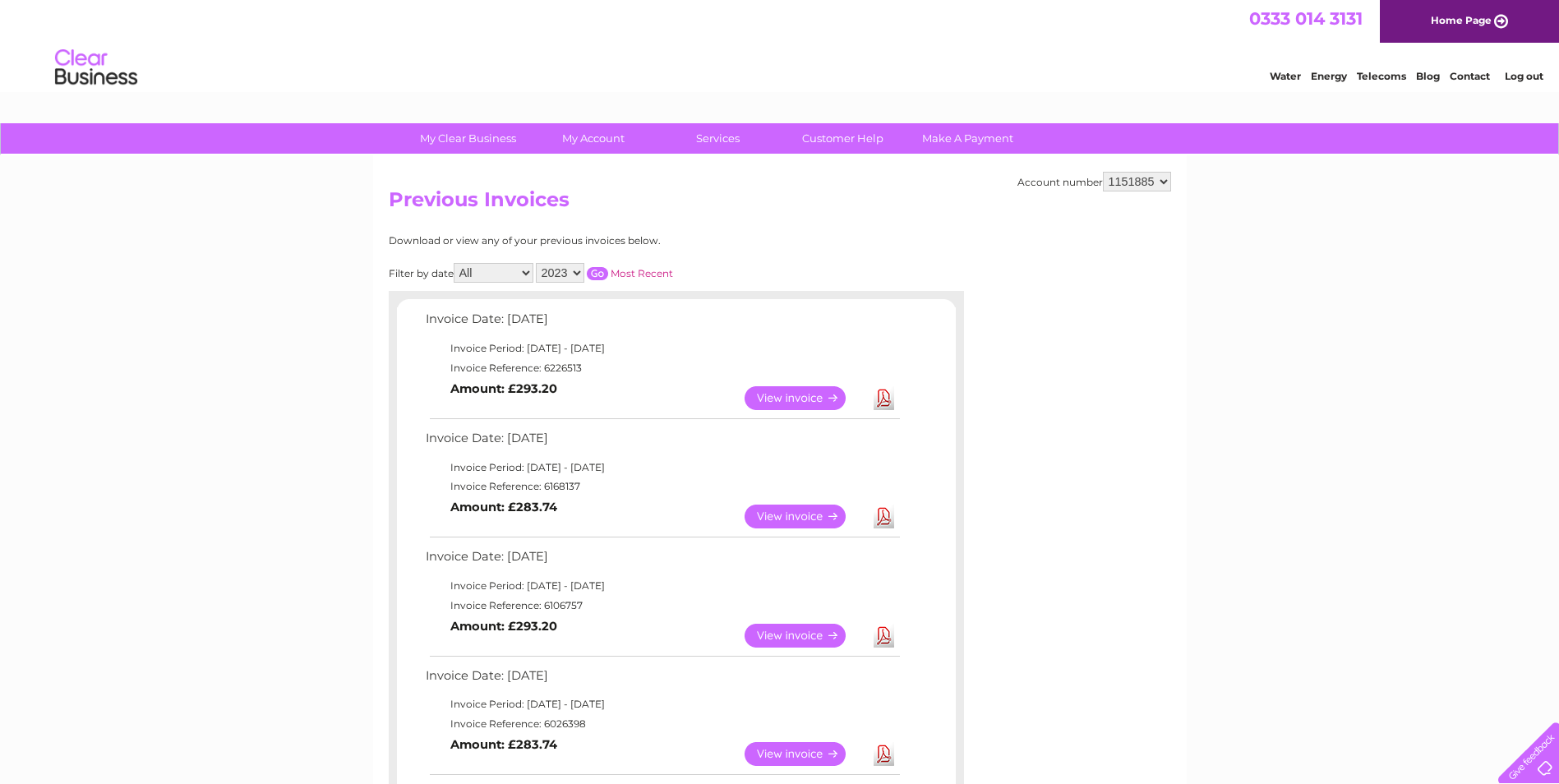
click at [573, 277] on select "2025 2024 2023 2022" at bounding box center [560, 272] width 48 height 20
select select "2022"
click at [538, 263] on select "2025 2024 2023 2022" at bounding box center [560, 272] width 48 height 20
click at [606, 273] on input "button" at bounding box center [597, 273] width 22 height 13
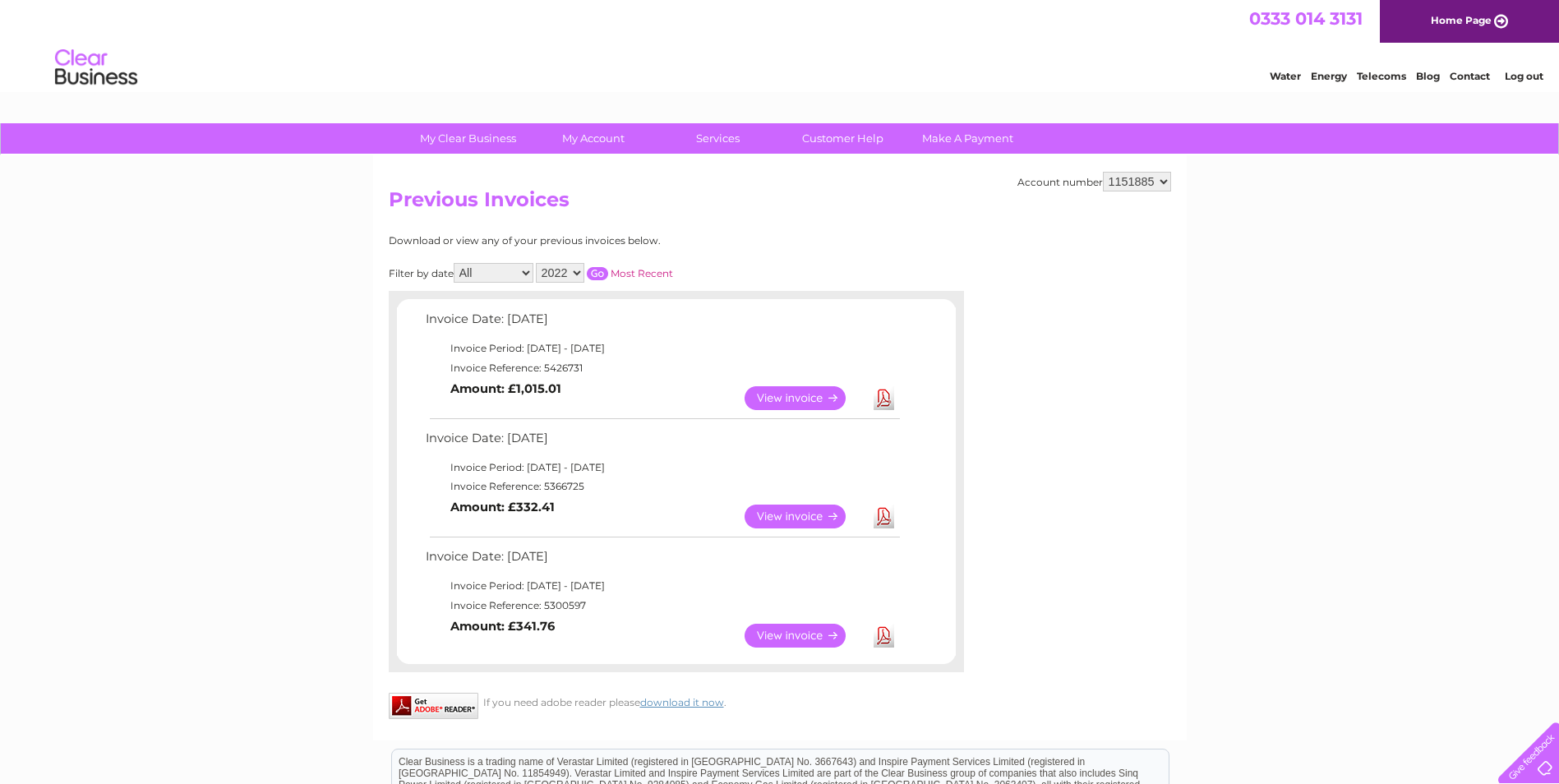
click at [552, 363] on td "Invoice Reference: 5426731" at bounding box center [662, 368] width 481 height 20
click at [569, 490] on td "Invoice Reference: 5366725" at bounding box center [662, 486] width 481 height 20
click at [569, 489] on td "Invoice Reference: 5366725" at bounding box center [662, 486] width 481 height 20
click at [563, 485] on td "Invoice Reference: 5366725" at bounding box center [662, 486] width 481 height 20
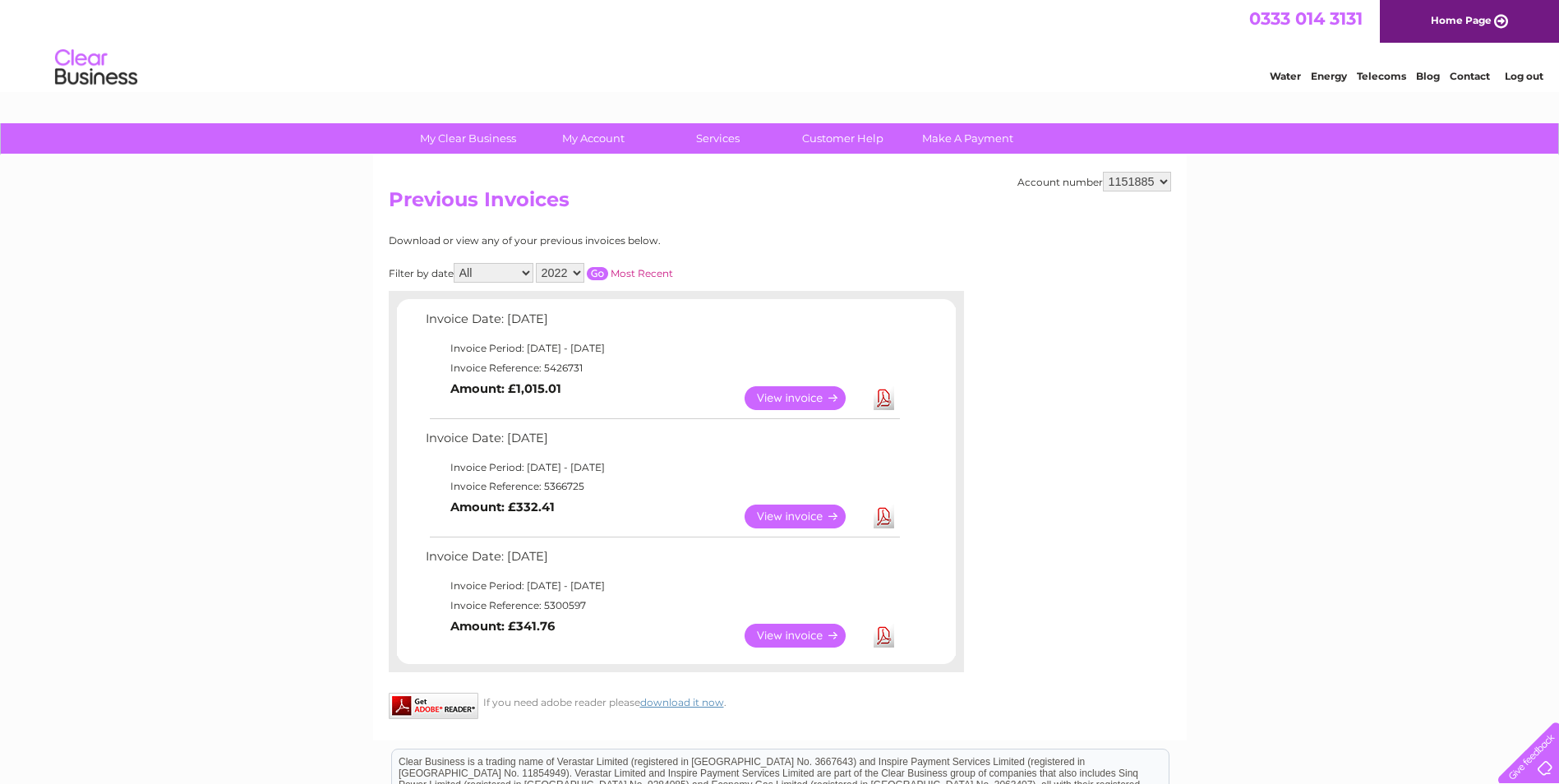
click at [563, 485] on td "Invoice Reference: 5366725" at bounding box center [662, 486] width 481 height 20
click at [574, 607] on td "Invoice Reference: 5300597" at bounding box center [662, 605] width 481 height 20
click at [574, 607] on td "Invoice Reference: 5300597" at bounding box center [662, 605] width 481 height 20
click at [573, 606] on td "Invoice Reference: 5300597" at bounding box center [662, 605] width 481 height 20
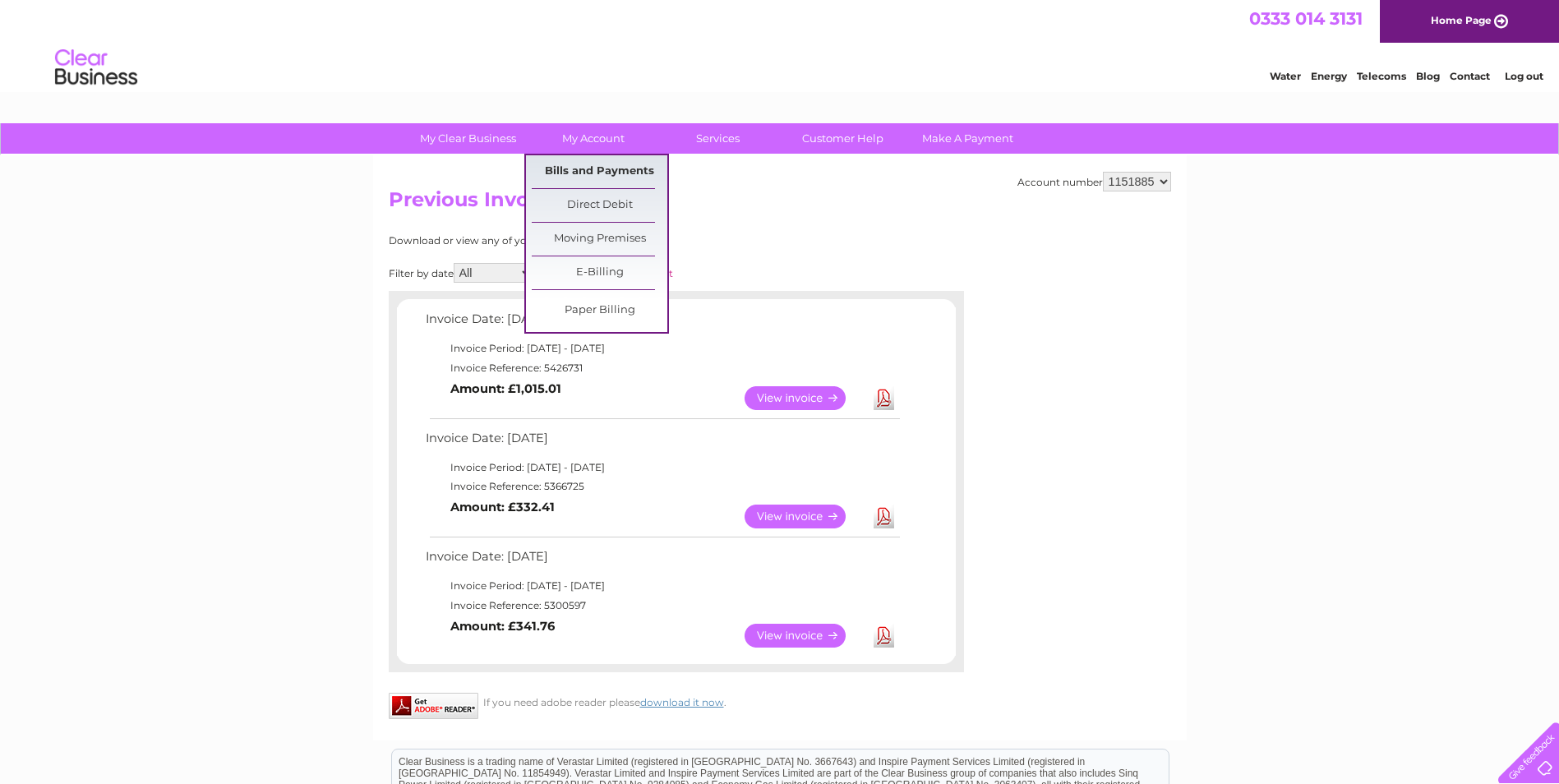
click at [598, 168] on link "Bills and Payments" at bounding box center [599, 171] width 135 height 33
click at [582, 169] on link "Bills and Payments" at bounding box center [599, 171] width 135 height 33
click at [582, 168] on link "Bills and Payments" at bounding box center [599, 171] width 135 height 33
click at [581, 168] on link "Bills and Payments" at bounding box center [599, 171] width 135 height 33
drag, startPoint x: 581, startPoint y: 168, endPoint x: 549, endPoint y: 170, distance: 32.1
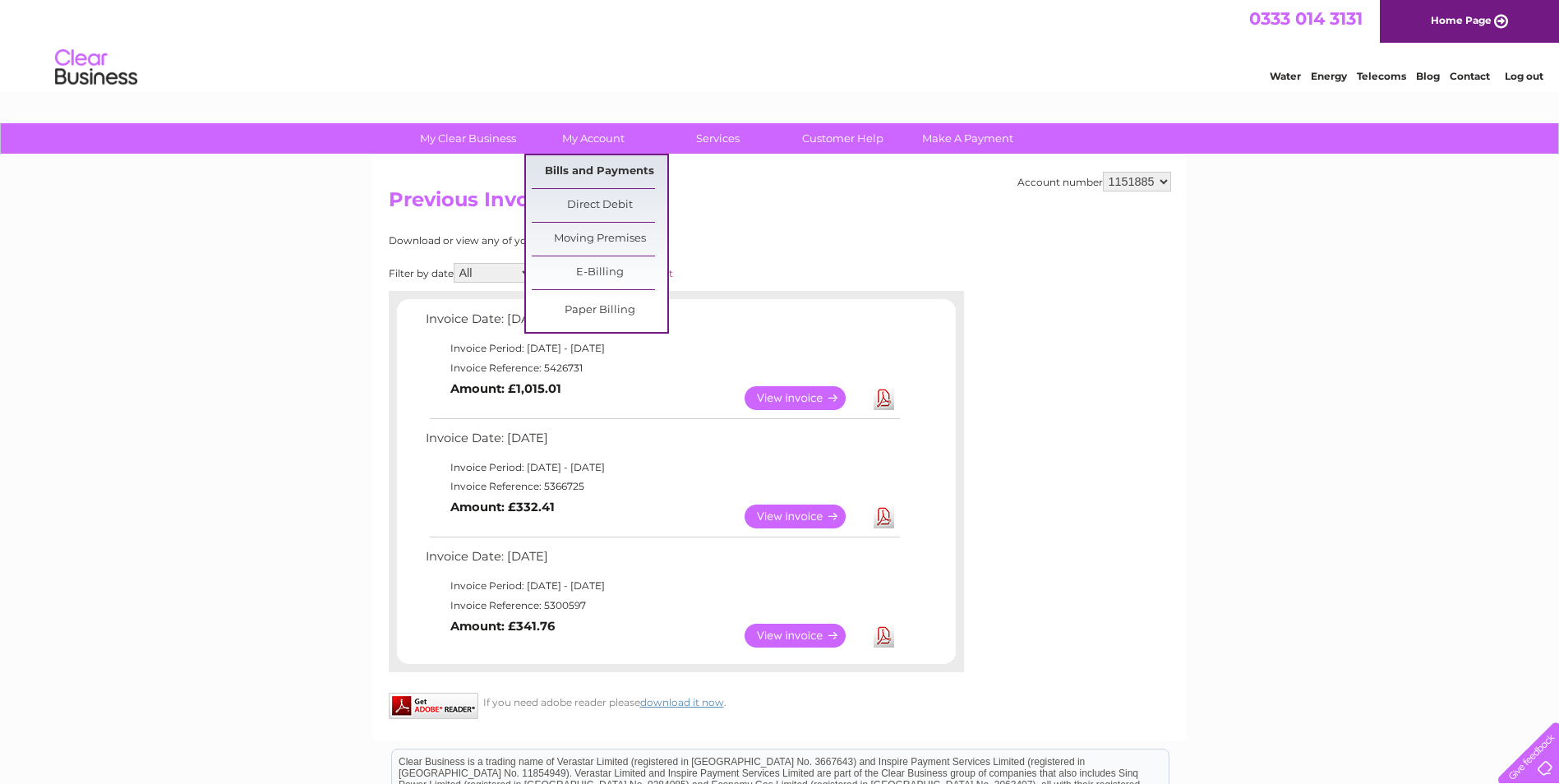
click at [549, 170] on link "Bills and Payments" at bounding box center [599, 171] width 135 height 33
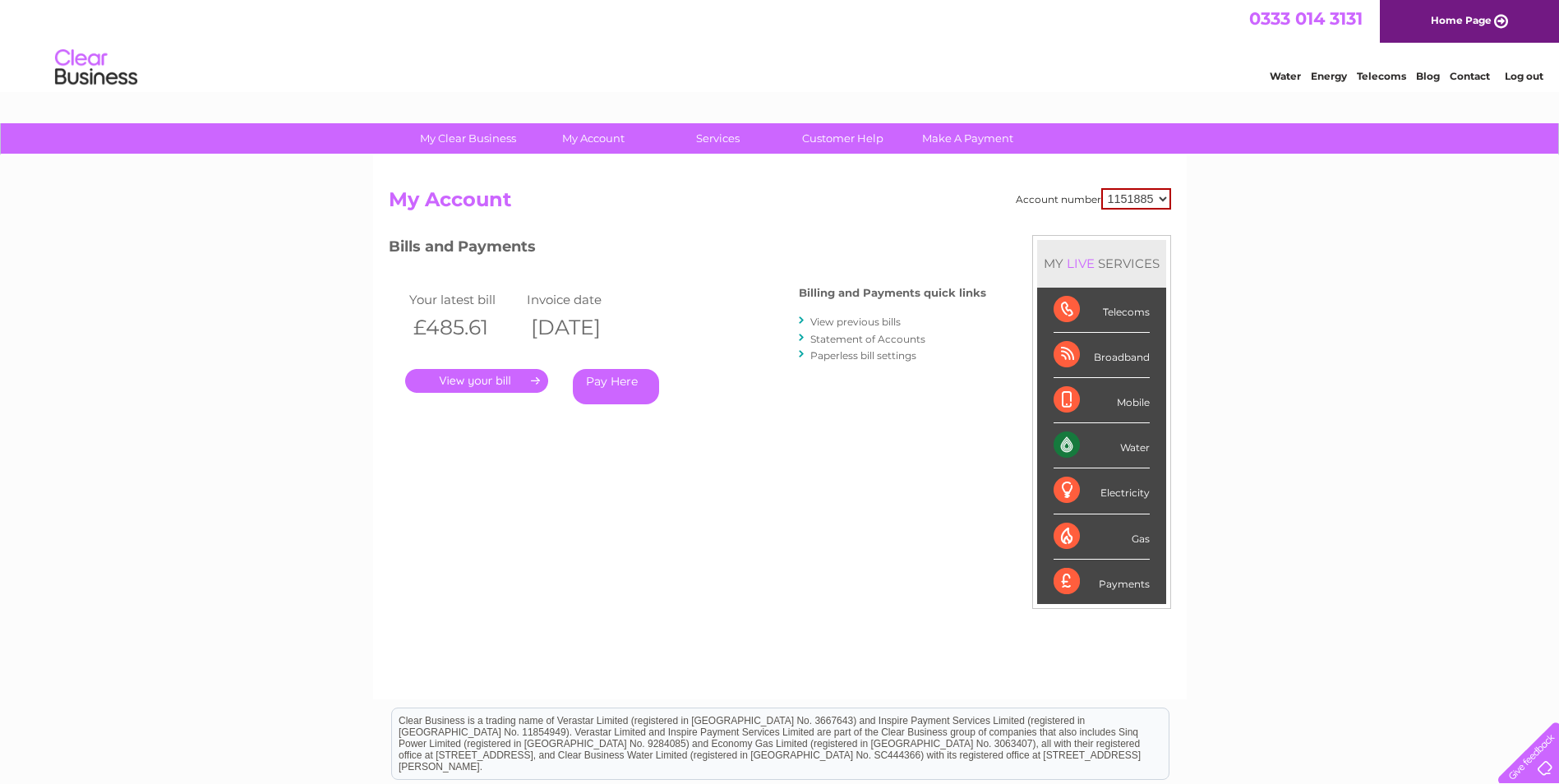
click at [844, 335] on link "Statement of Accounts" at bounding box center [867, 339] width 115 height 12
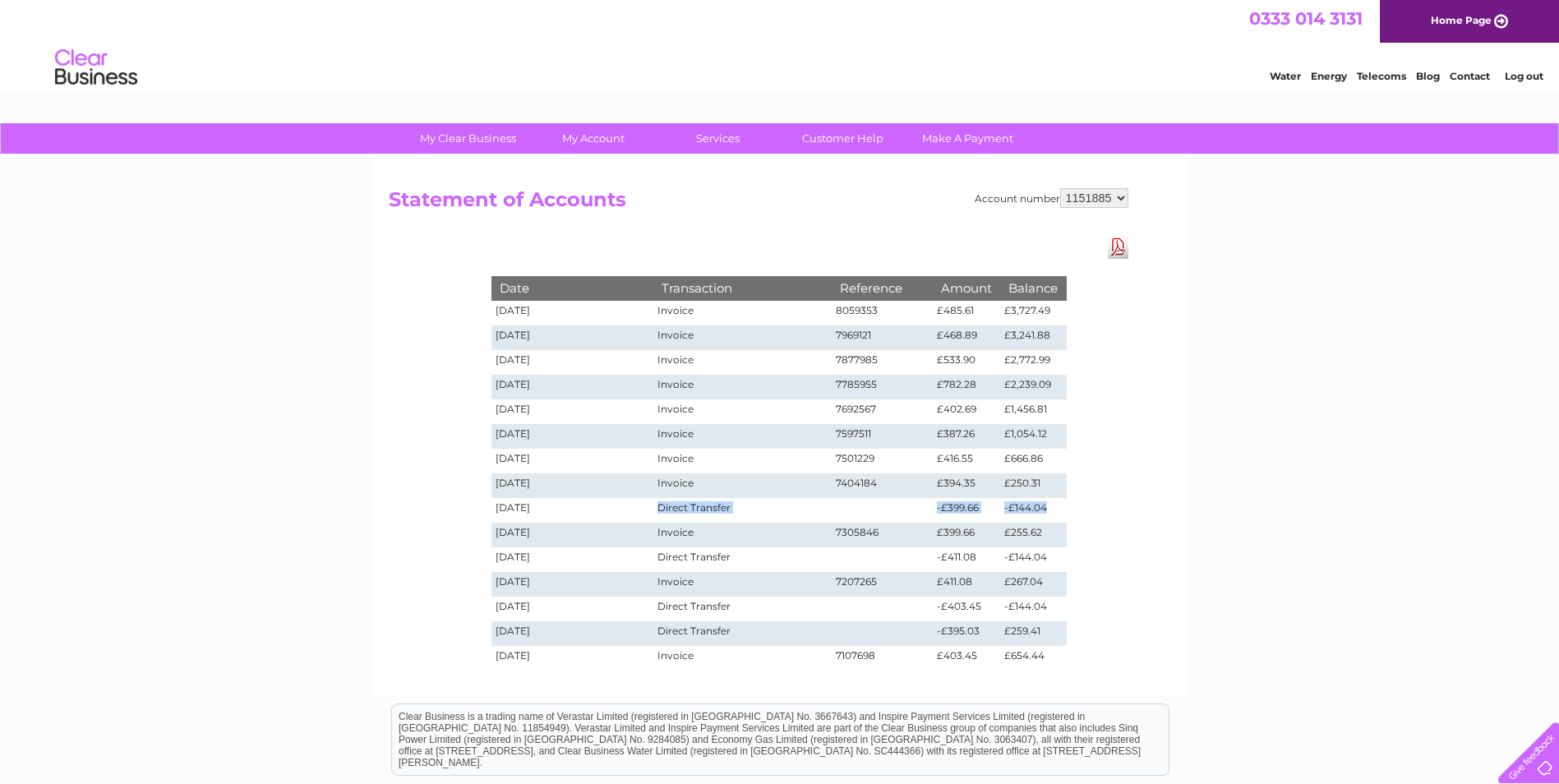
drag, startPoint x: 662, startPoint y: 507, endPoint x: 1050, endPoint y: 504, distance: 388.0
click at [1050, 504] on tr "[DATE] Direct Transfer -£399.66 -£144.04" at bounding box center [778, 510] width 575 height 25
click at [833, 140] on link "Customer Help" at bounding box center [842, 138] width 135 height 30
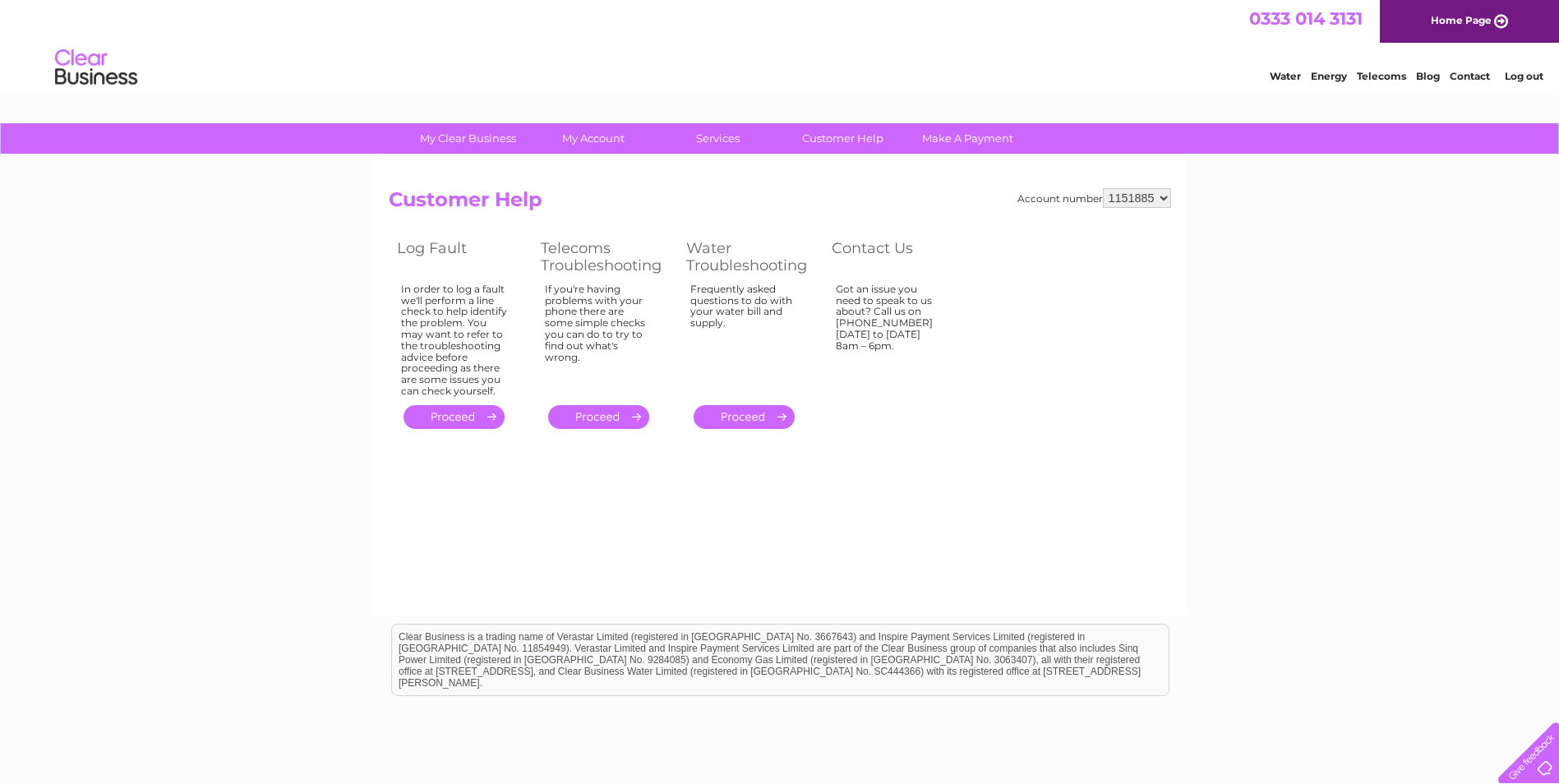
click at [756, 415] on link "." at bounding box center [744, 417] width 101 height 24
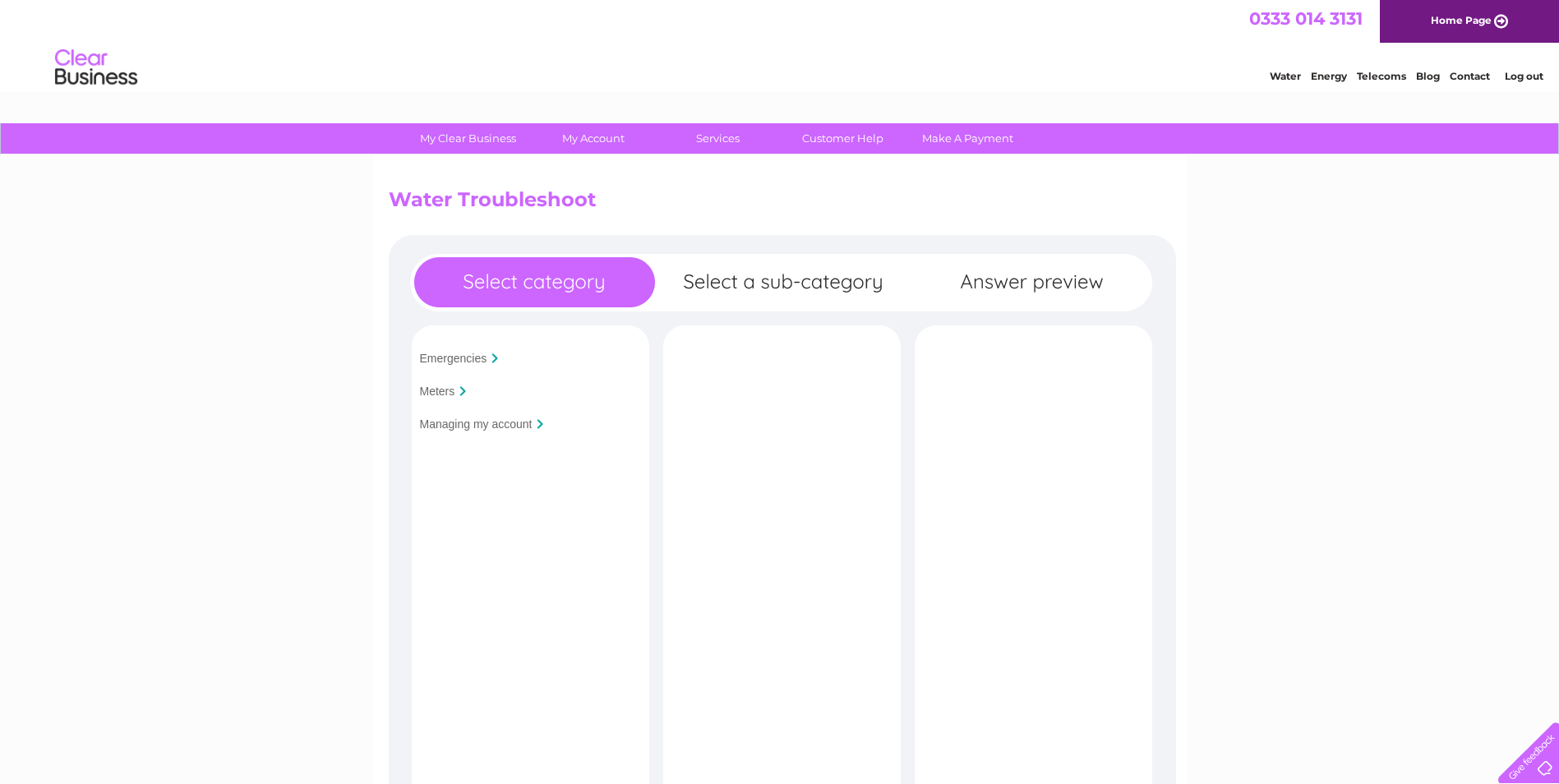
click at [478, 423] on input "Managing my account" at bounding box center [476, 423] width 113 height 13
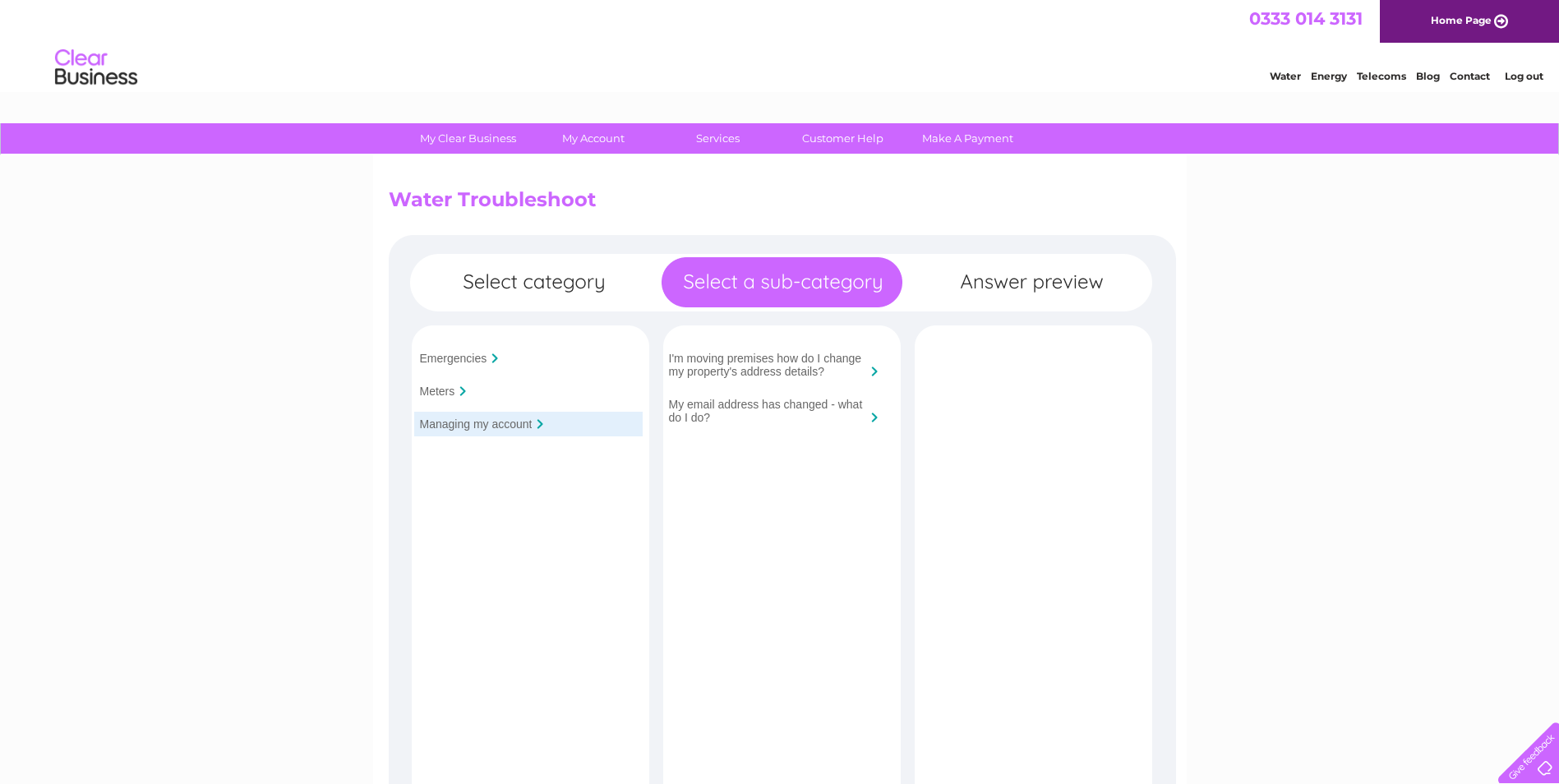
click at [755, 401] on input "My email address has changed - what do I do?" at bounding box center [767, 410] width 197 height 27
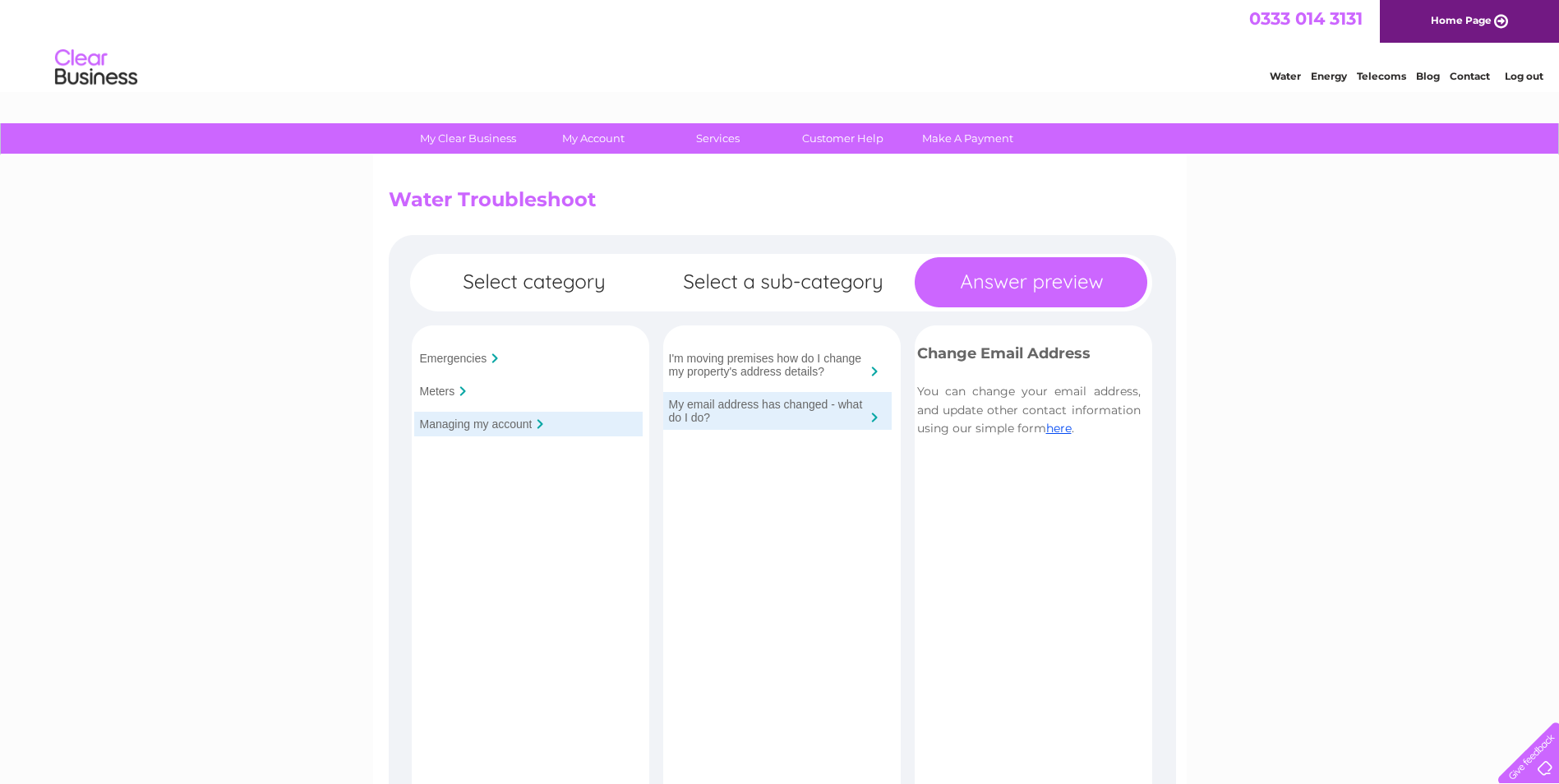
click at [755, 374] on input "I'm moving premises how do I change my property's address details?" at bounding box center [767, 364] width 197 height 27
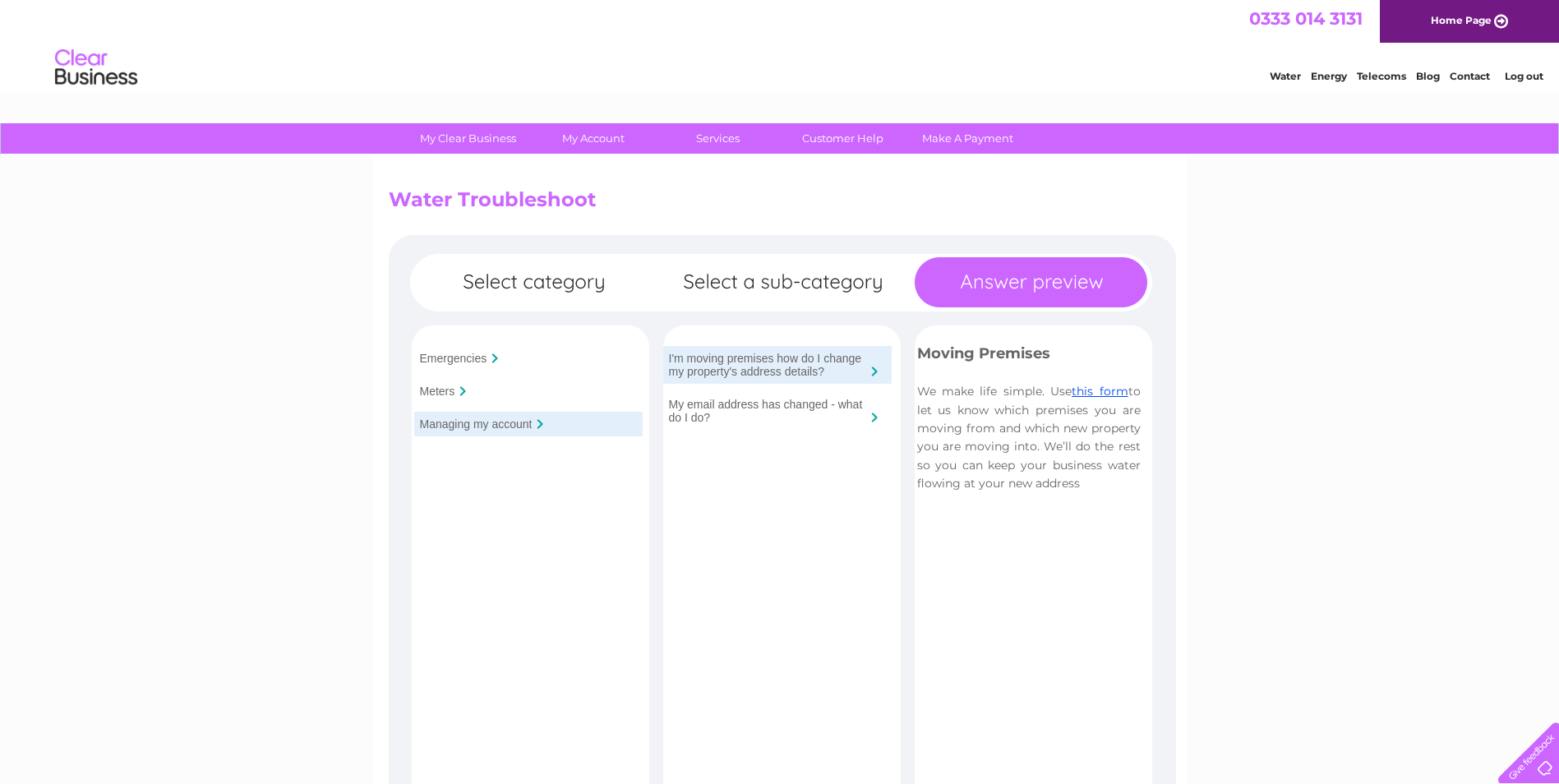
click at [749, 401] on input "My email address has changed - what do I do?" at bounding box center [767, 410] width 197 height 27
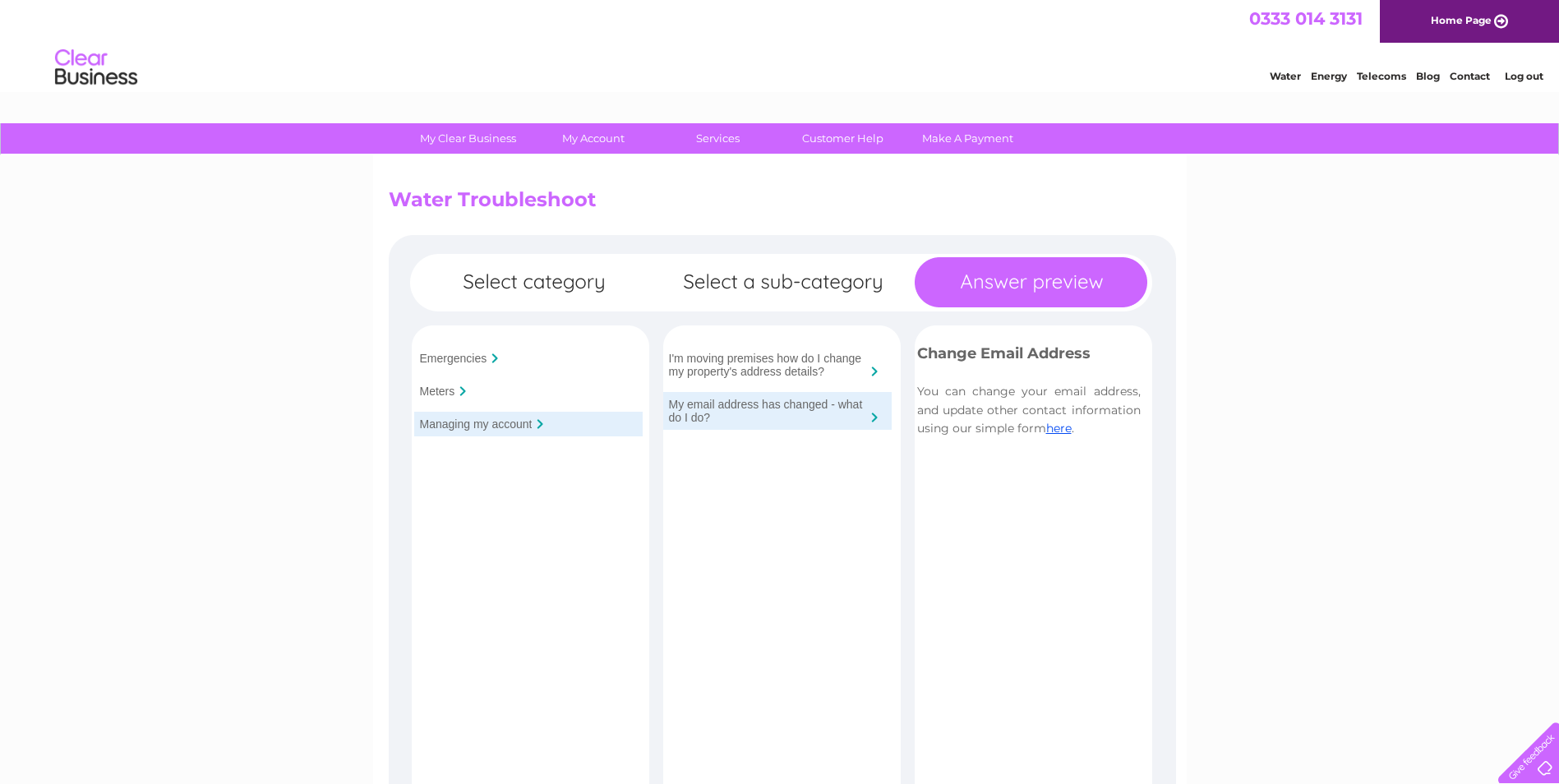
click at [471, 360] on input "Emergencies" at bounding box center [453, 358] width 67 height 13
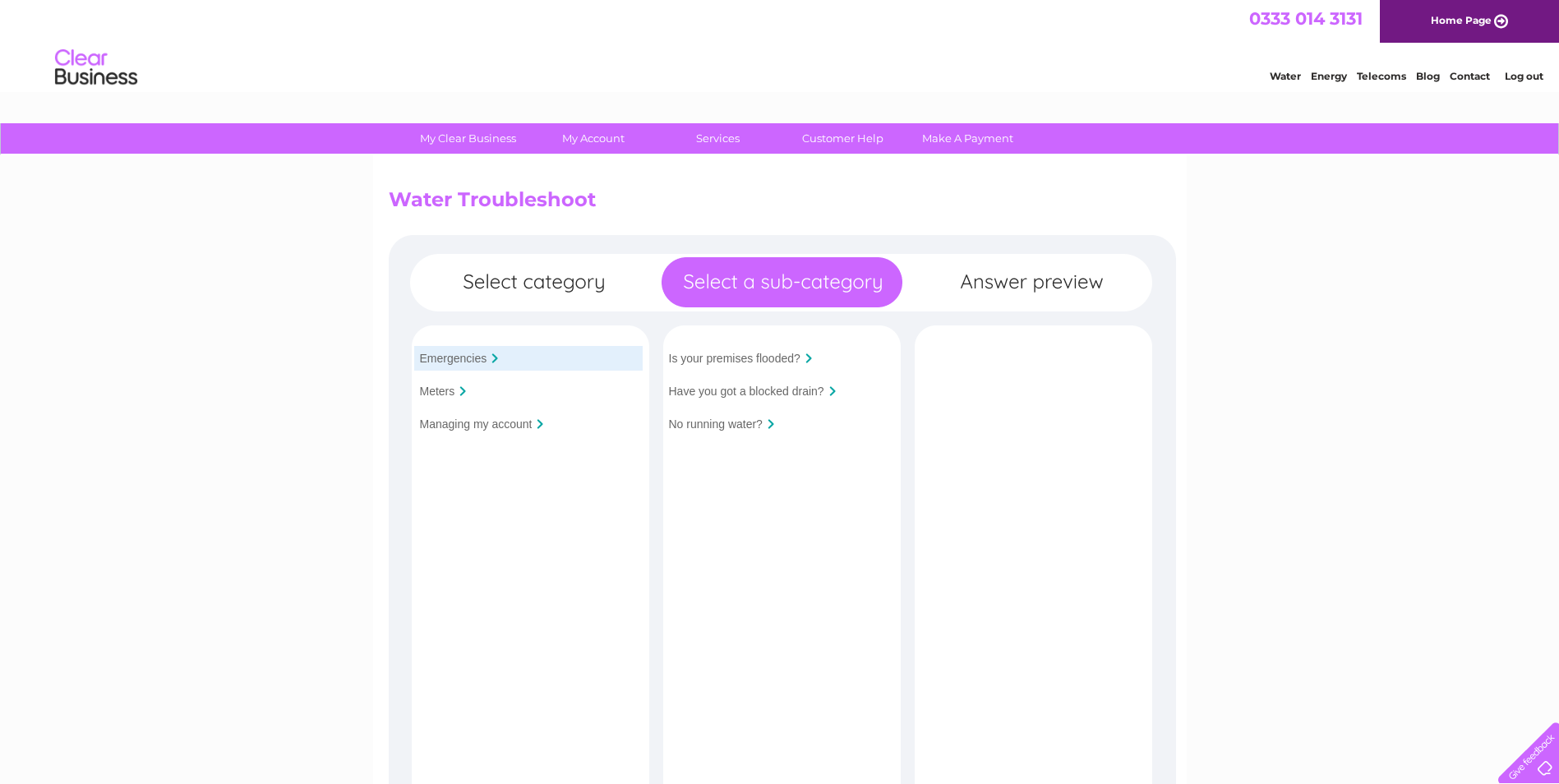
click at [763, 383] on div "Have you got a blocked drain?" at bounding box center [776, 391] width 228 height 25
click at [762, 389] on input "Have you got a blocked drain?" at bounding box center [746, 390] width 155 height 13
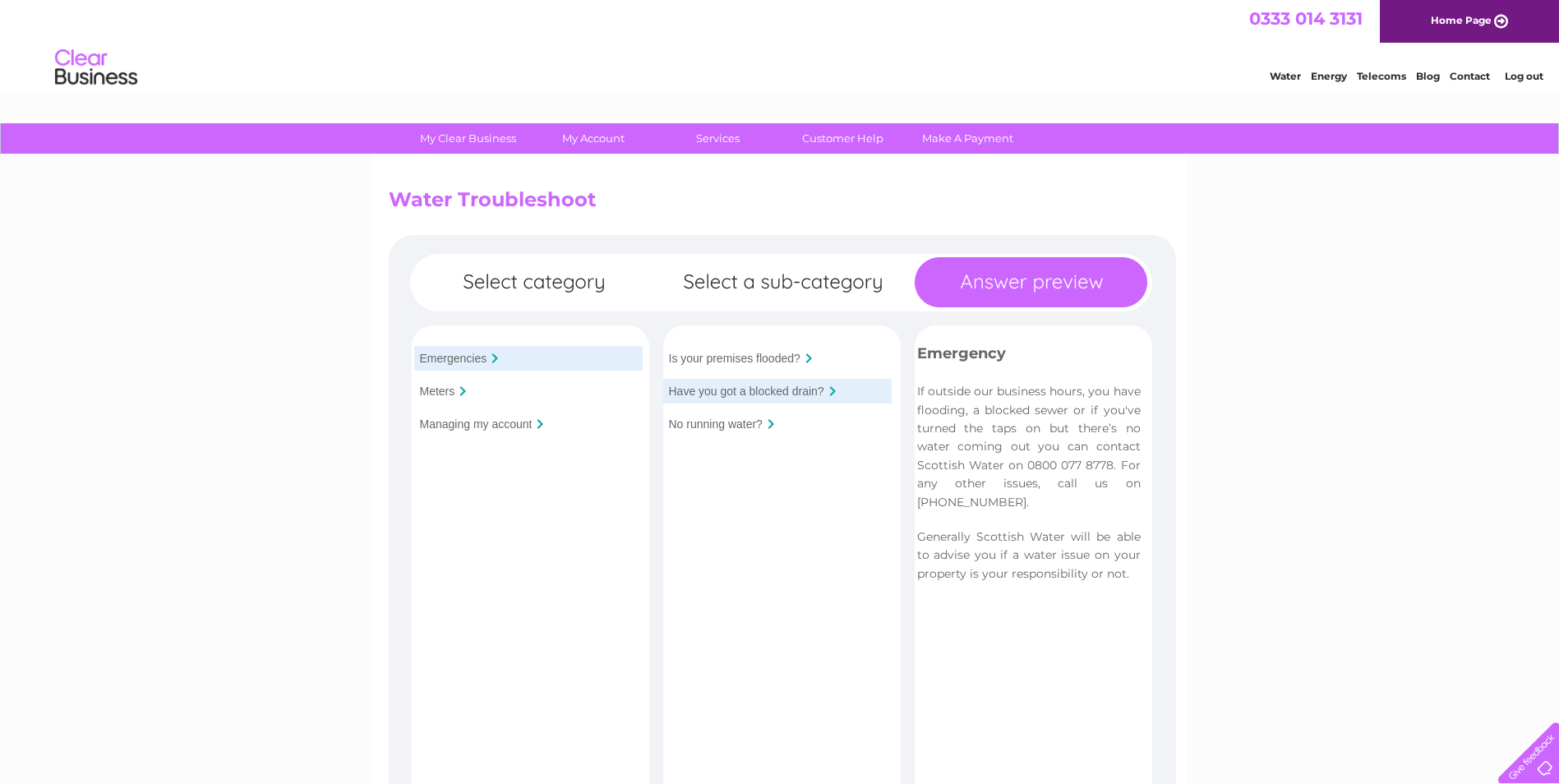
click at [1479, 74] on link "Contact" at bounding box center [1469, 76] width 41 height 12
